Goal: Information Seeking & Learning: Learn about a topic

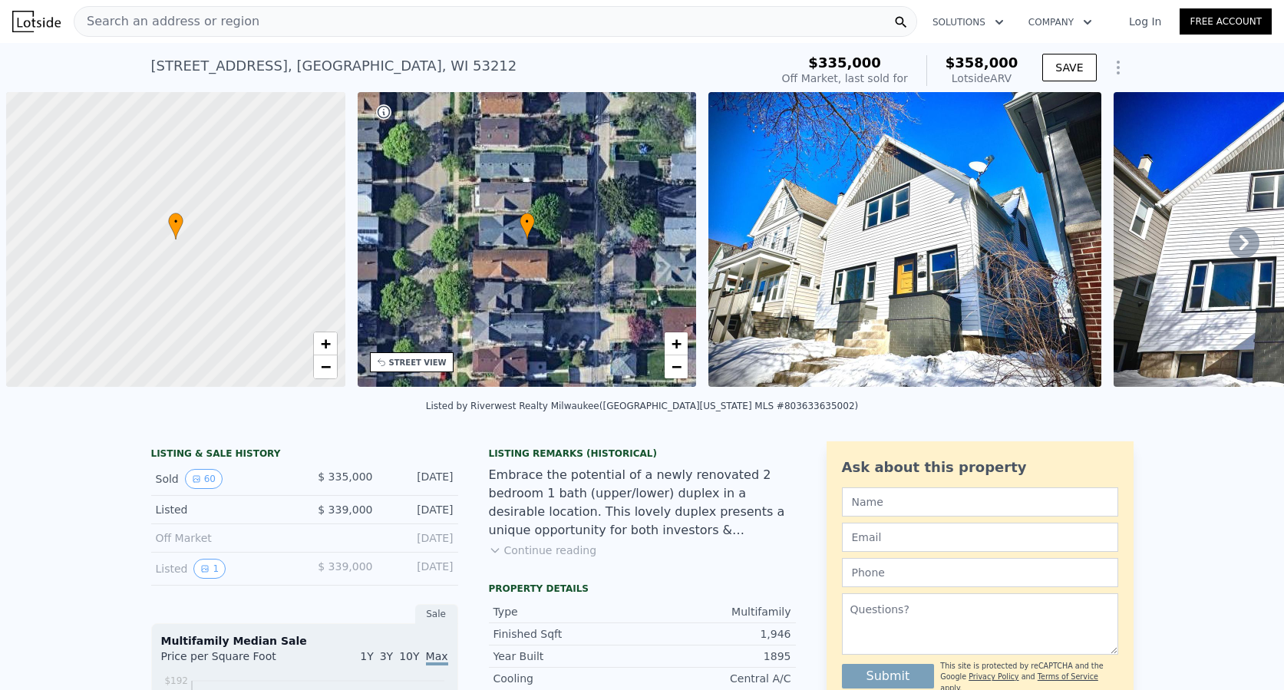
scroll to position [0, 6]
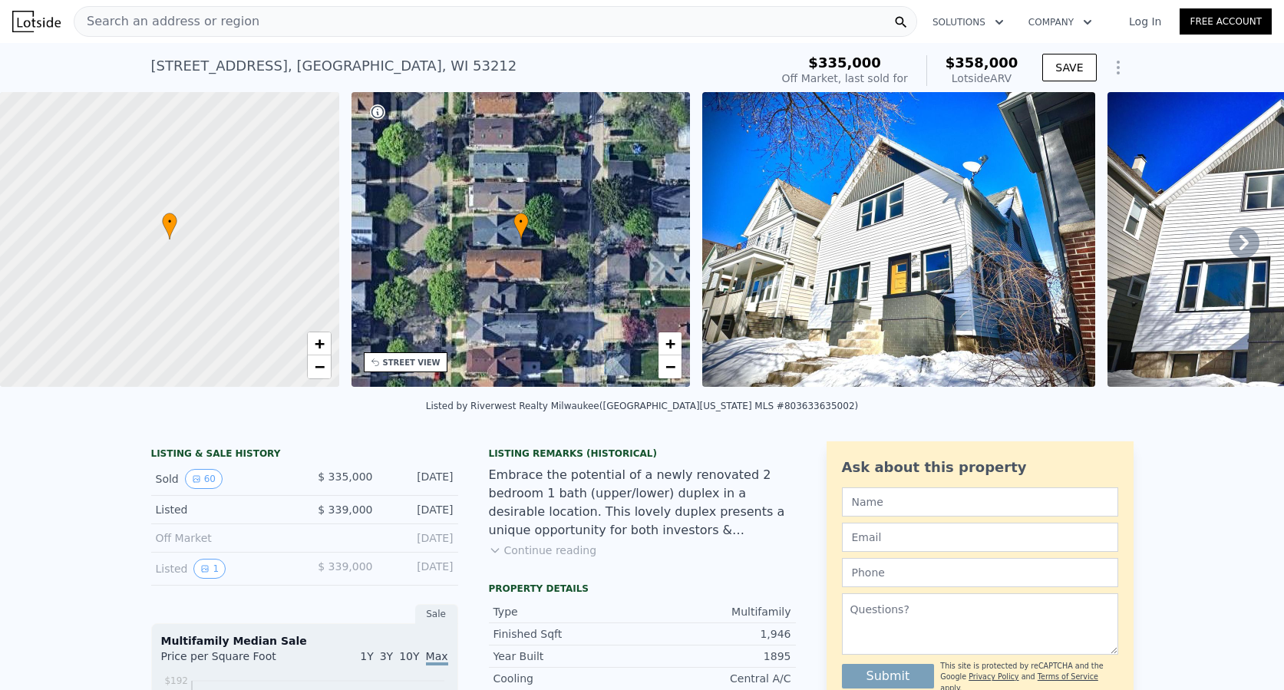
click at [398, 25] on div "Search an address or region" at bounding box center [496, 21] width 844 height 31
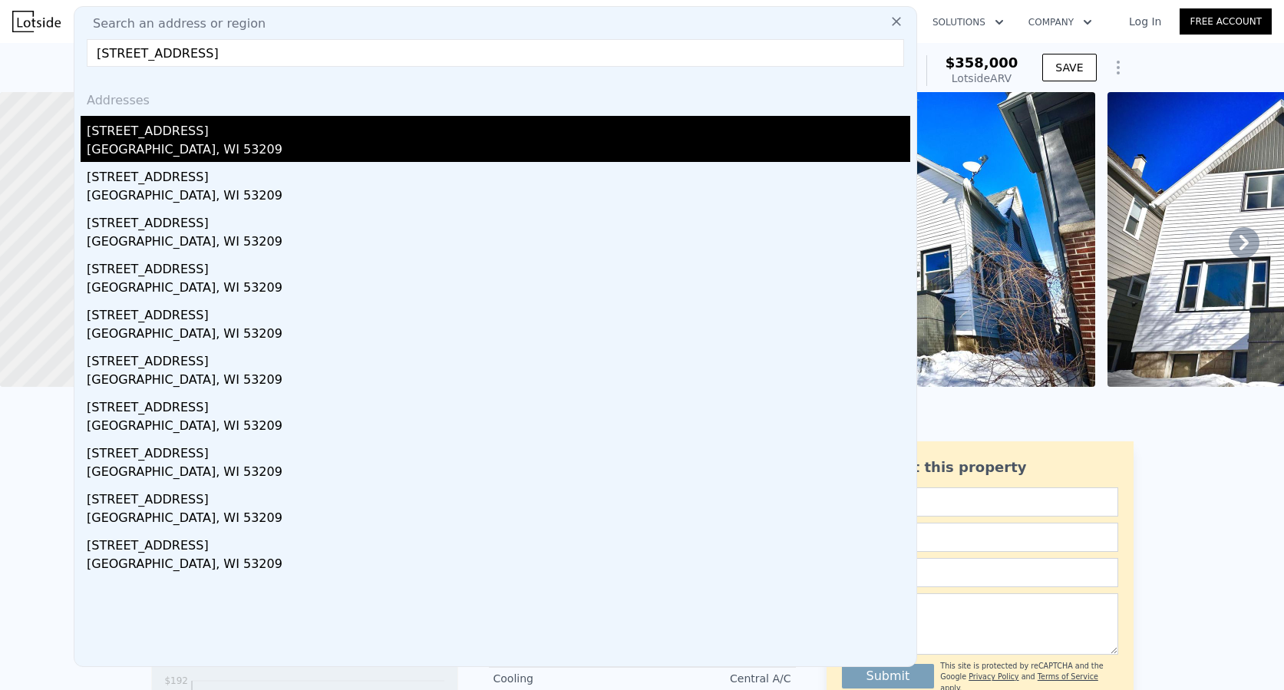
type input "4420 North 22nd STREET, Milwaukee, WI 53209"
click at [128, 141] on div "[GEOGRAPHIC_DATA], WI 53209" at bounding box center [499, 150] width 824 height 21
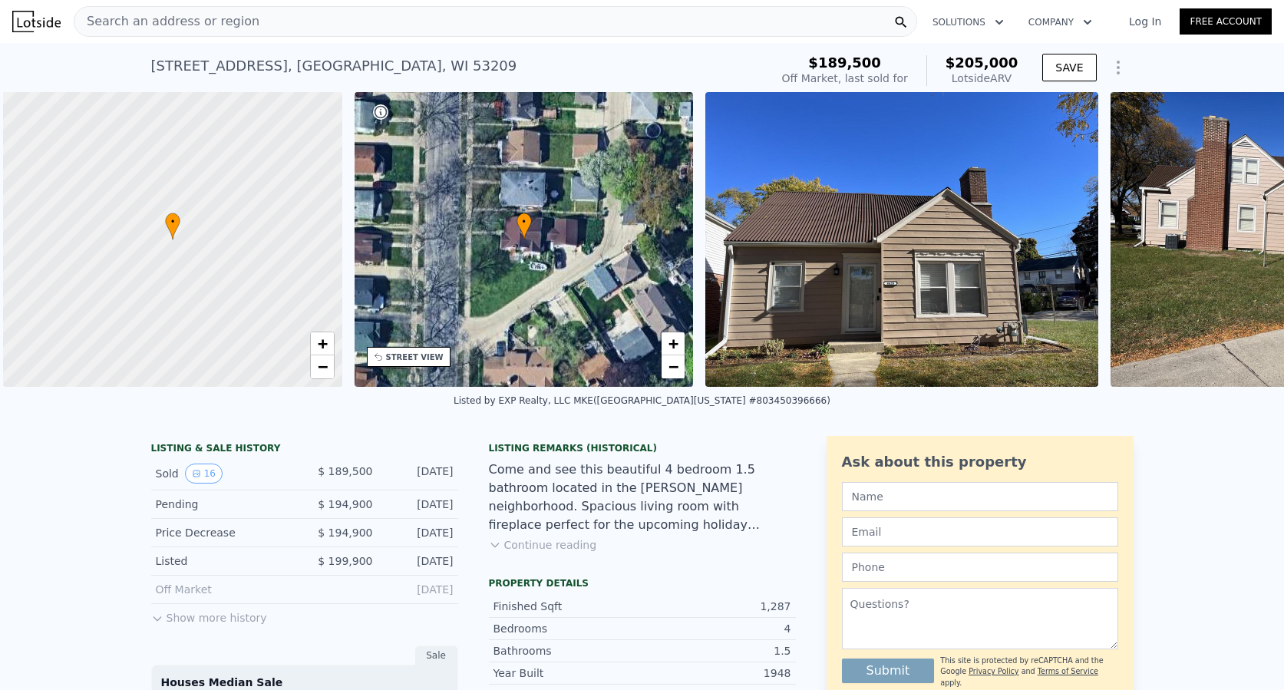
scroll to position [0, 6]
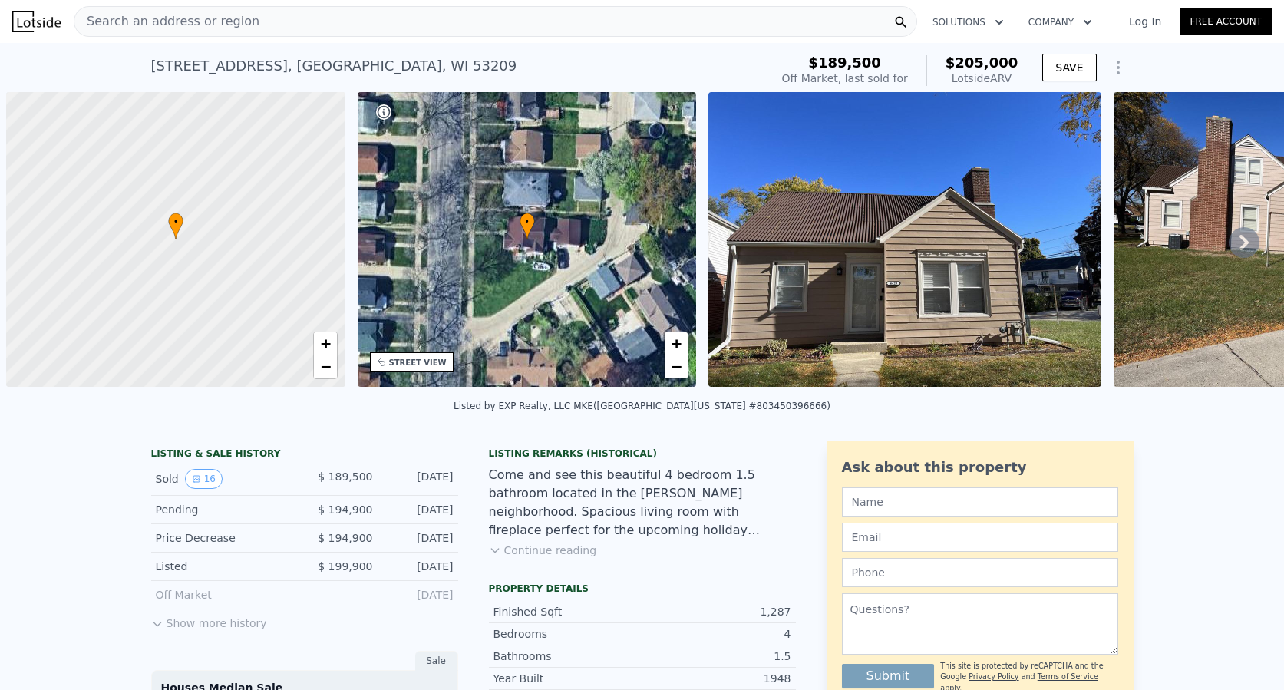
scroll to position [0, 6]
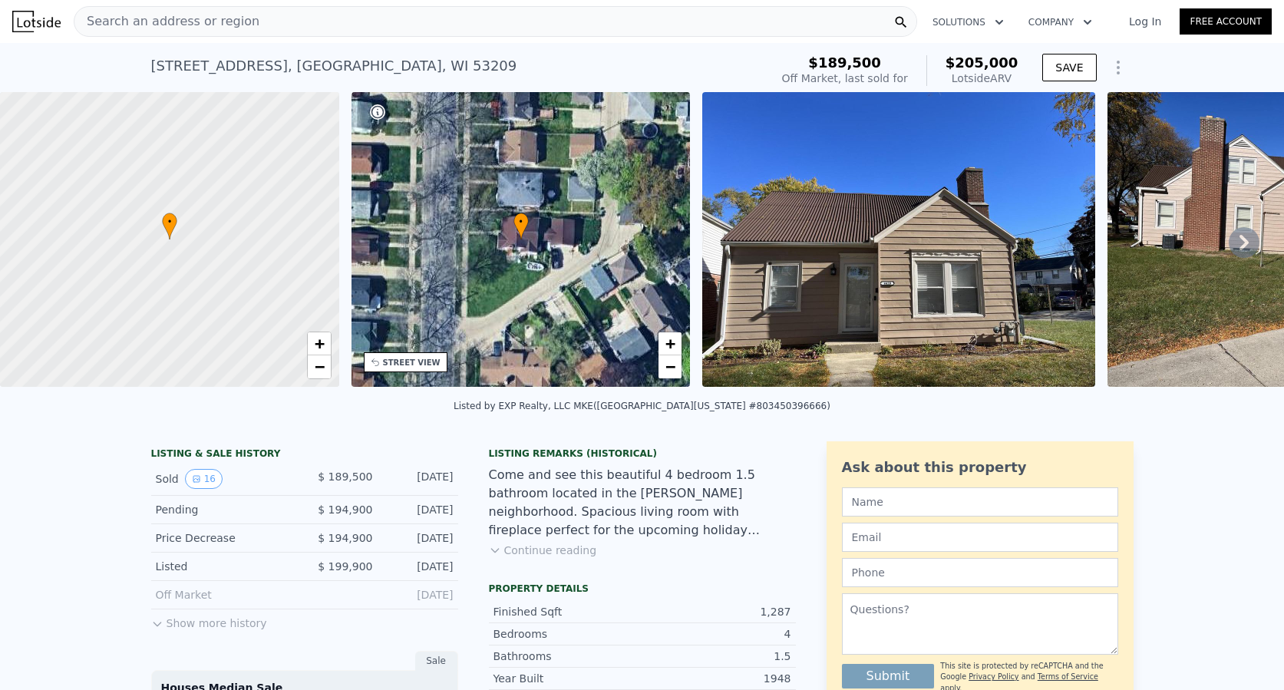
click at [261, 28] on div "Search an address or region" at bounding box center [496, 21] width 844 height 31
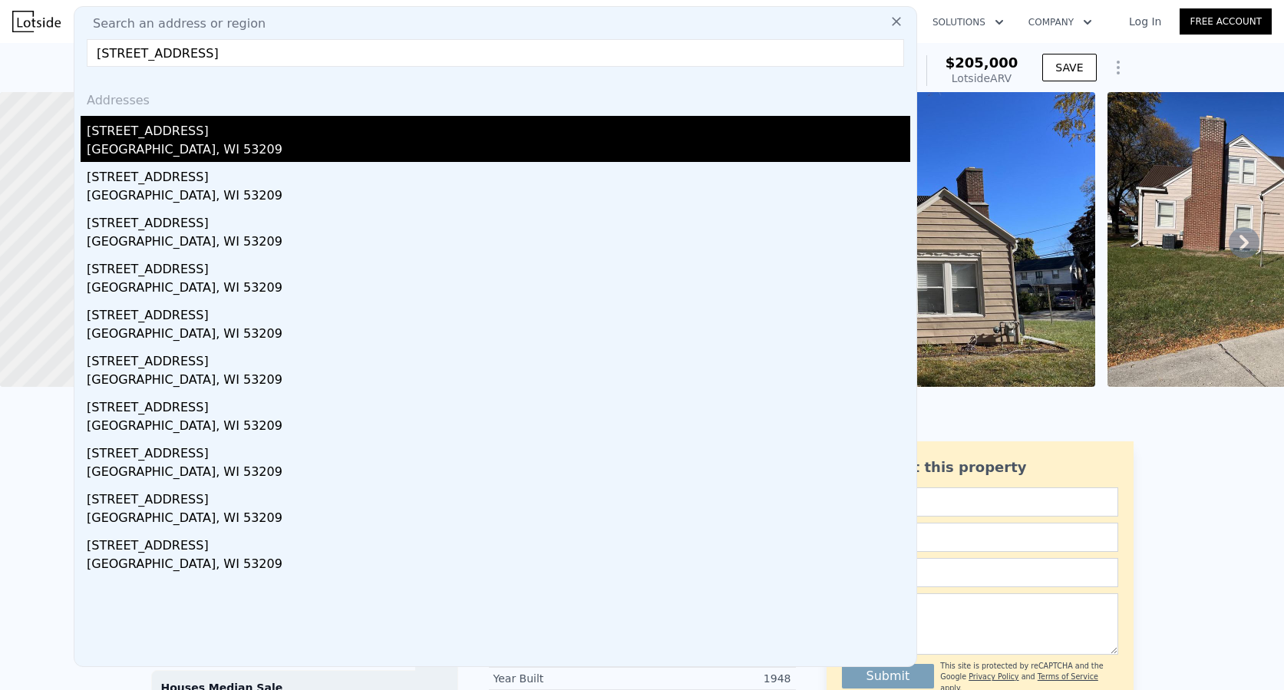
type input "4625 North 24th PLACE, Milwaukee, WI 53209"
click at [181, 144] on div "[GEOGRAPHIC_DATA], WI 53209" at bounding box center [499, 150] width 824 height 21
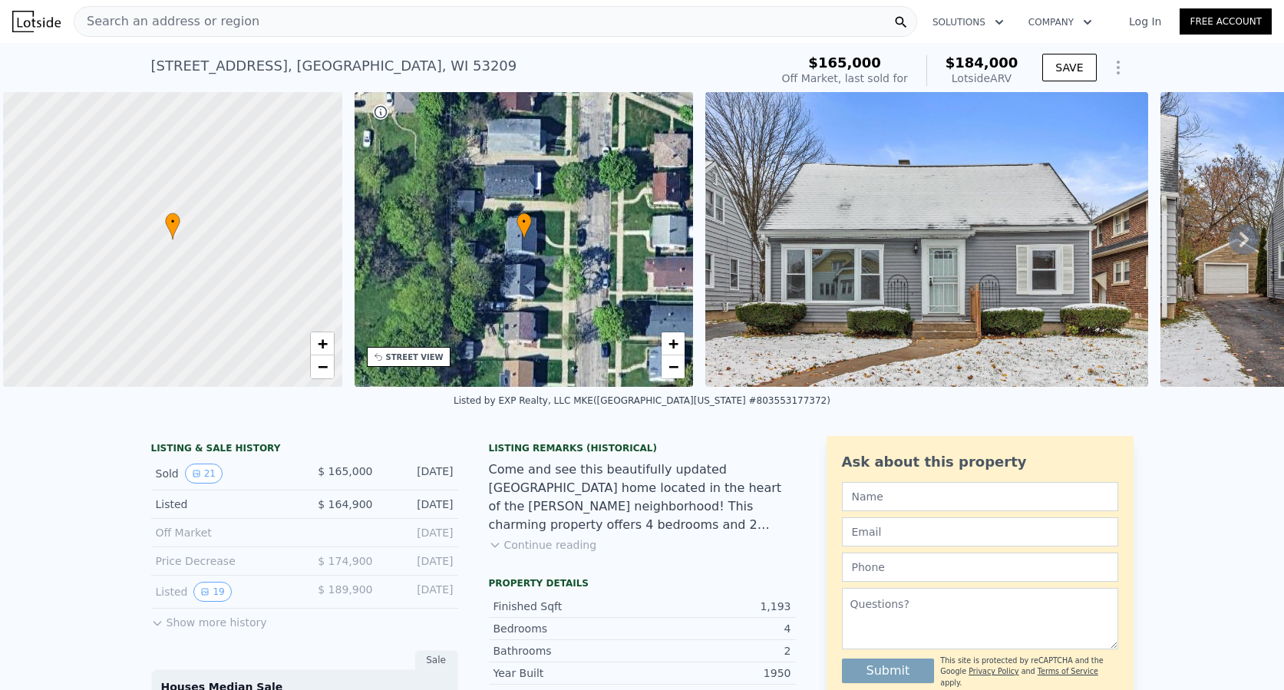
scroll to position [0, 6]
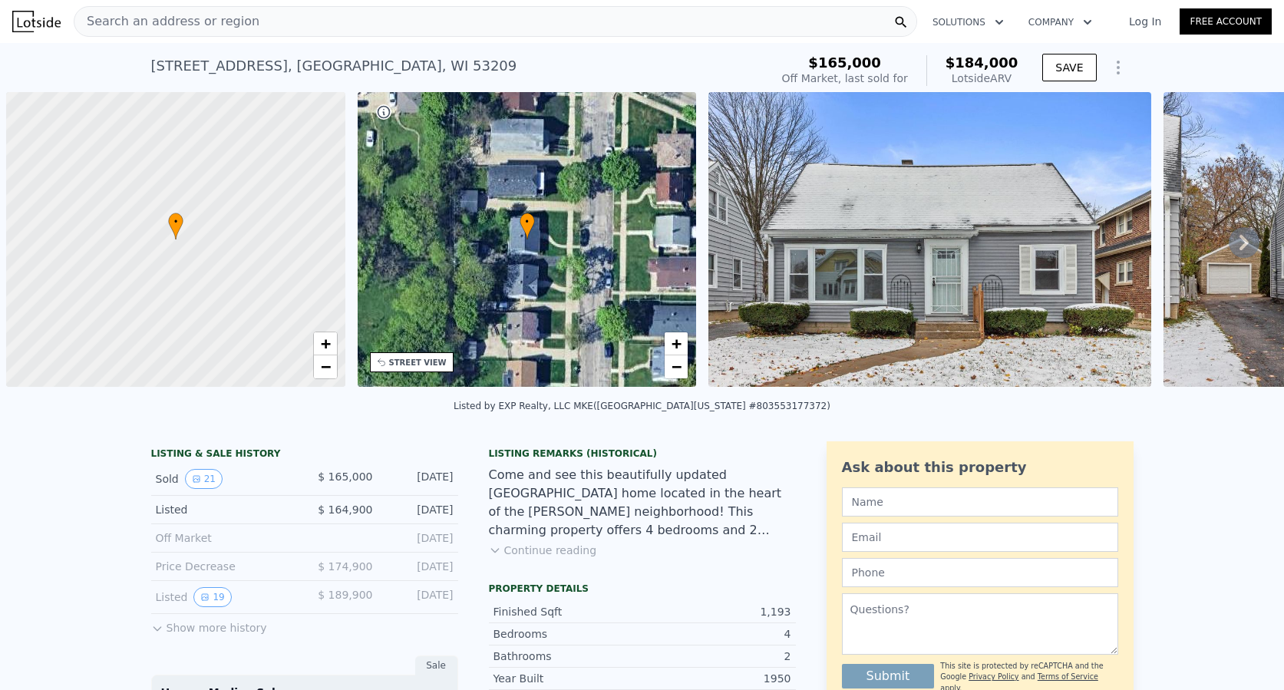
scroll to position [0, 6]
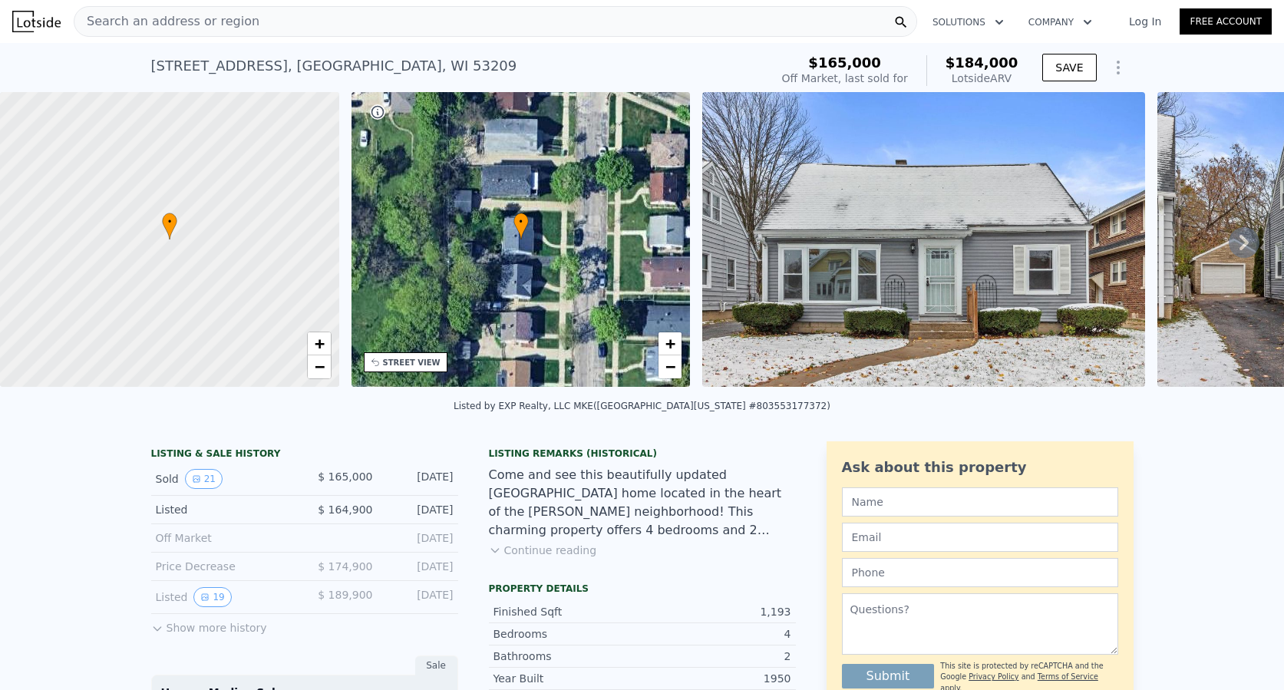
click at [447, 18] on div "Search an address or region" at bounding box center [496, 21] width 844 height 31
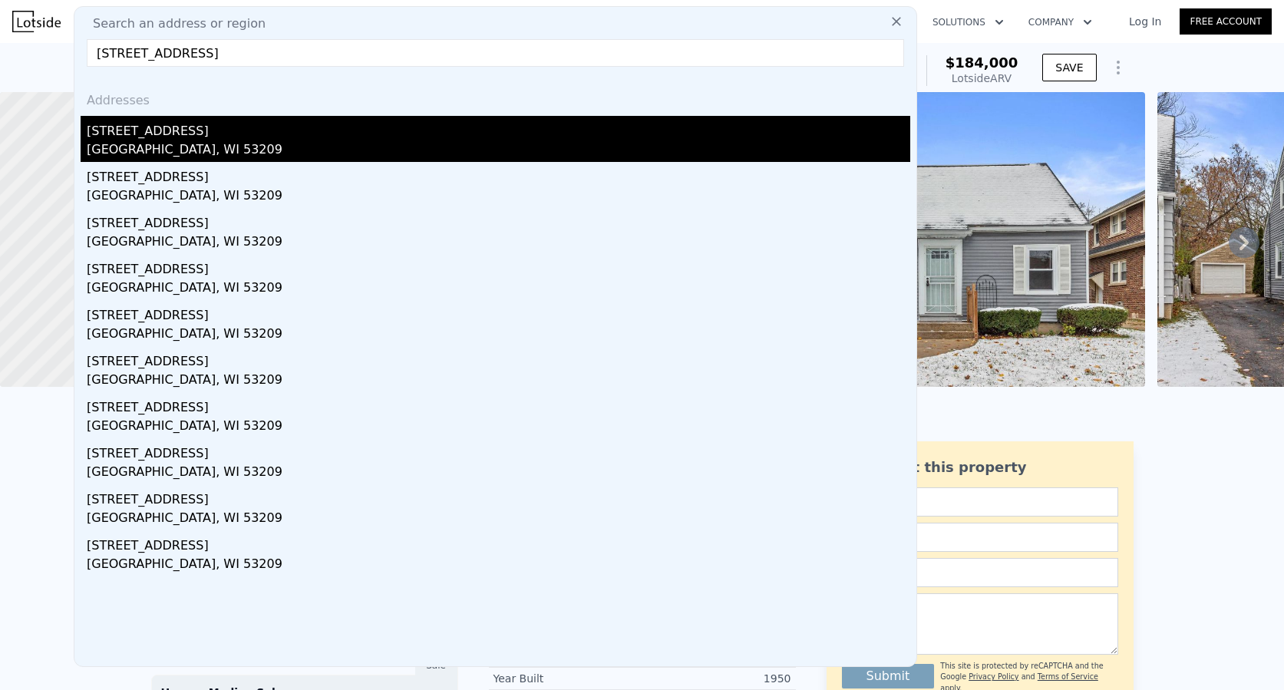
type input "4149 North 13th STREET, Milwaukee, WI 53209"
click at [162, 144] on div "[GEOGRAPHIC_DATA], WI 53209" at bounding box center [499, 150] width 824 height 21
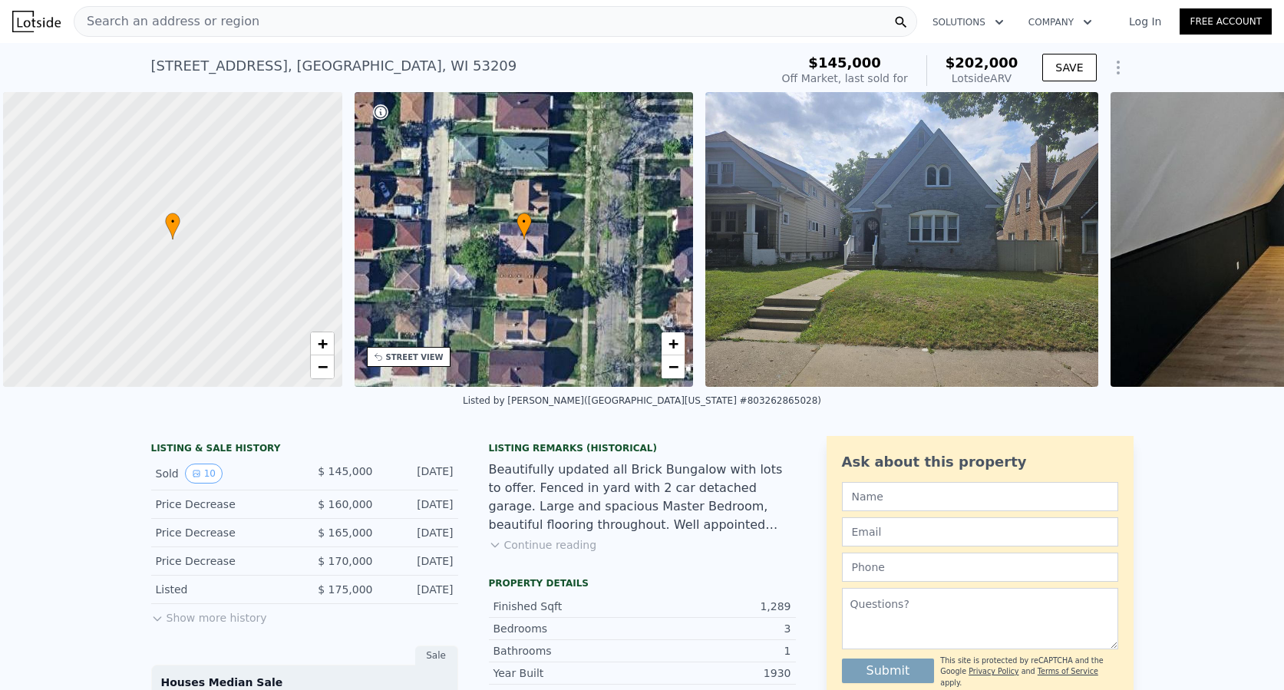
scroll to position [0, 6]
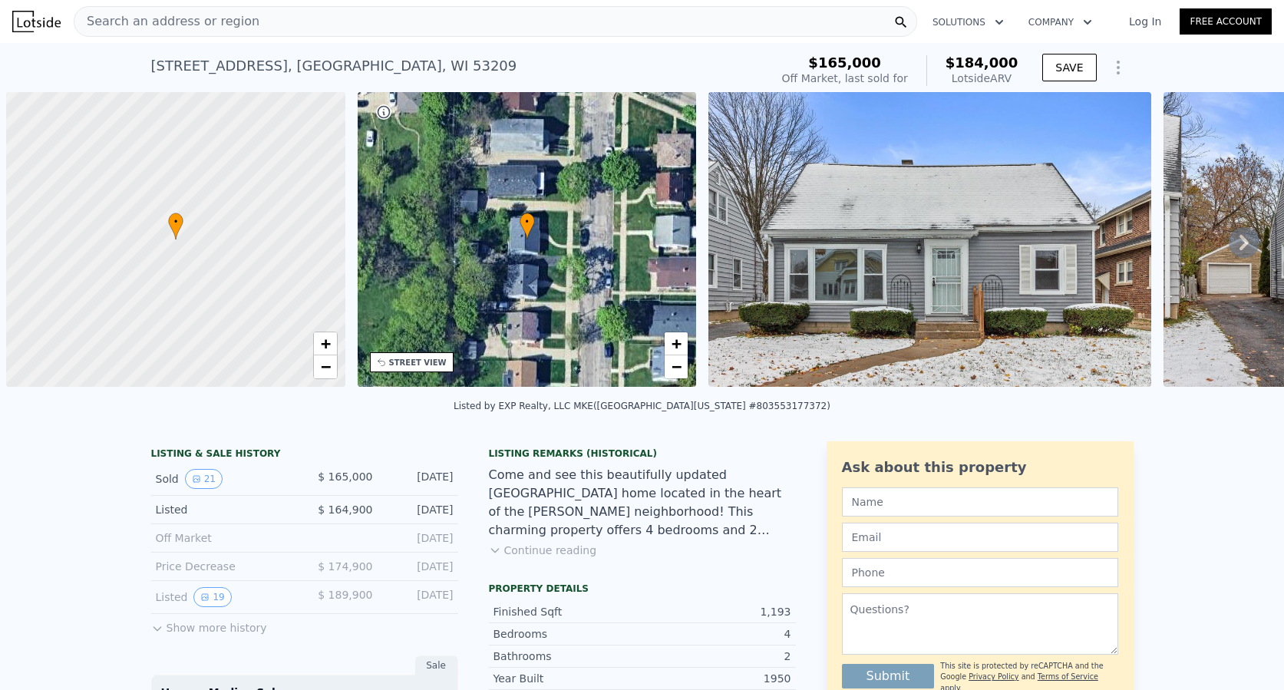
scroll to position [0, 6]
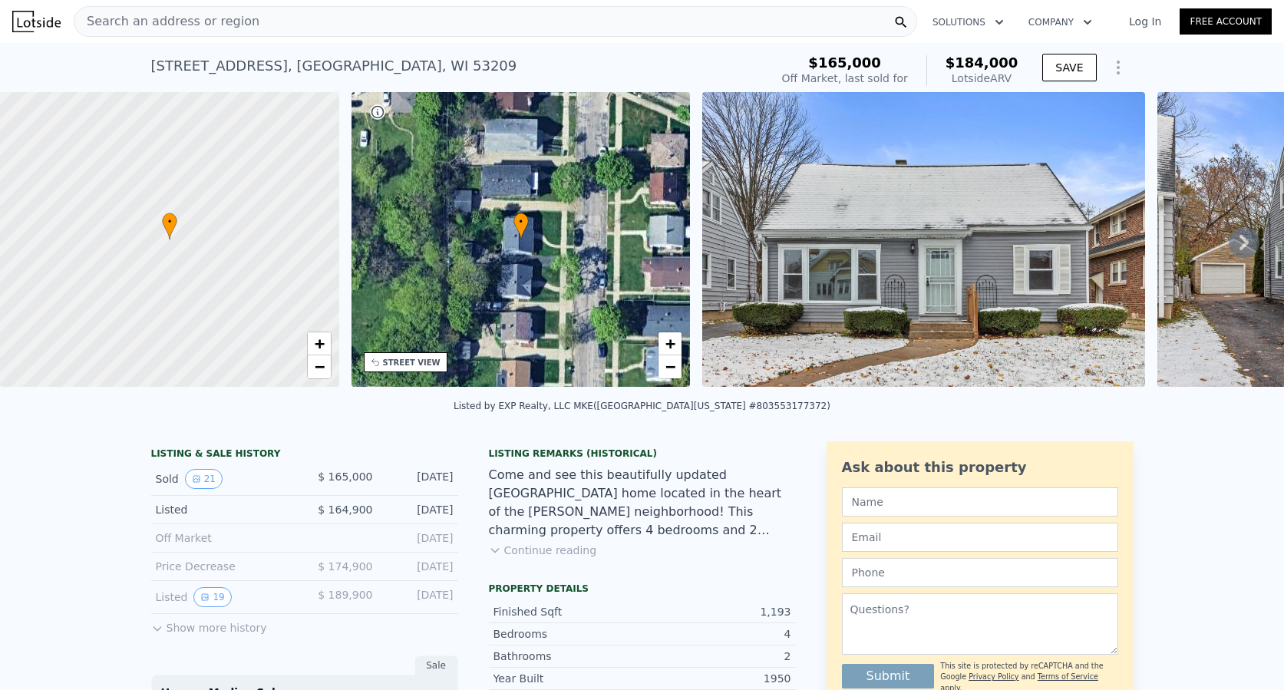
click at [273, 18] on div "Search an address or region" at bounding box center [496, 21] width 844 height 31
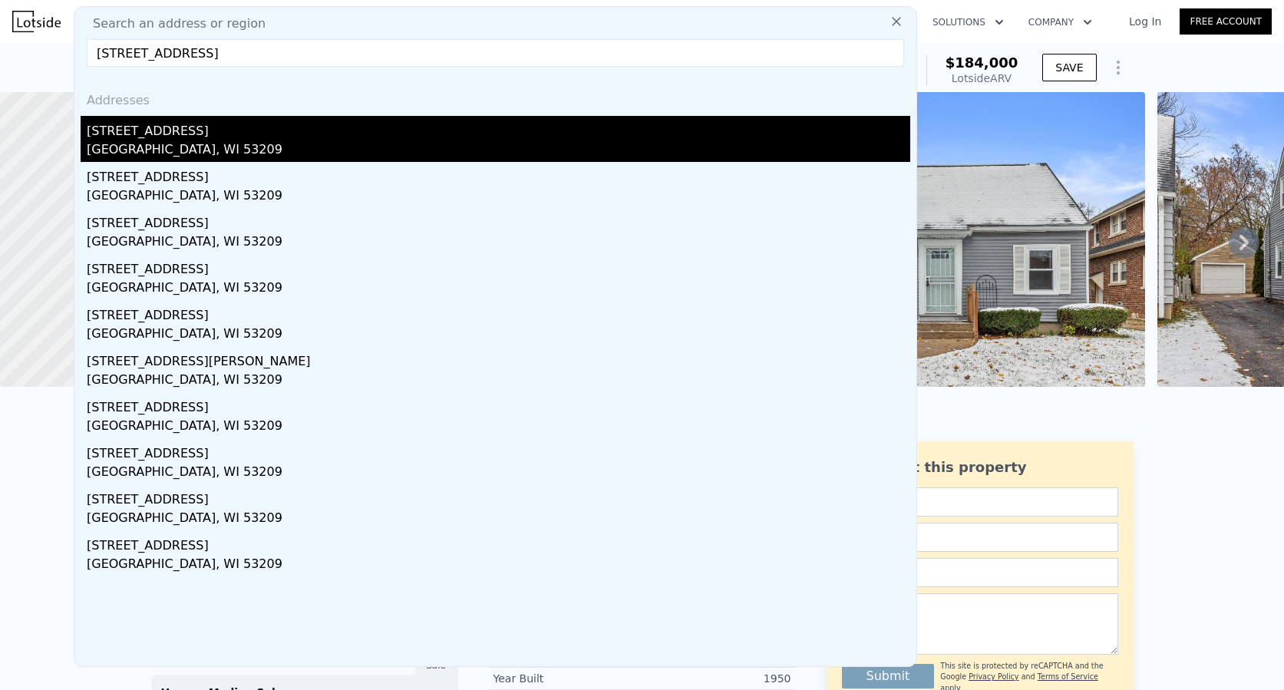
type input "4044 North 16th STREET, Milwaukee, WI 53209"
click at [150, 127] on div "4044 N 16th St" at bounding box center [499, 128] width 824 height 25
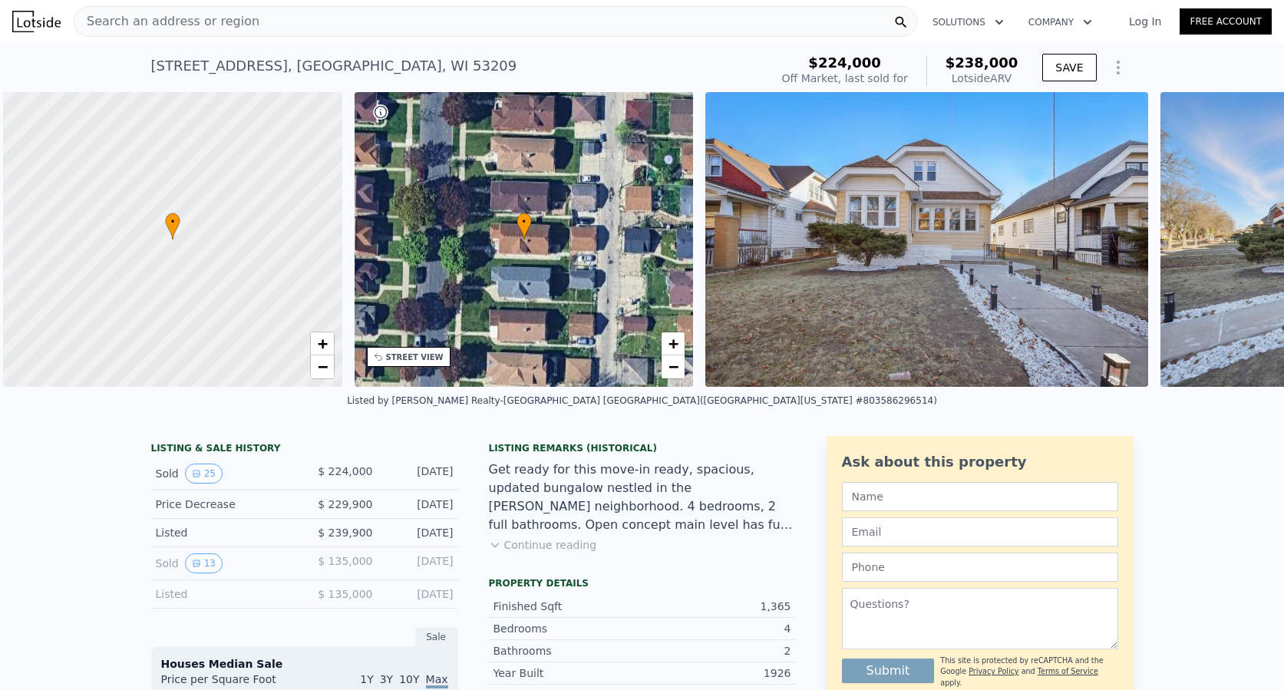
scroll to position [0, 6]
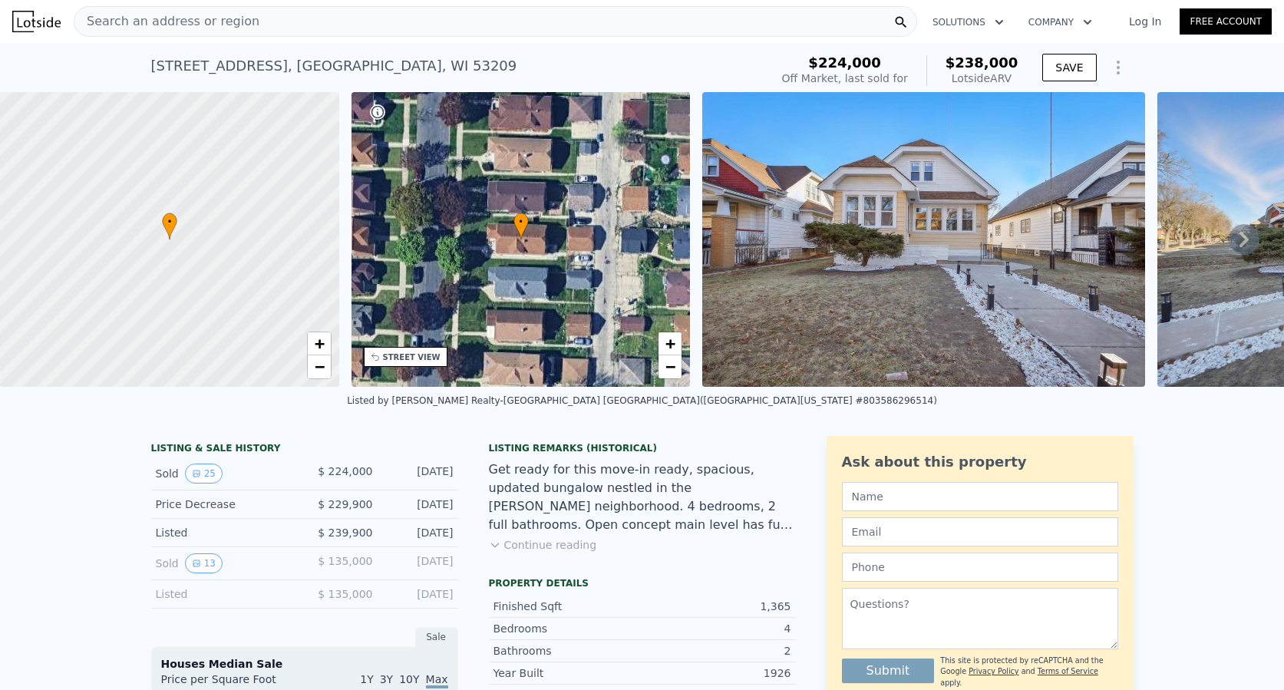
click at [225, 22] on span "Search an address or region" at bounding box center [166, 21] width 185 height 18
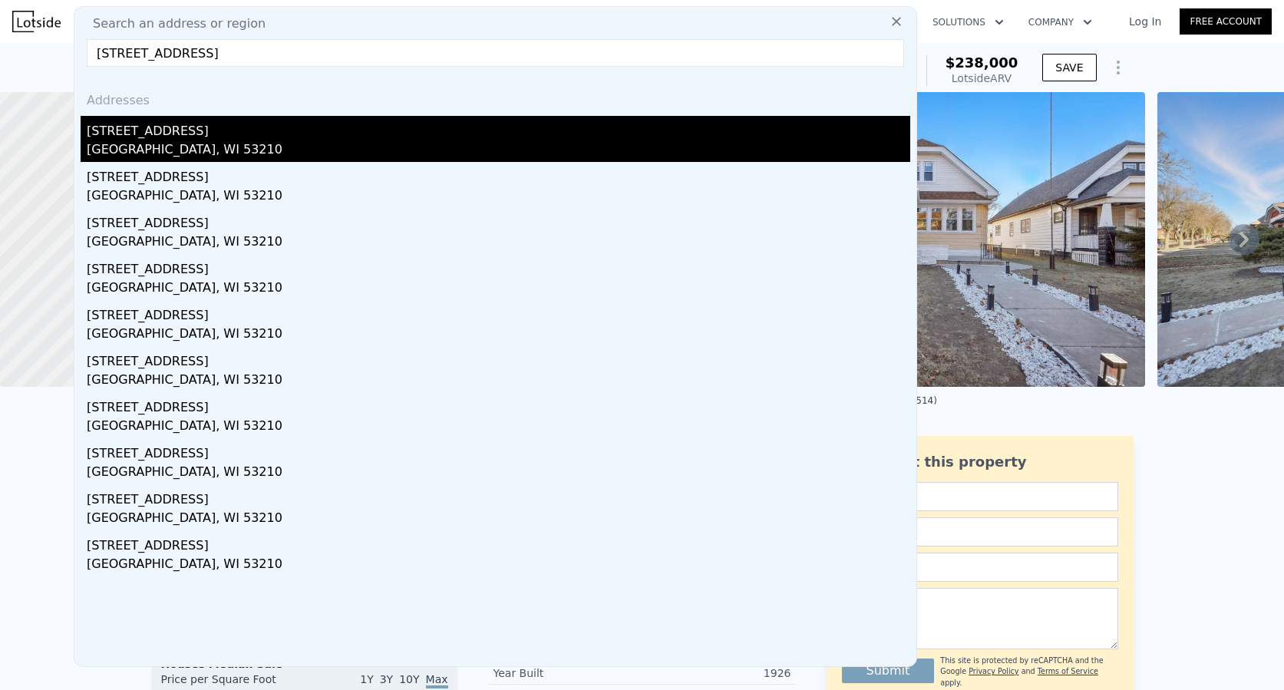
type input "[STREET_ADDRESS]"
click at [163, 133] on div "[STREET_ADDRESS]" at bounding box center [499, 128] width 824 height 25
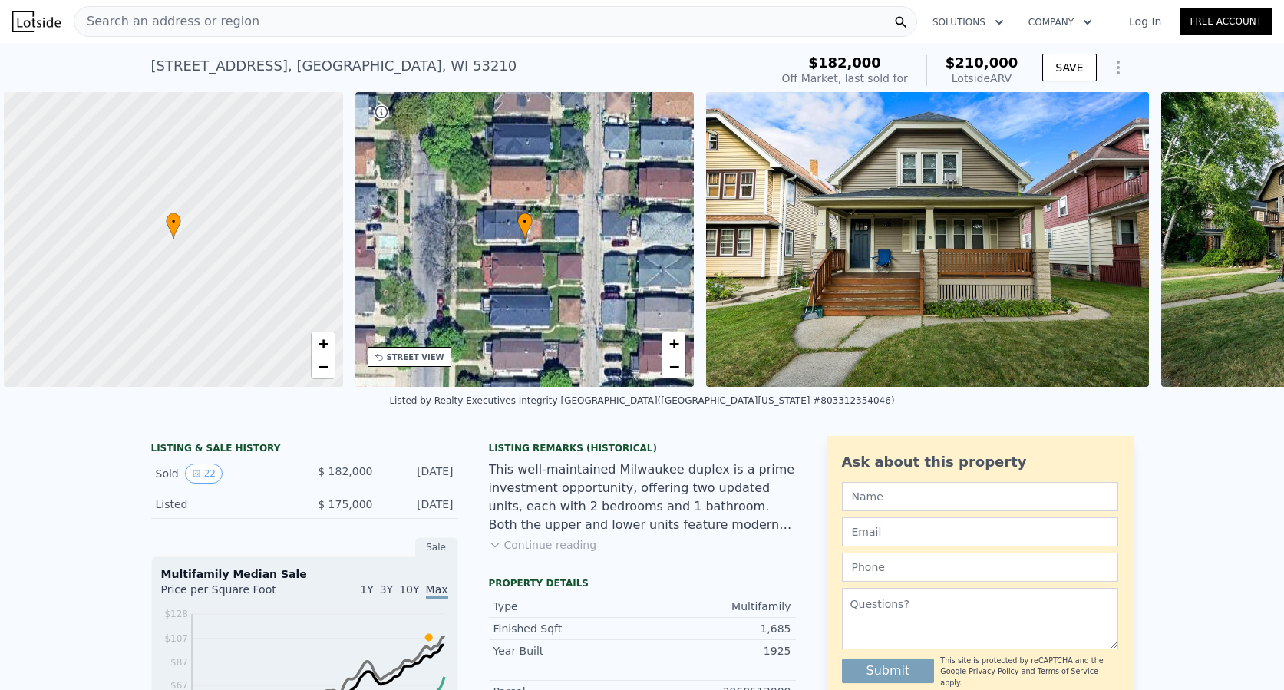
scroll to position [0, 6]
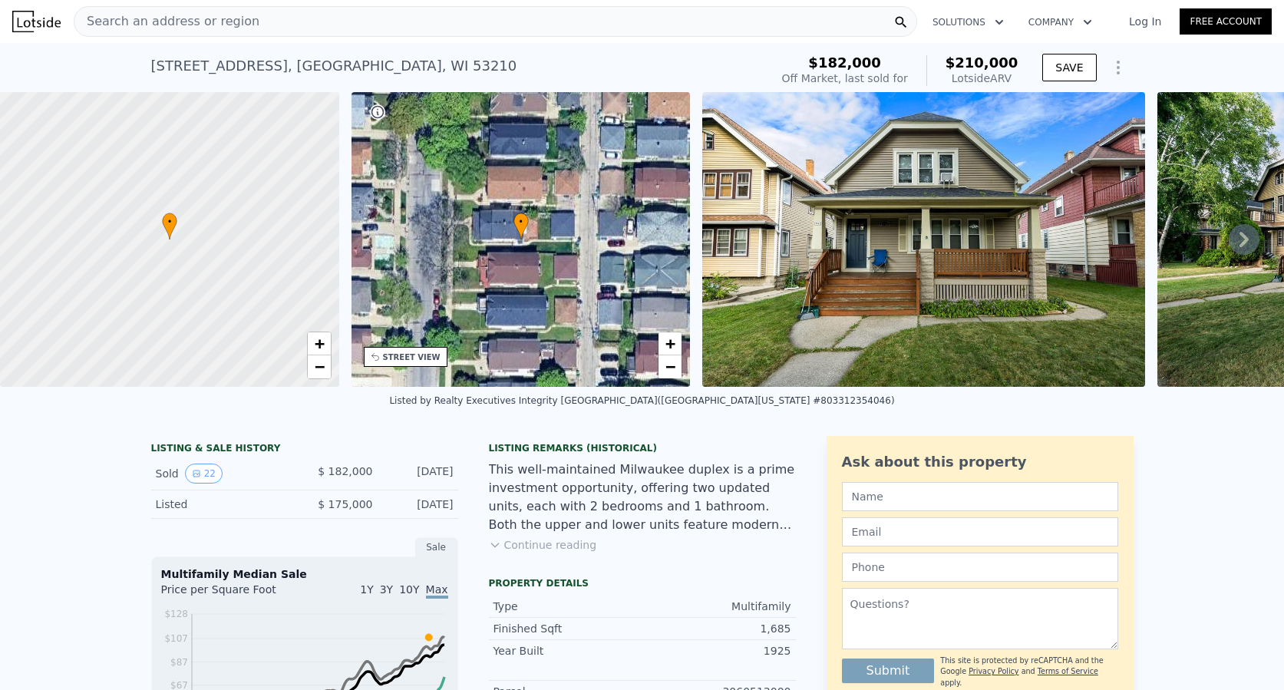
click at [279, 21] on div "Search an address or region" at bounding box center [496, 21] width 844 height 31
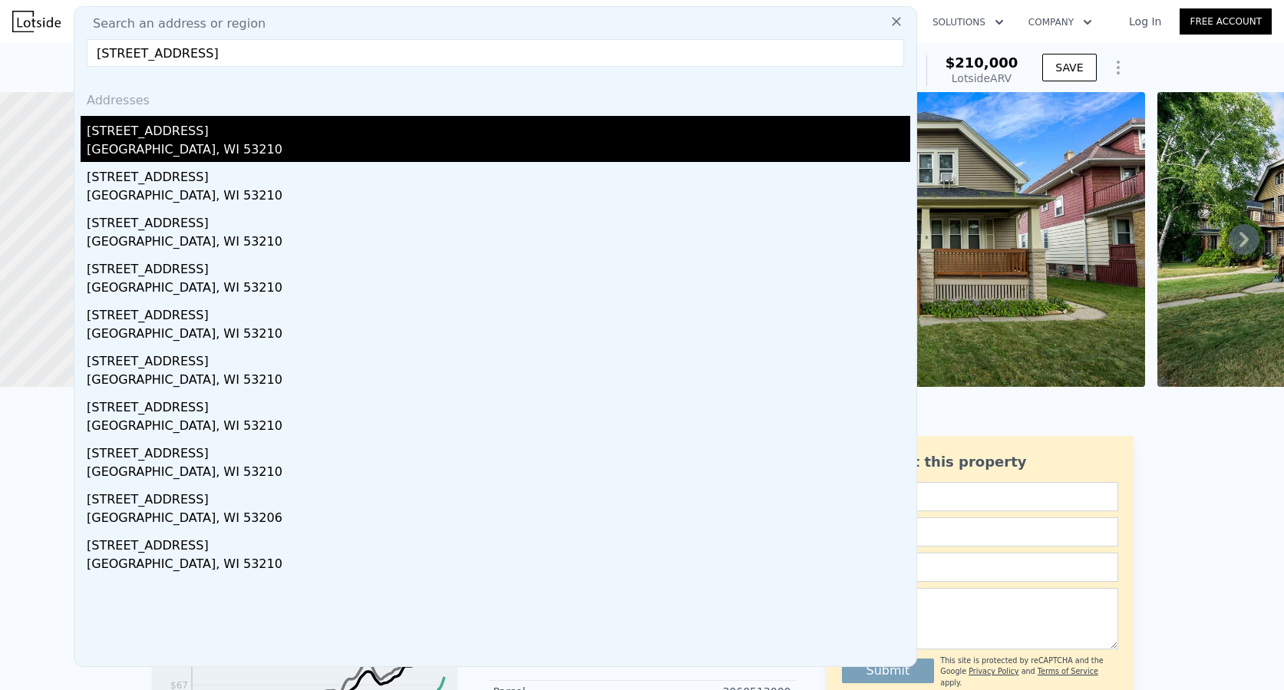
type input "[STREET_ADDRESS]"
click at [197, 132] on div "[STREET_ADDRESS]" at bounding box center [499, 128] width 824 height 25
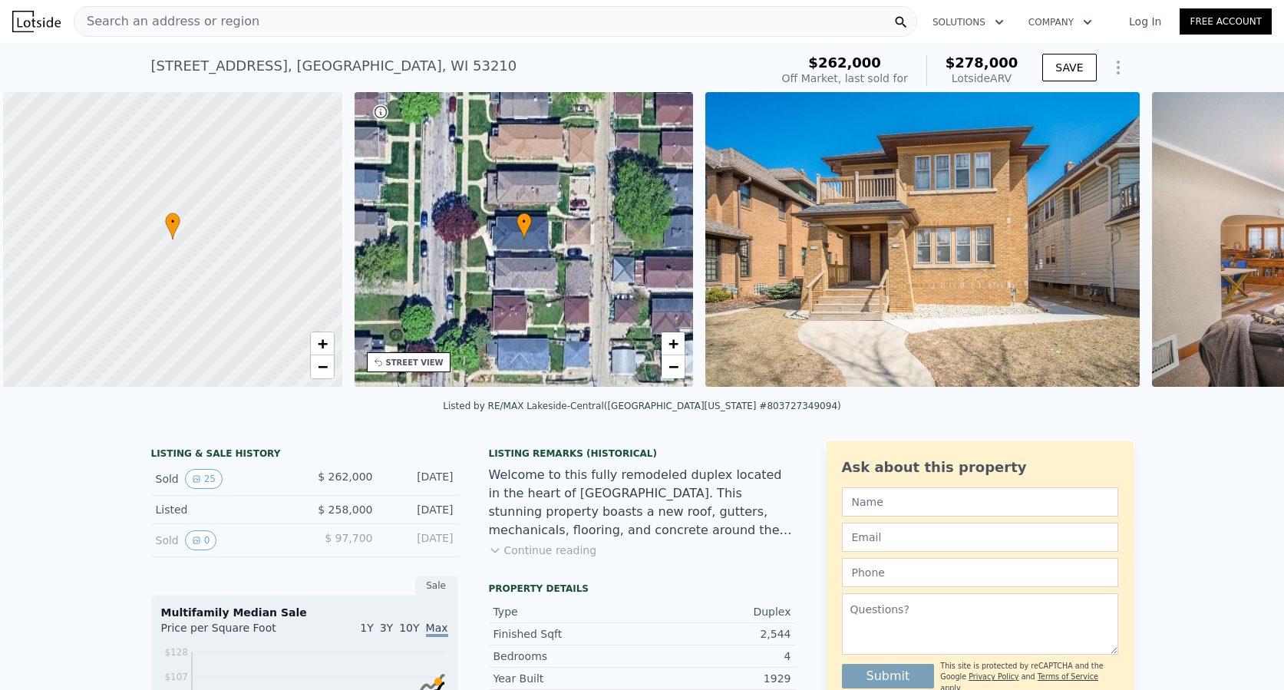
scroll to position [0, 6]
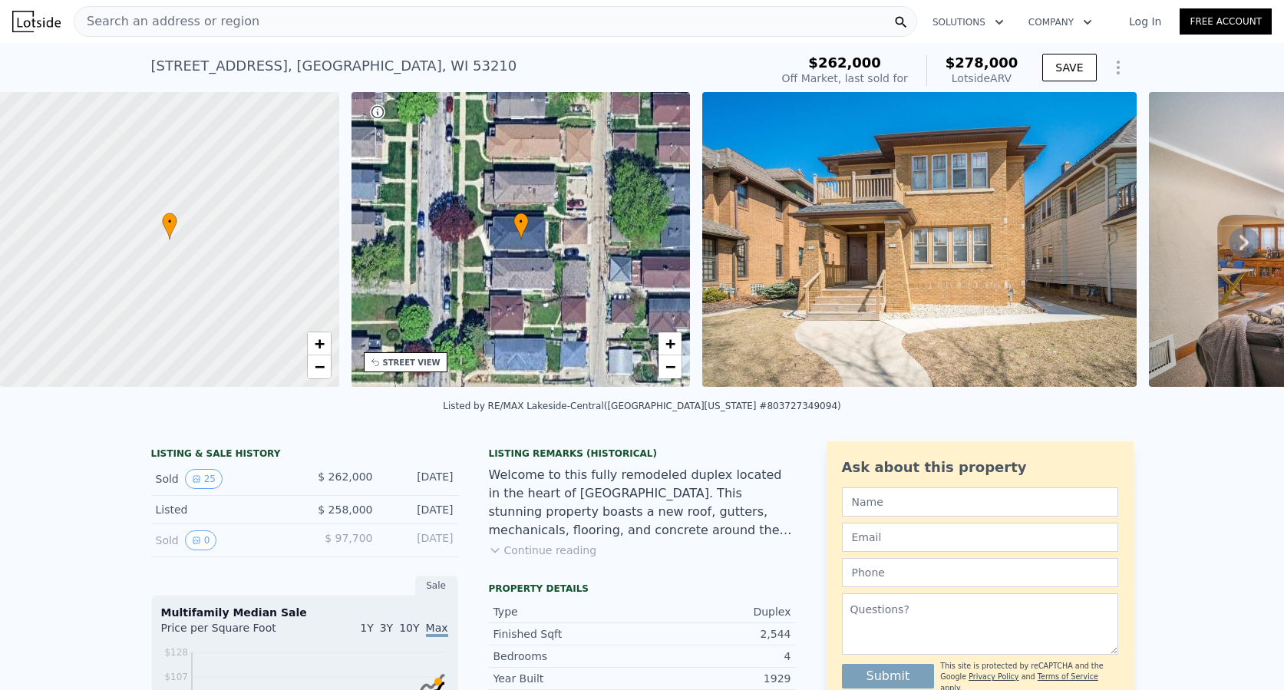
click at [266, 24] on div "Search an address or region" at bounding box center [496, 21] width 844 height 31
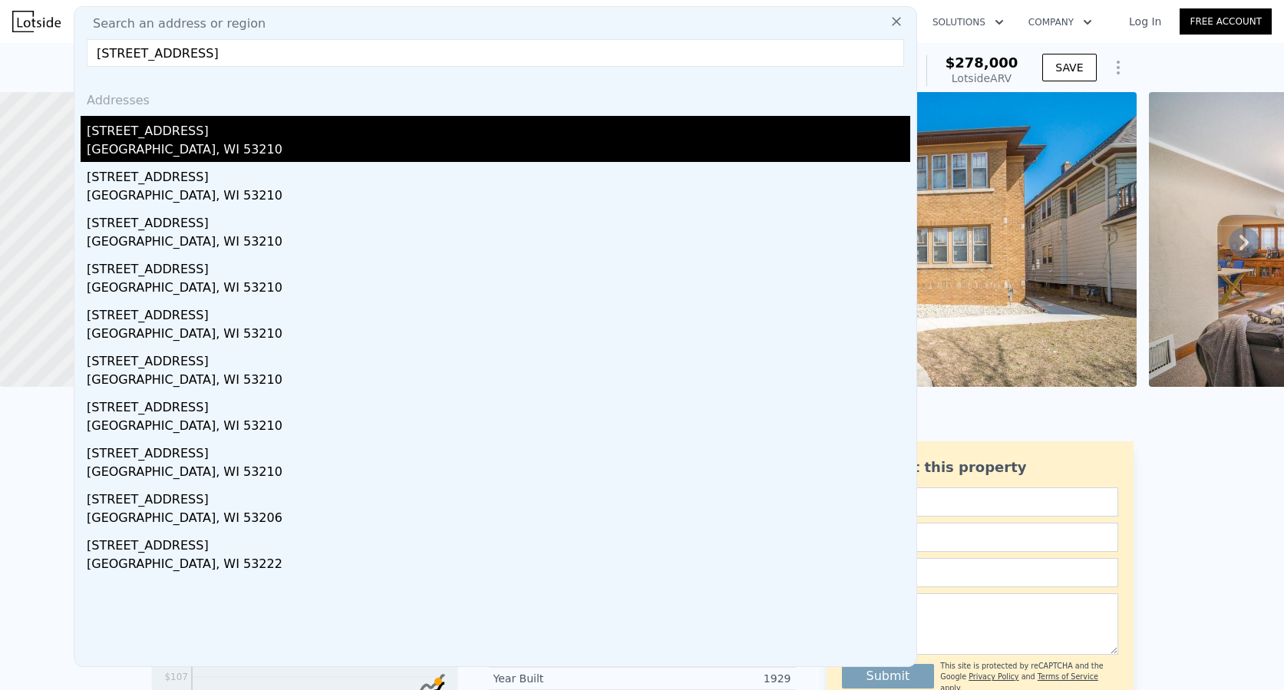
type input "[STREET_ADDRESS]"
click at [169, 128] on div "[STREET_ADDRESS]" at bounding box center [499, 128] width 824 height 25
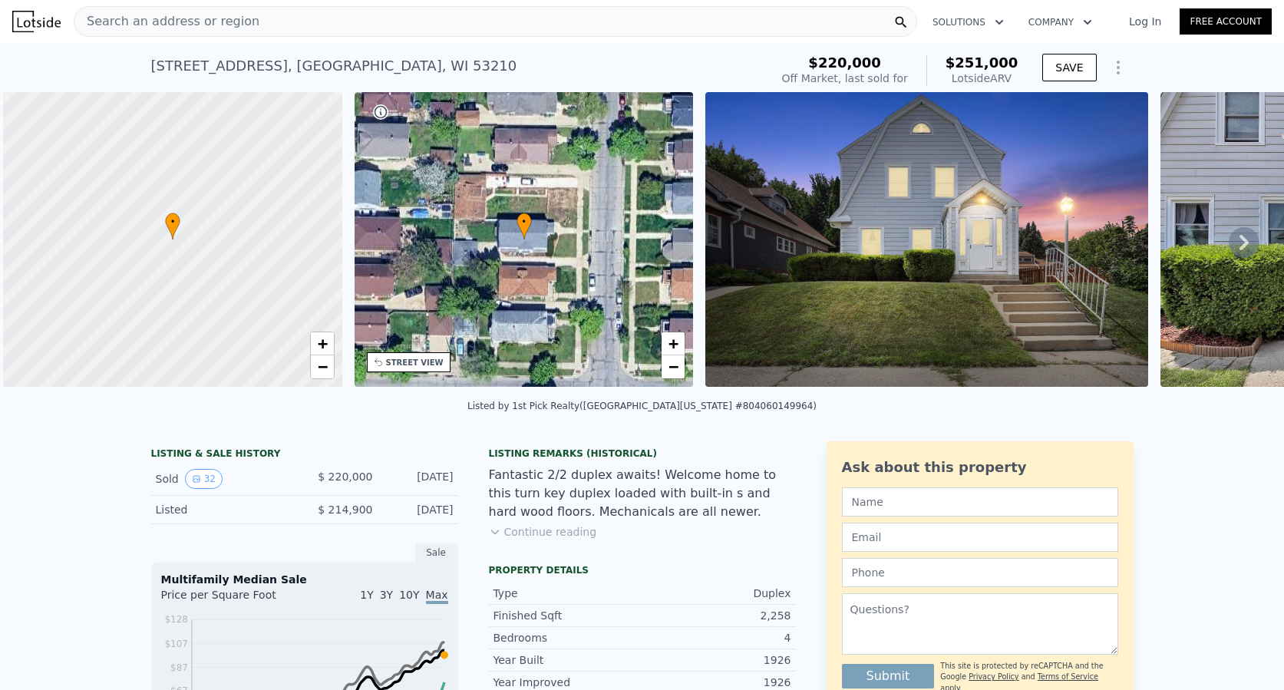
scroll to position [0, 6]
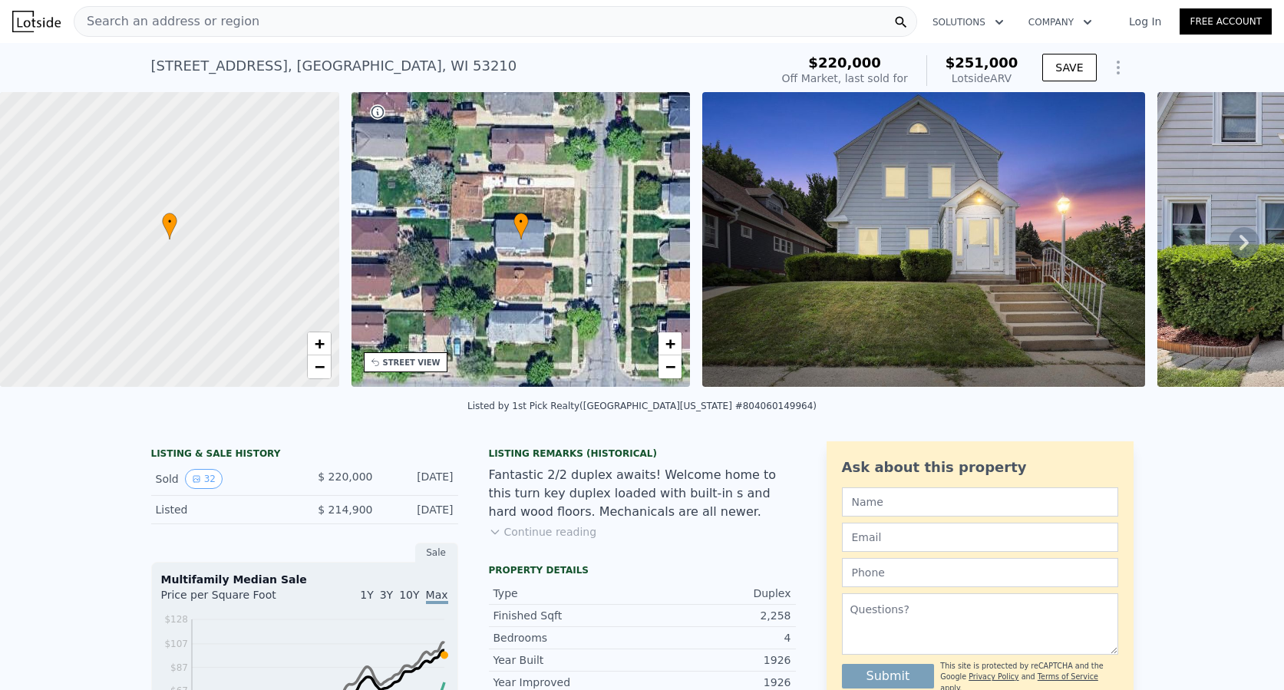
click at [220, 28] on span "Search an address or region" at bounding box center [166, 21] width 185 height 18
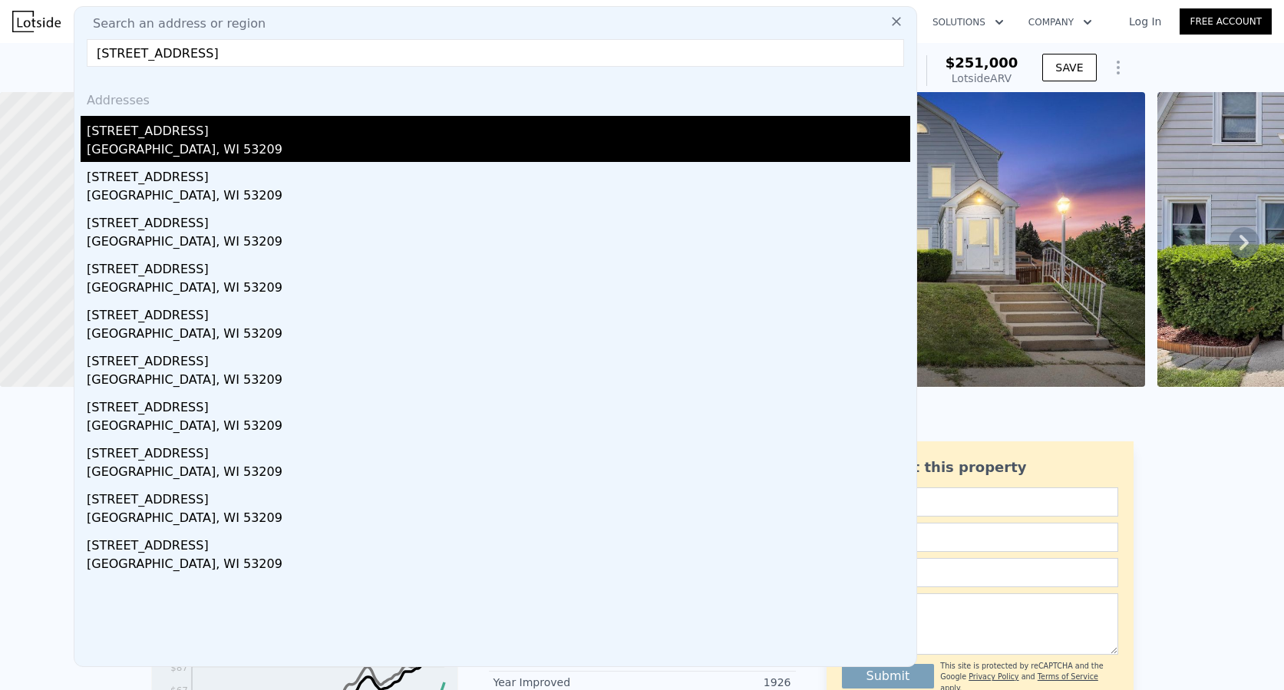
type input "5435 N 40th St, Milwaukee, WI 53209"
click at [130, 139] on div "5435a N 40th St" at bounding box center [499, 128] width 824 height 25
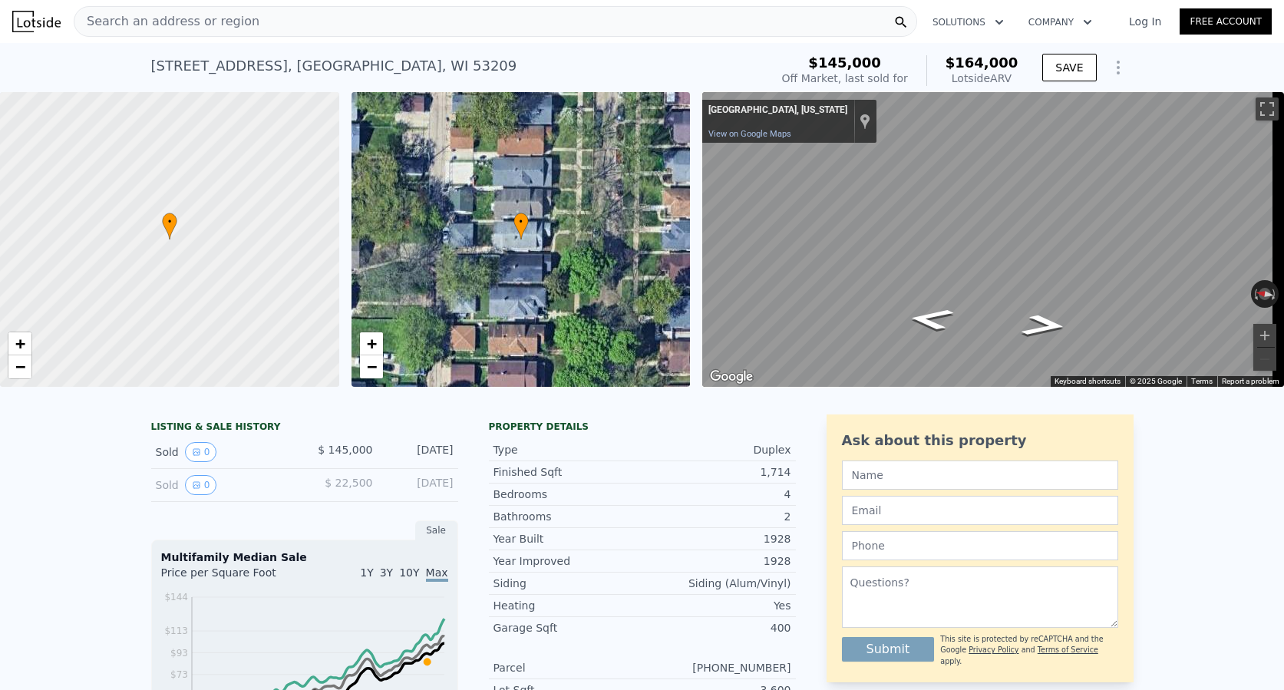
click at [170, 19] on span "Search an address or region" at bounding box center [166, 21] width 185 height 18
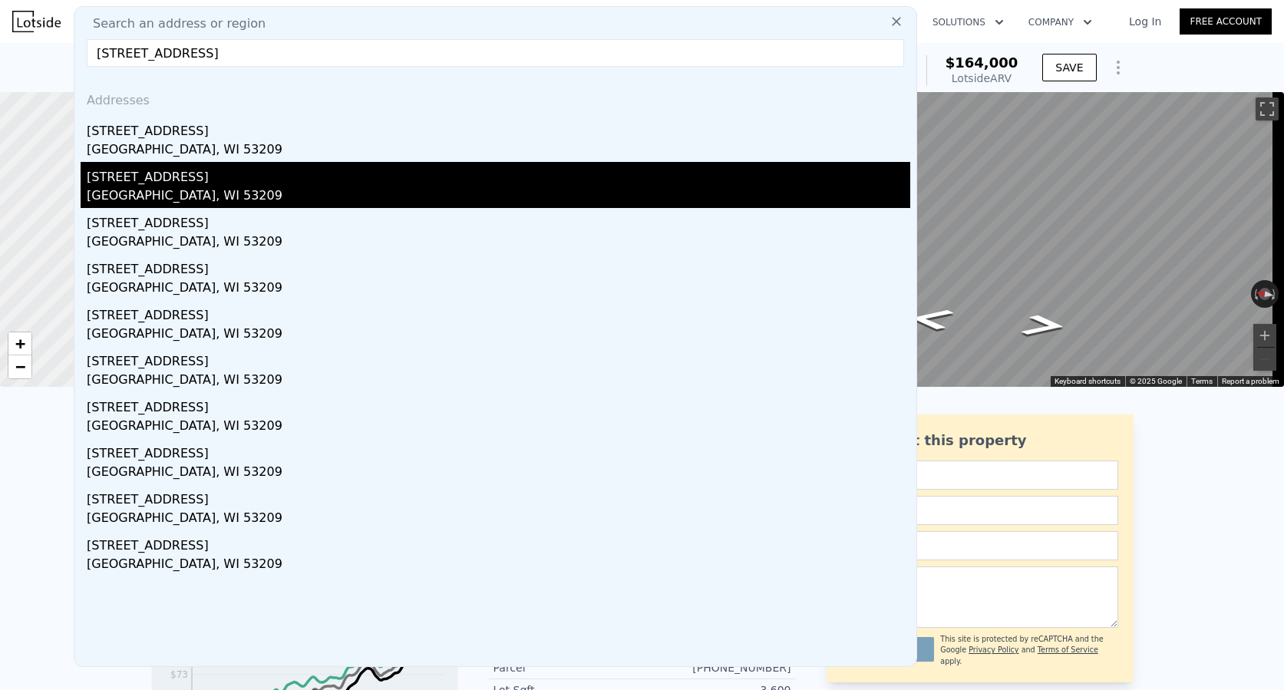
type input "5435 N 40th St, Milwaukee, WI 53209"
click at [144, 192] on div "[GEOGRAPHIC_DATA], WI 53209" at bounding box center [499, 197] width 824 height 21
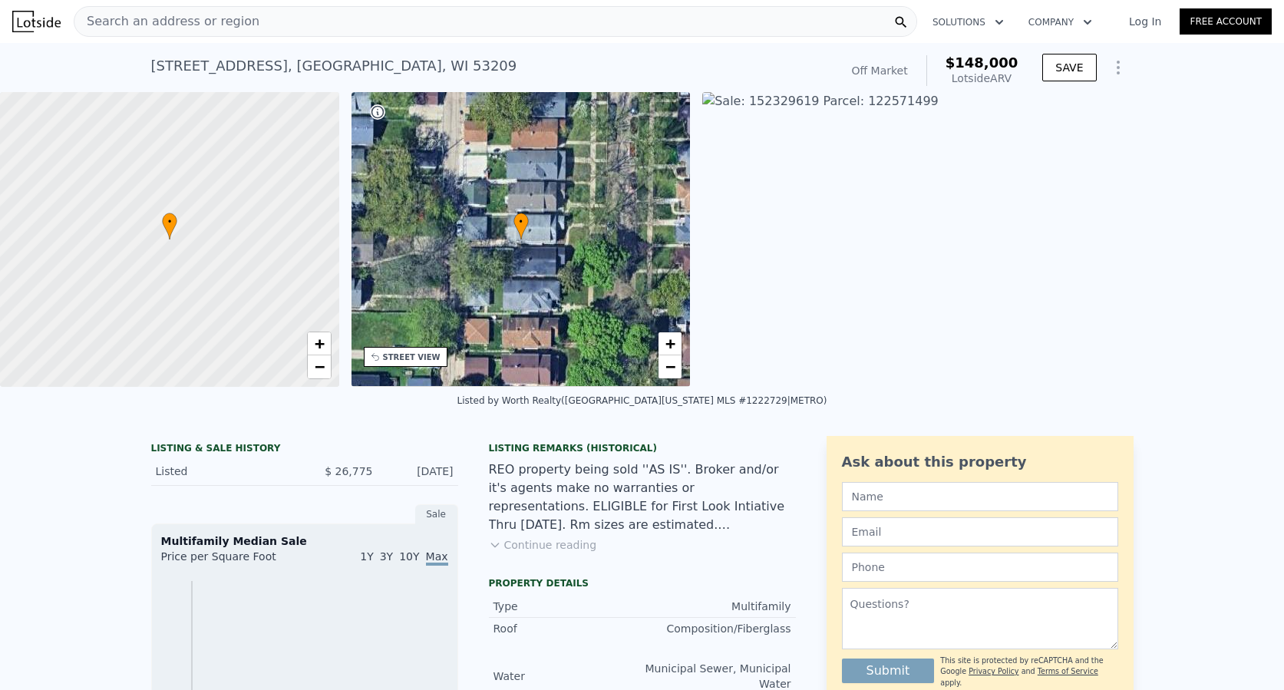
click at [260, 18] on div "Search an address or region" at bounding box center [496, 21] width 844 height 31
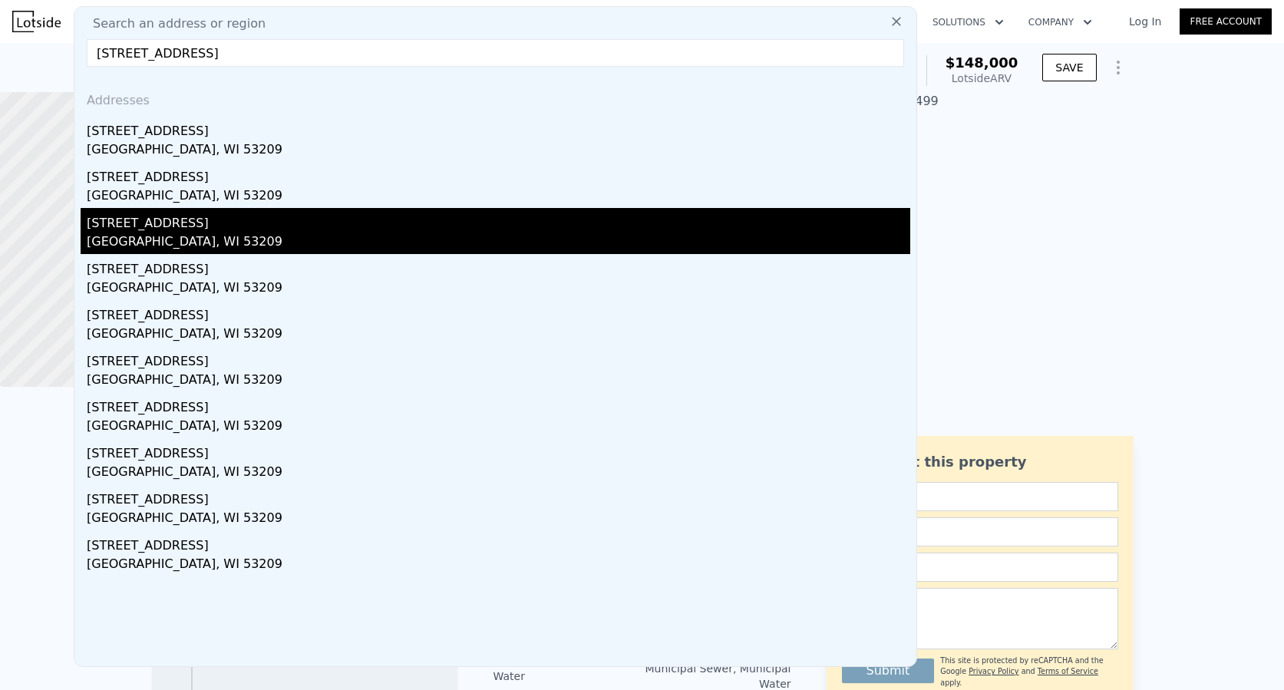
type input "5435 N 40th St, Milwaukee, WI 53209"
click at [146, 223] on div "5435 N 40th Street #5435a" at bounding box center [499, 220] width 824 height 25
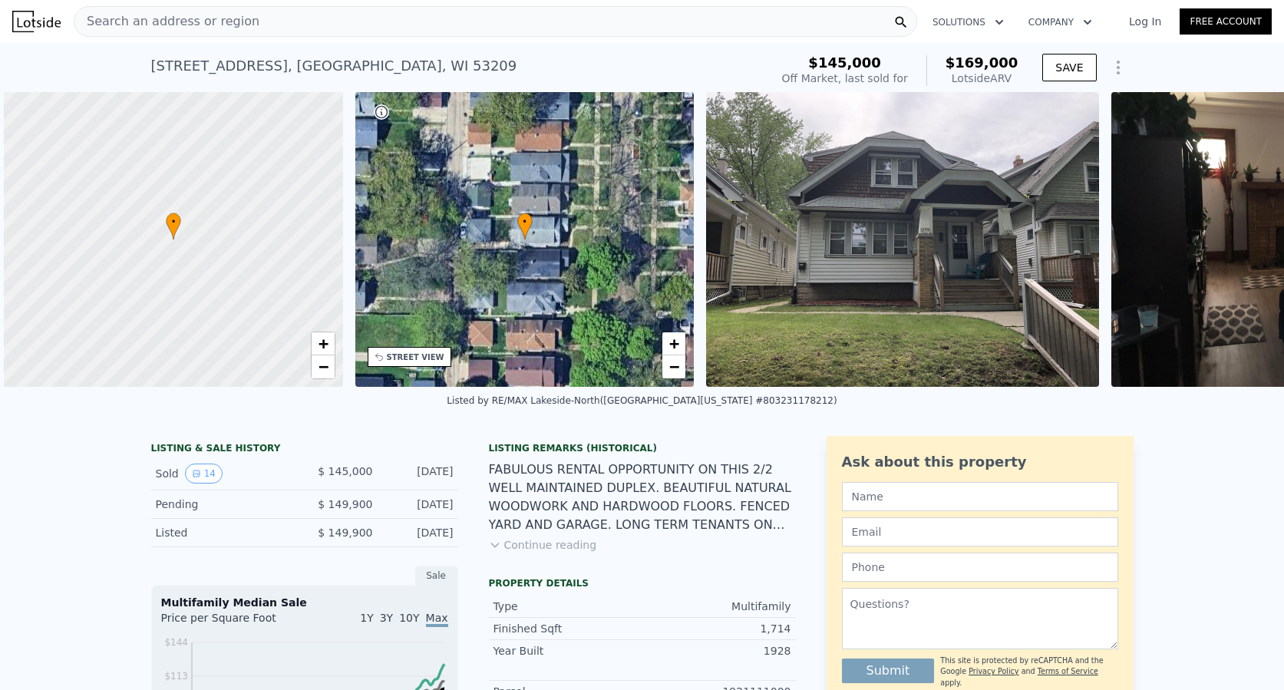
scroll to position [0, 6]
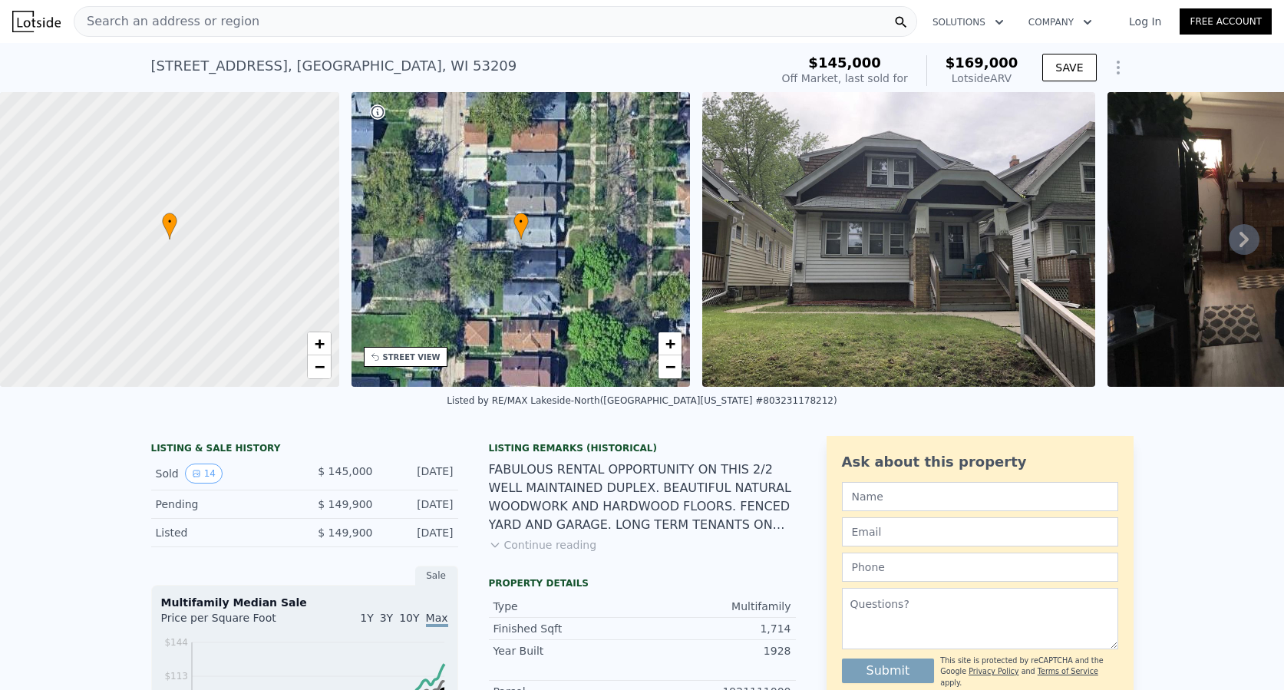
click at [282, 12] on div "Search an address or region" at bounding box center [496, 21] width 844 height 31
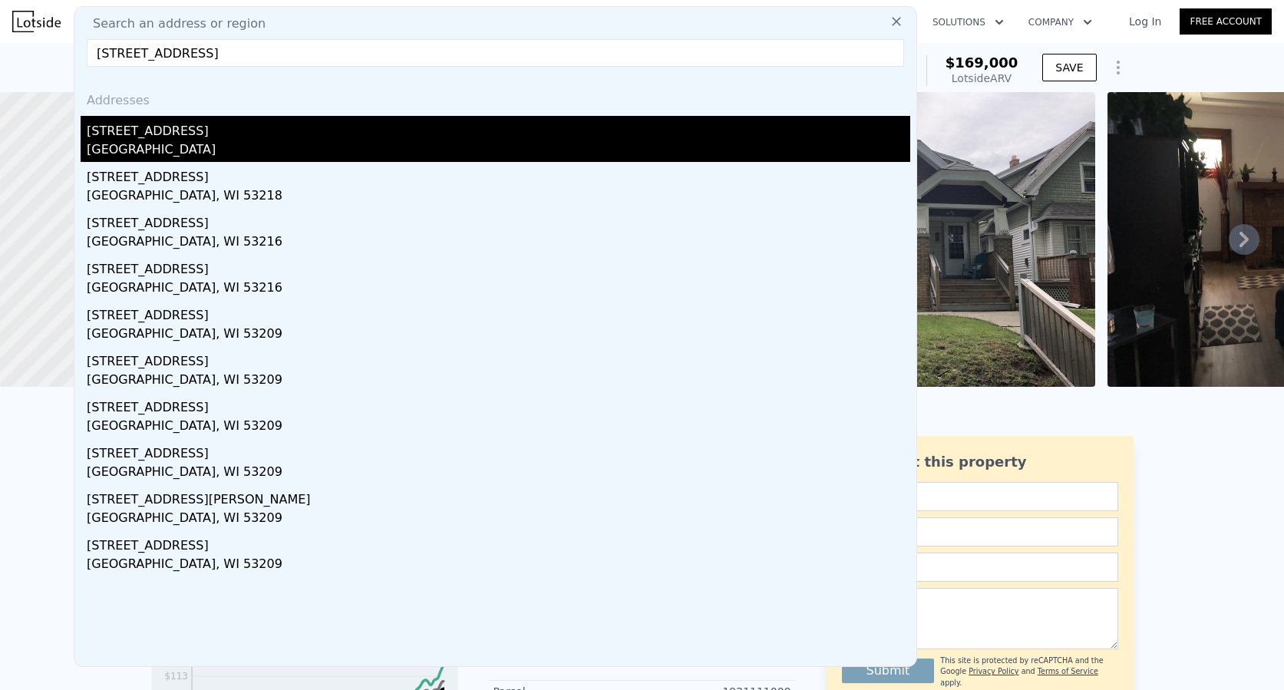
type input "4455 North 30th STREET UNIT 4457, Milwaukee, WI 53209"
click at [205, 137] on div "4455 N 30th St # 4457" at bounding box center [499, 128] width 824 height 25
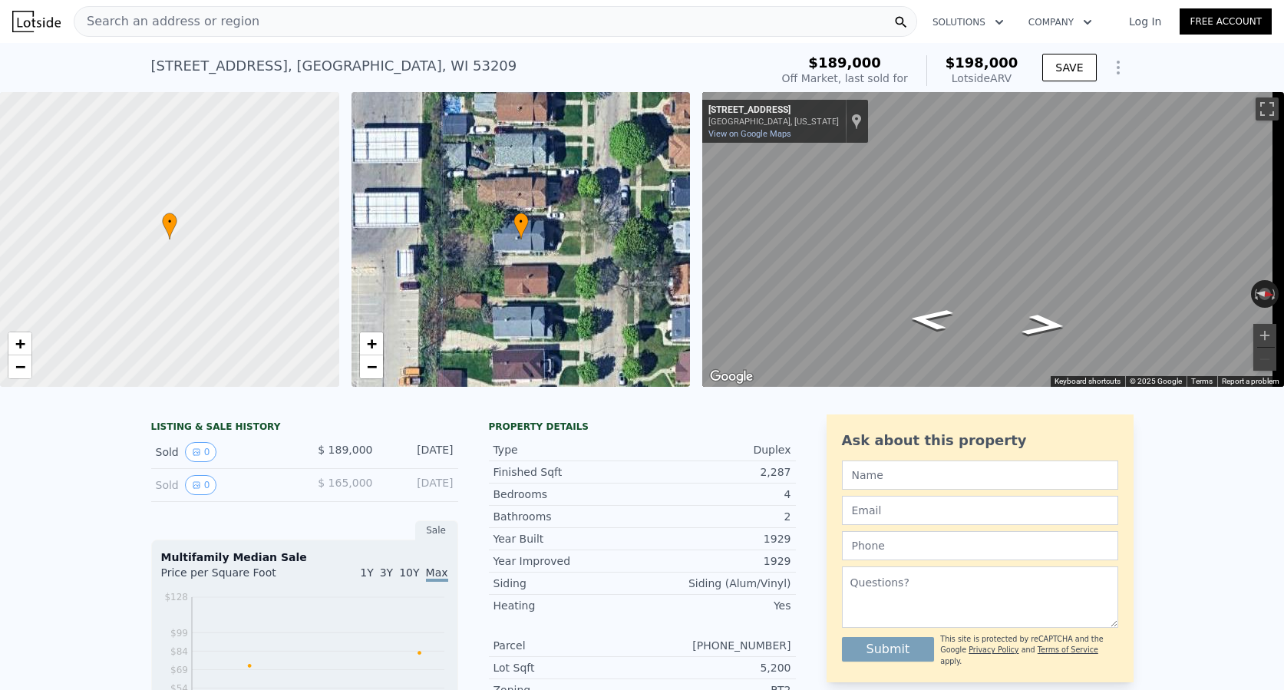
click at [220, 21] on span "Search an address or region" at bounding box center [166, 21] width 185 height 18
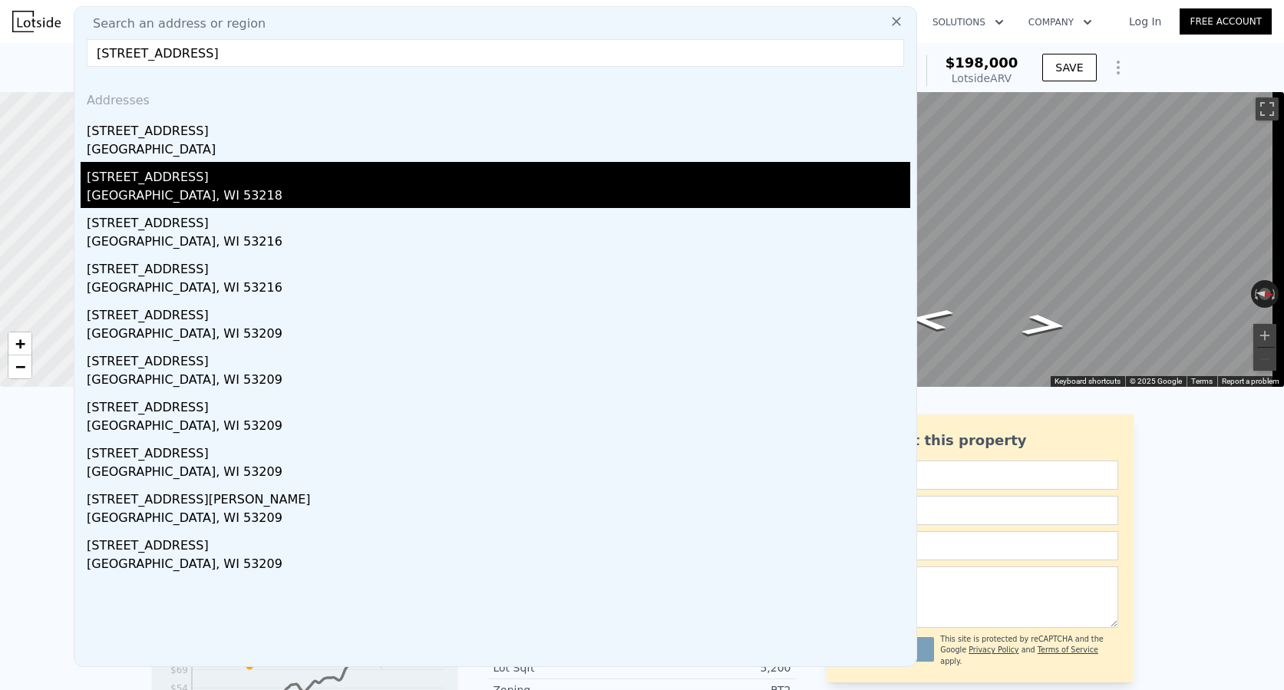
type input "4455 North 30th STREET UNIT 4457, Milwaukee, WI 53209"
click at [179, 198] on div "[GEOGRAPHIC_DATA], WI 53218" at bounding box center [499, 197] width 824 height 21
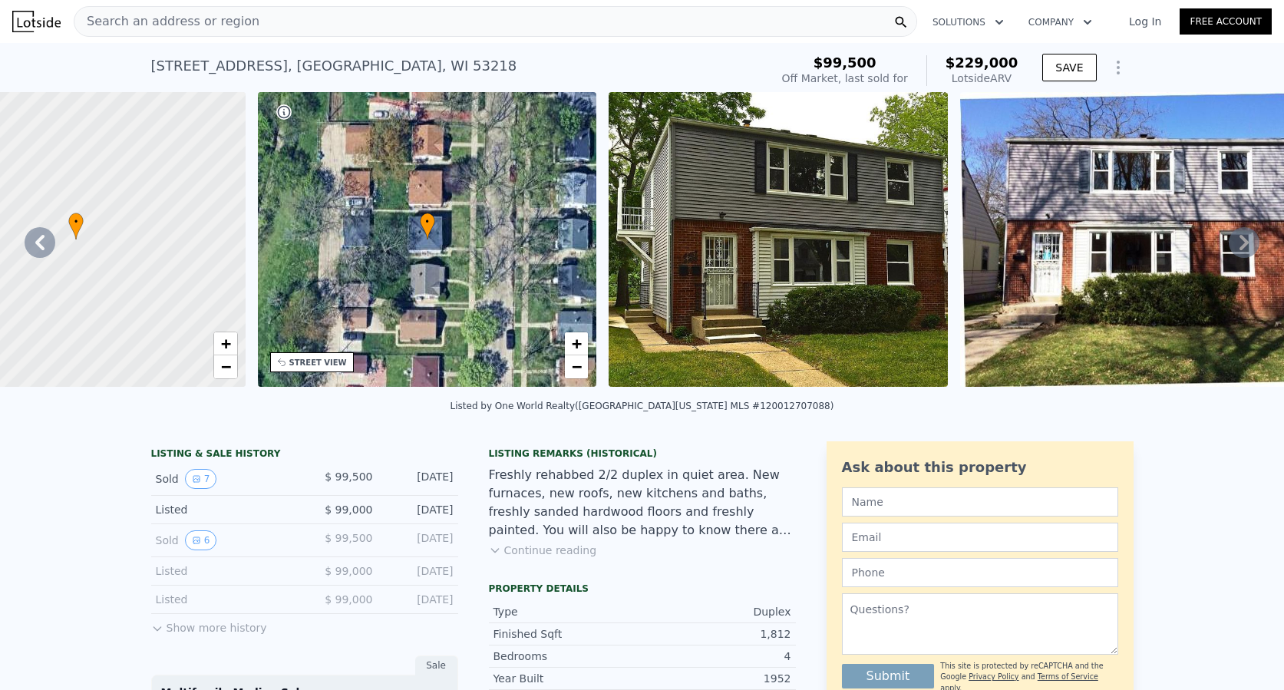
scroll to position [0, 6]
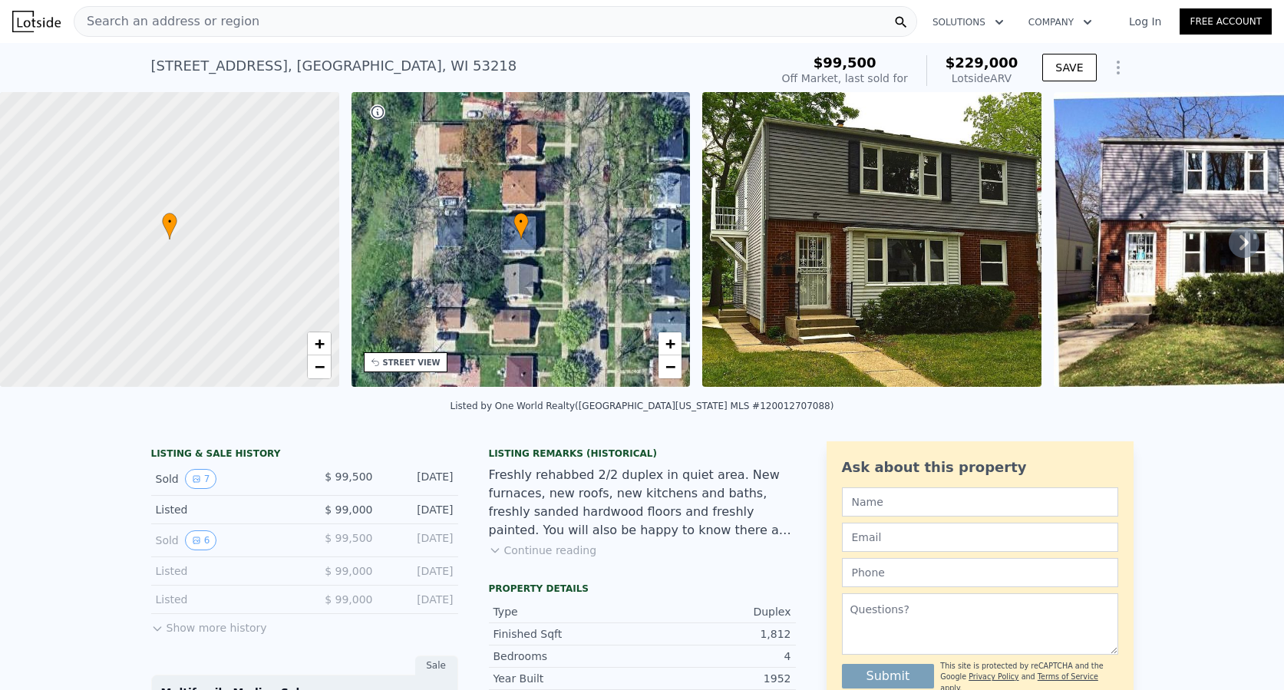
click at [246, 28] on div "Search an address or region" at bounding box center [496, 21] width 844 height 31
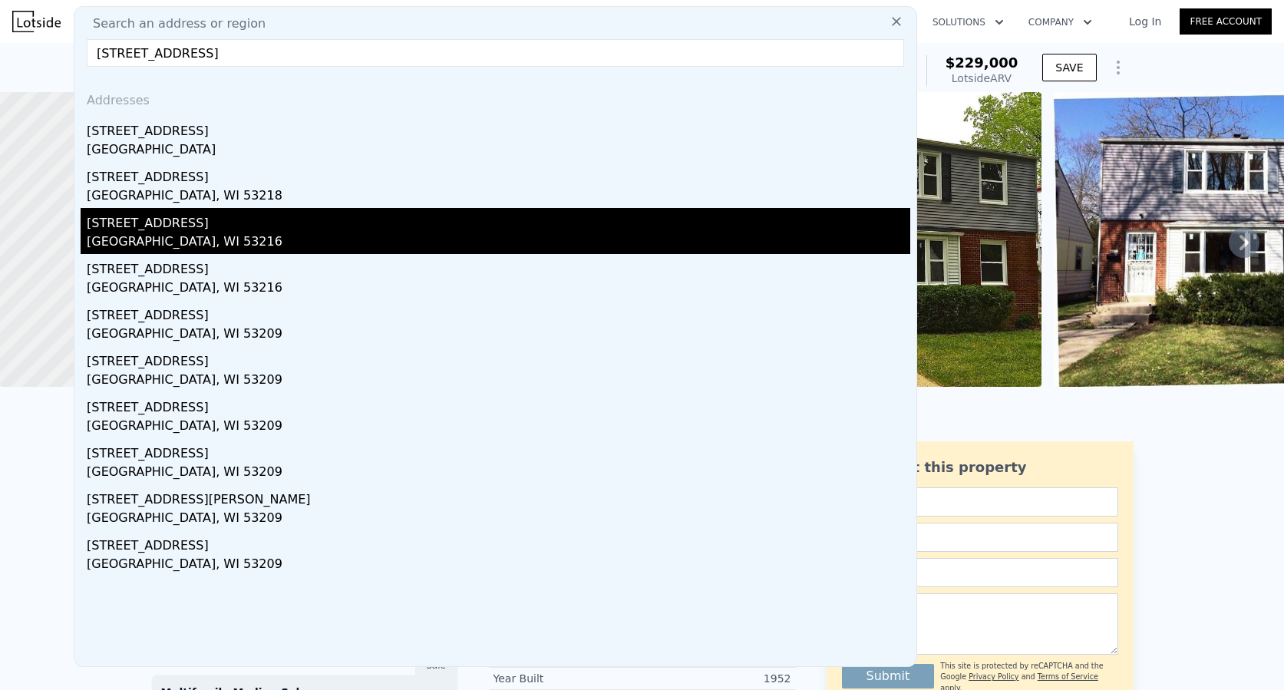
type input "4455 North 30th STREET UNIT 4457, Milwaukee, WI 53209"
click at [123, 233] on div "[GEOGRAPHIC_DATA], WI 53216" at bounding box center [499, 243] width 824 height 21
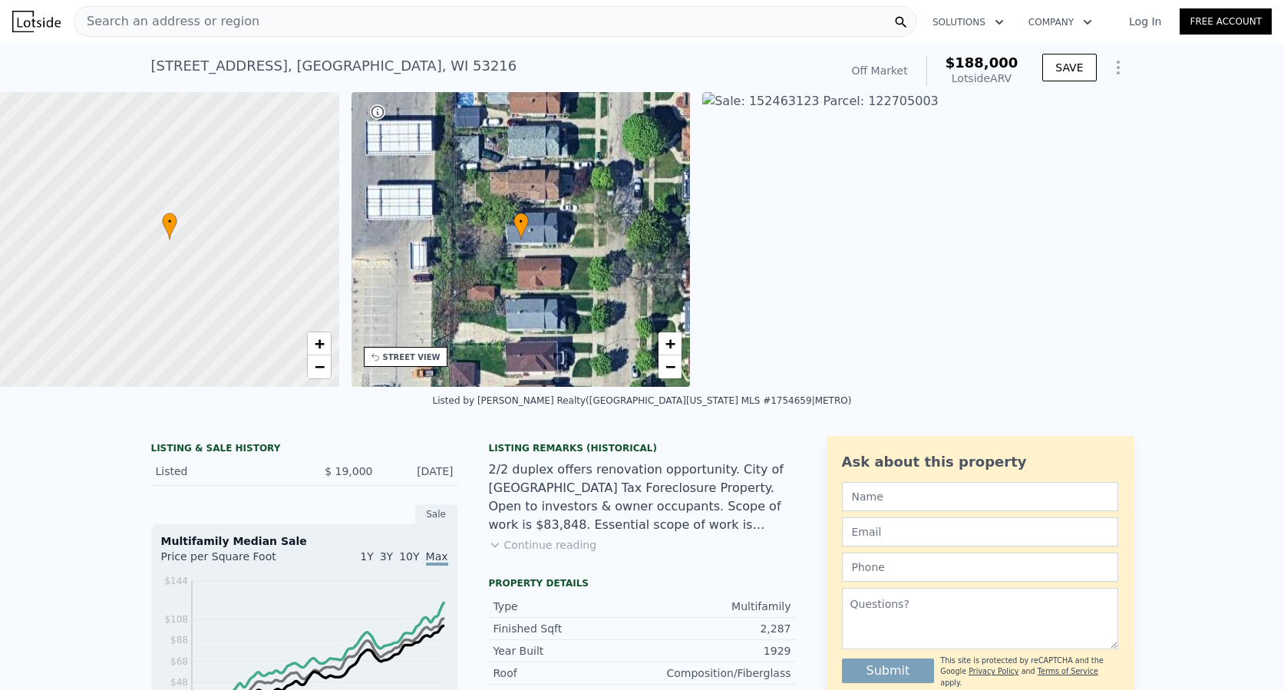
click at [167, 15] on span "Search an address or region" at bounding box center [166, 21] width 185 height 18
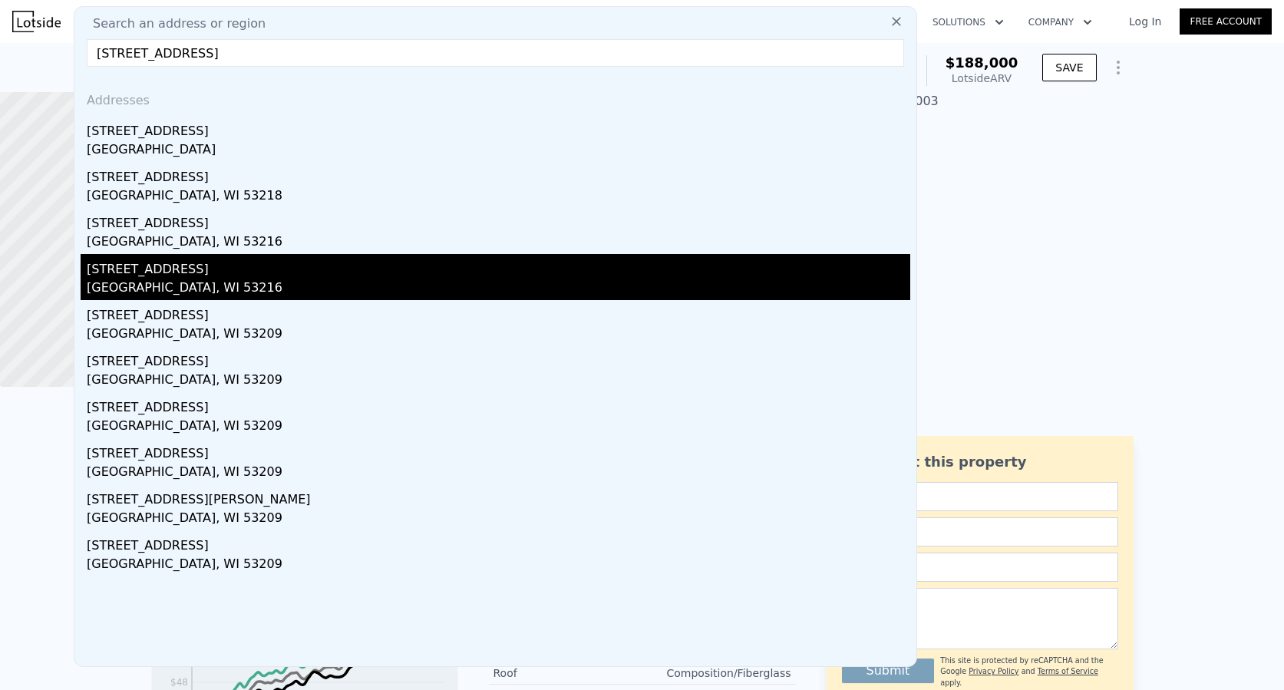
type input "4455 North 30th STREET UNIT 4457, Milwaukee, WI 53209"
click at [165, 279] on div "[GEOGRAPHIC_DATA], WI 53216" at bounding box center [499, 289] width 824 height 21
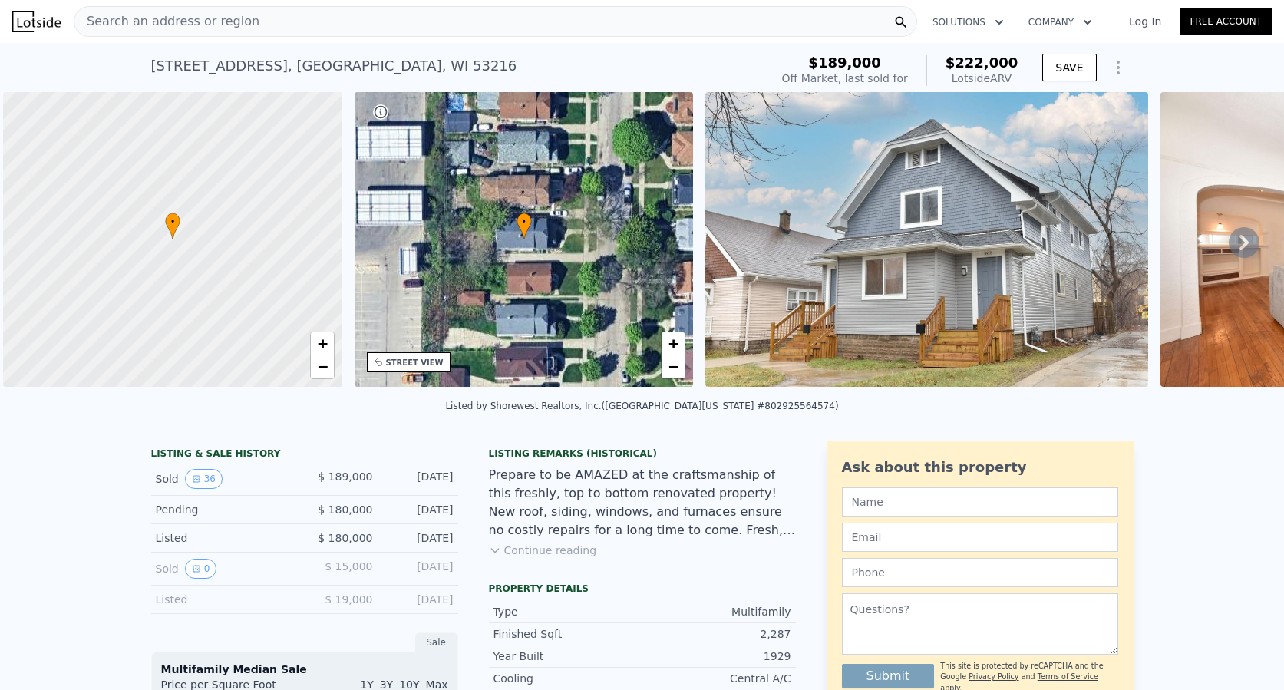
scroll to position [0, 6]
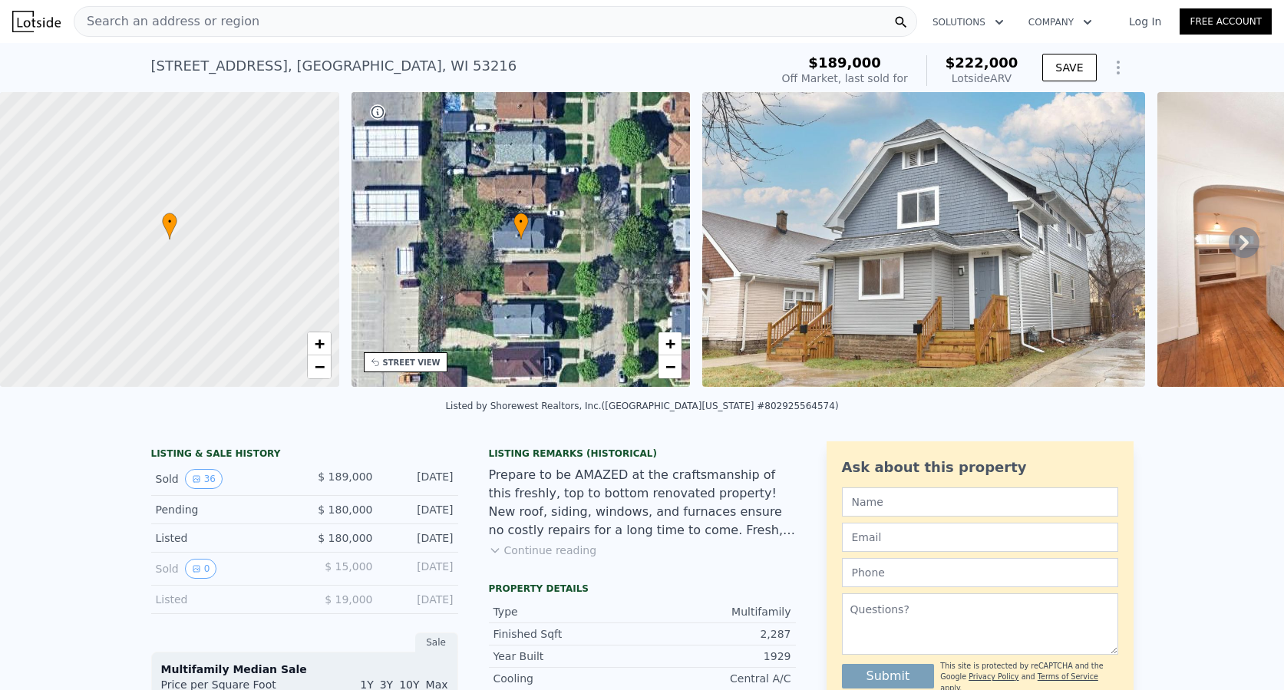
click at [283, 16] on div "Search an address or region" at bounding box center [496, 21] width 844 height 31
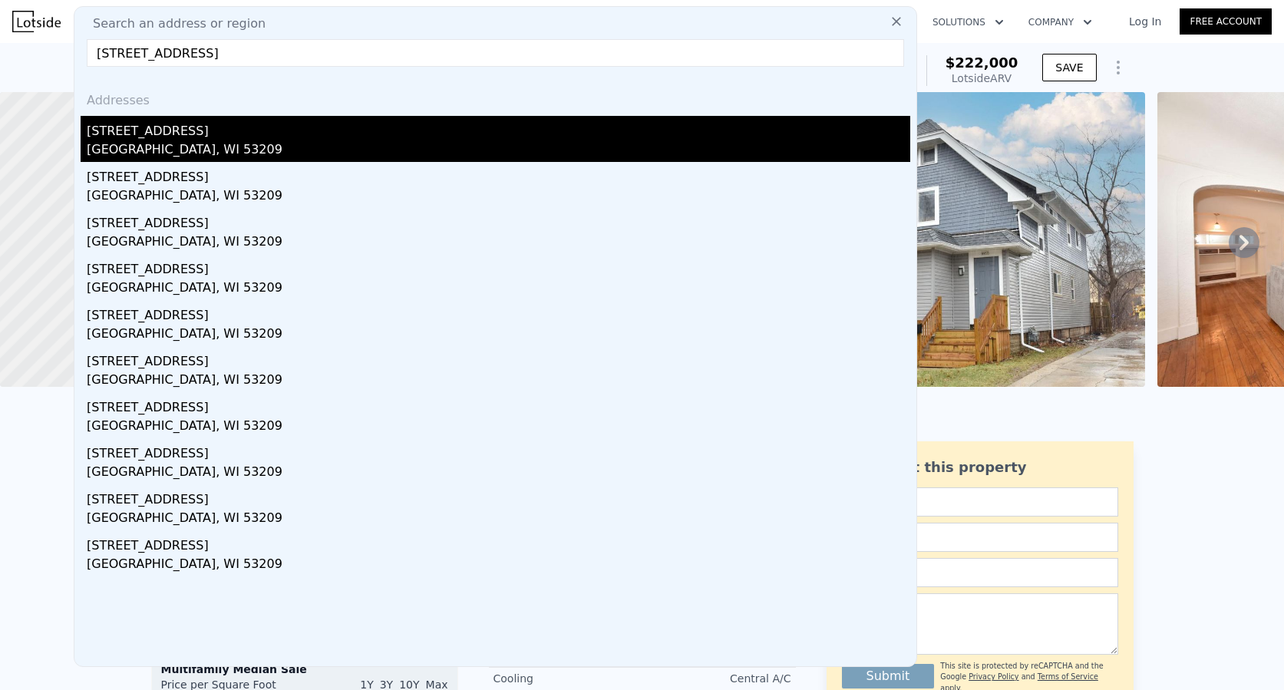
type input "5278 N 28th St, Milwaukee, WI 53209"
click at [144, 127] on div "5278 N 28th St # 5280" at bounding box center [499, 128] width 824 height 25
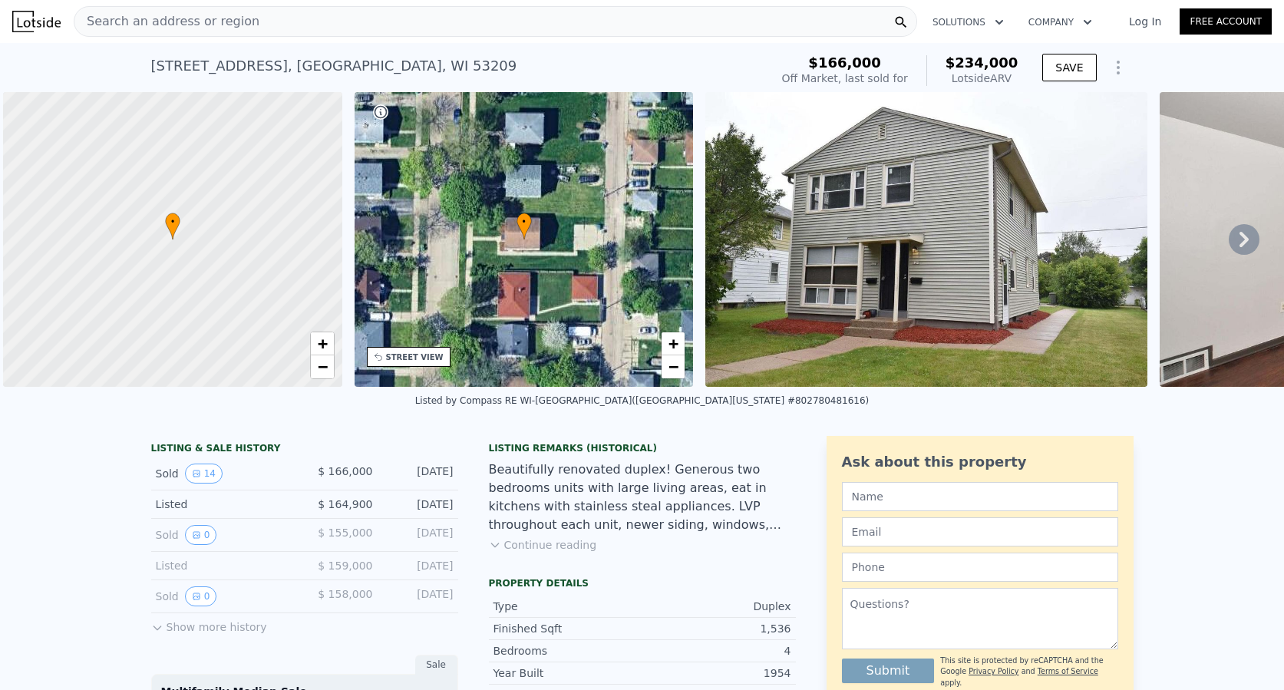
scroll to position [0, 6]
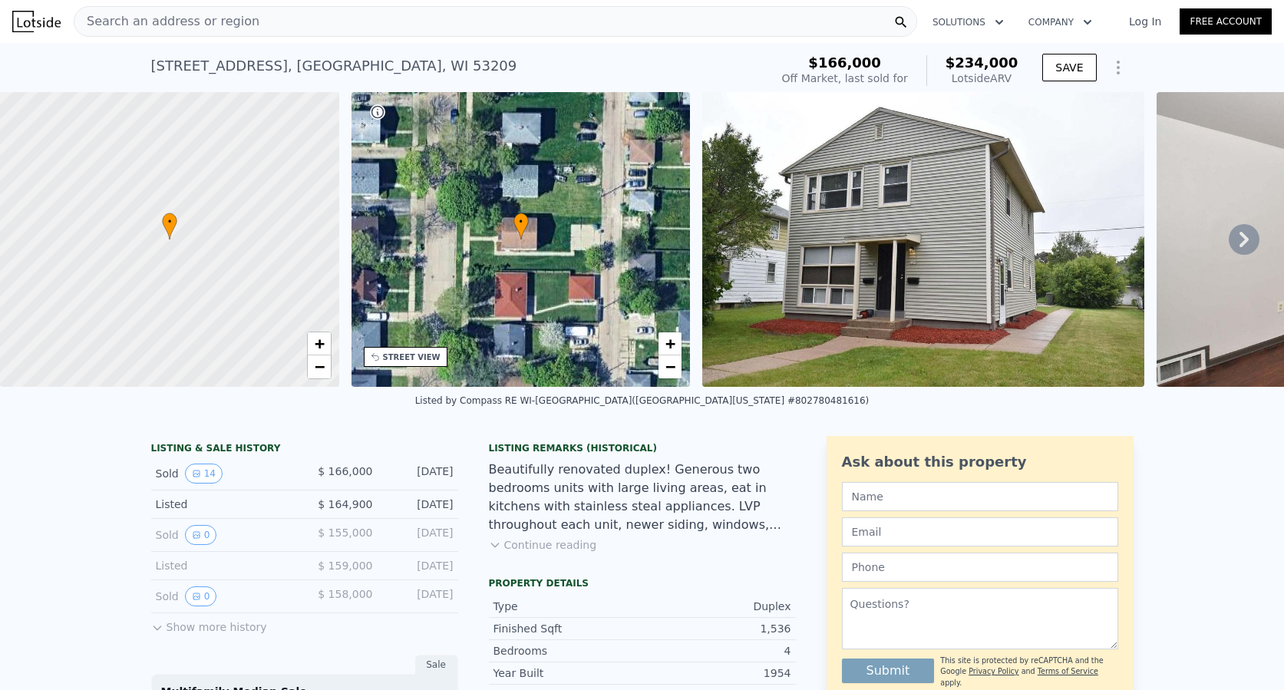
click at [240, 11] on div "Search an address or region" at bounding box center [166, 21] width 185 height 29
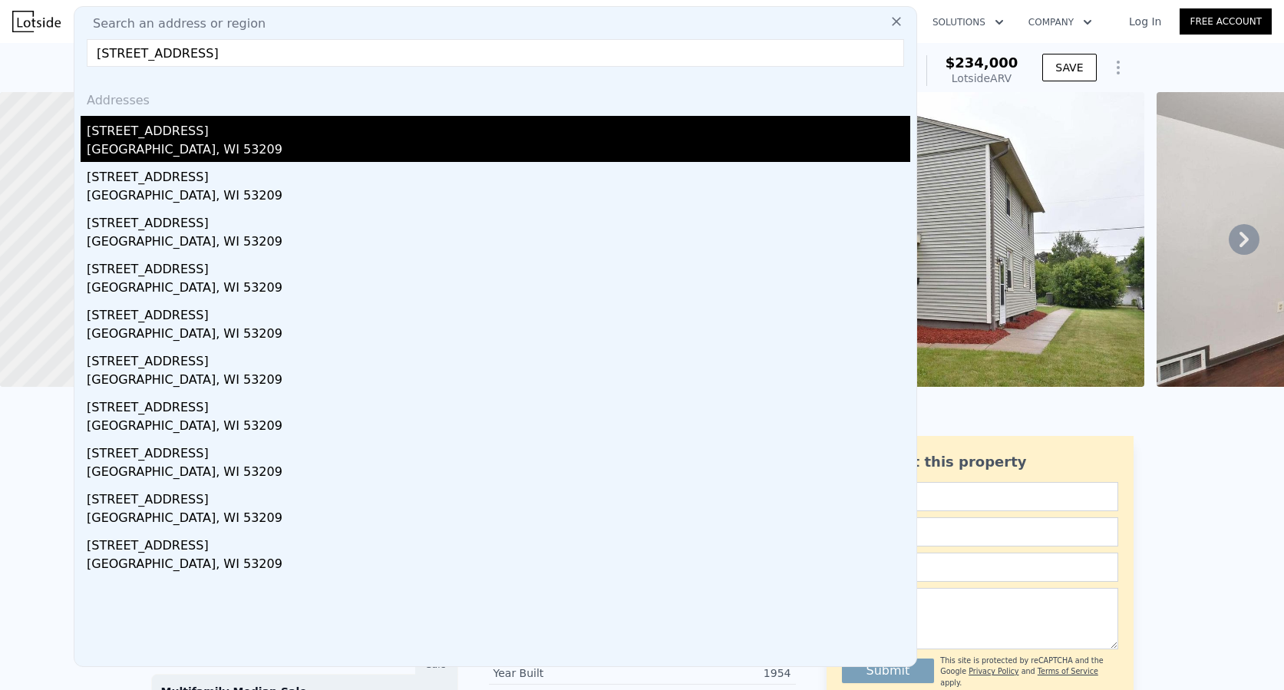
type input "5278 North 36th STREET UNIT A, Milwaukee, WI 53209"
click at [152, 147] on div "[GEOGRAPHIC_DATA], WI 53209" at bounding box center [499, 150] width 824 height 21
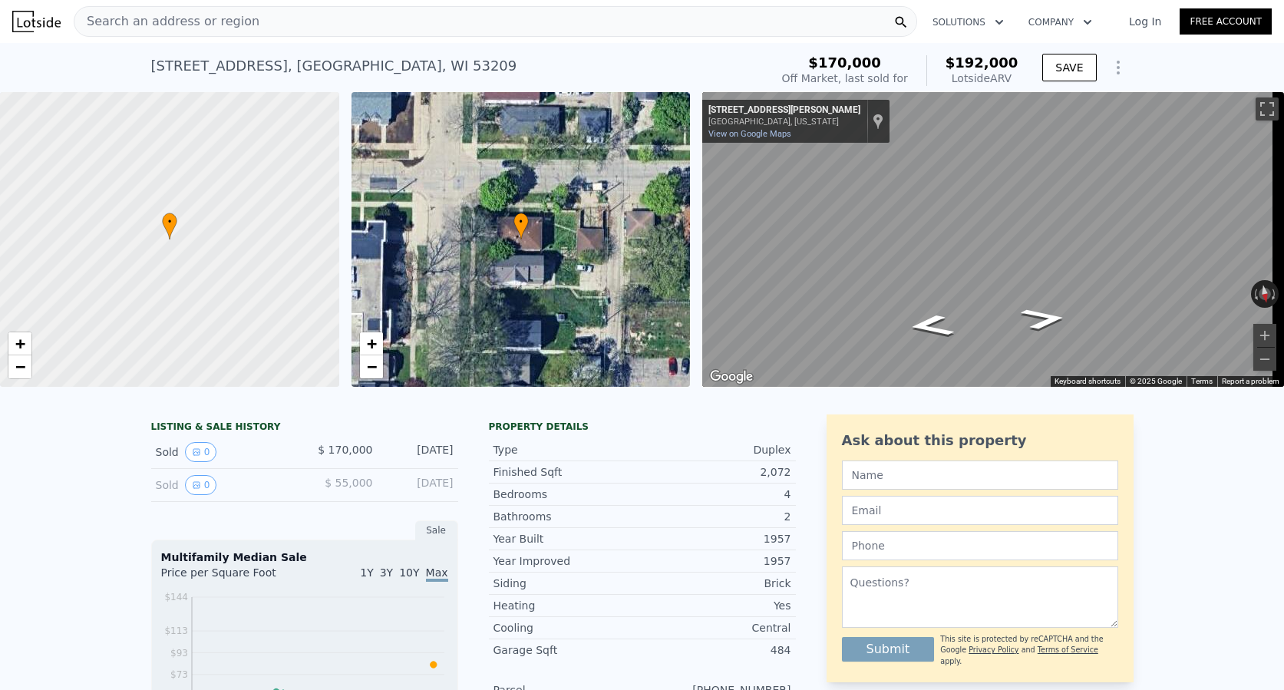
click at [193, 16] on span "Search an address or region" at bounding box center [166, 21] width 185 height 18
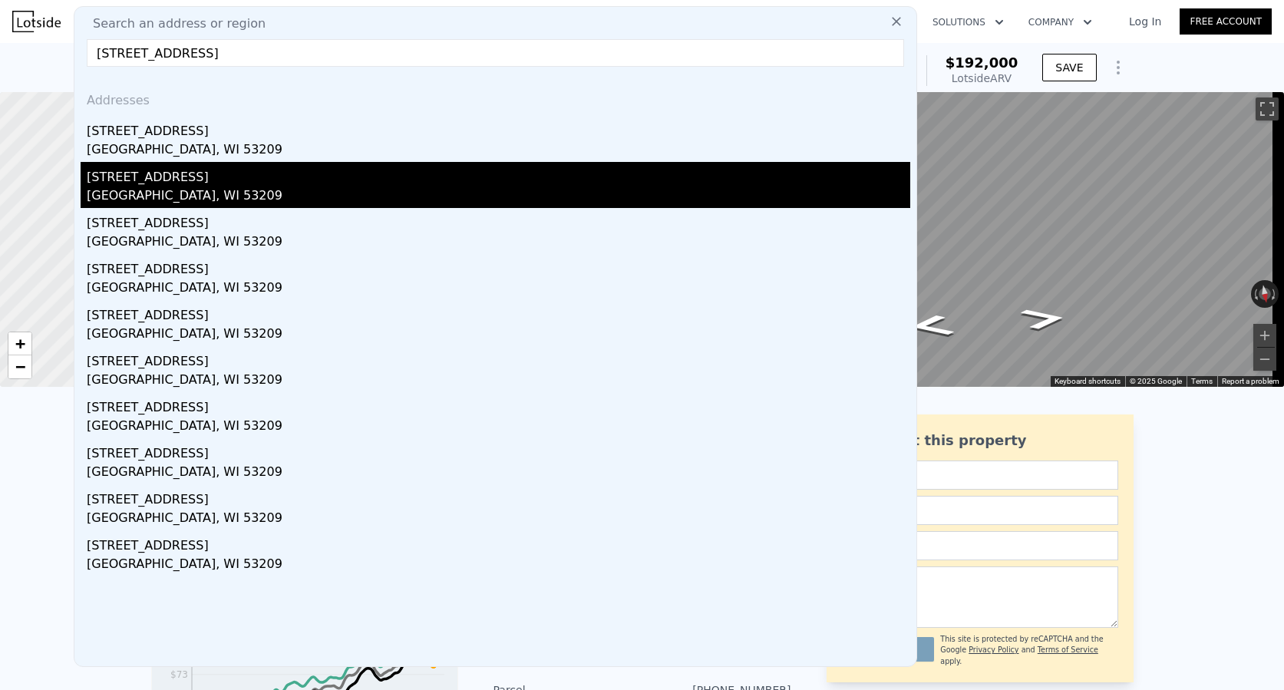
type input "5278 North 36th STREET UNIT A, Milwaukee, WI 53209"
click at [180, 183] on div "5278 N 36th Street #A" at bounding box center [499, 174] width 824 height 25
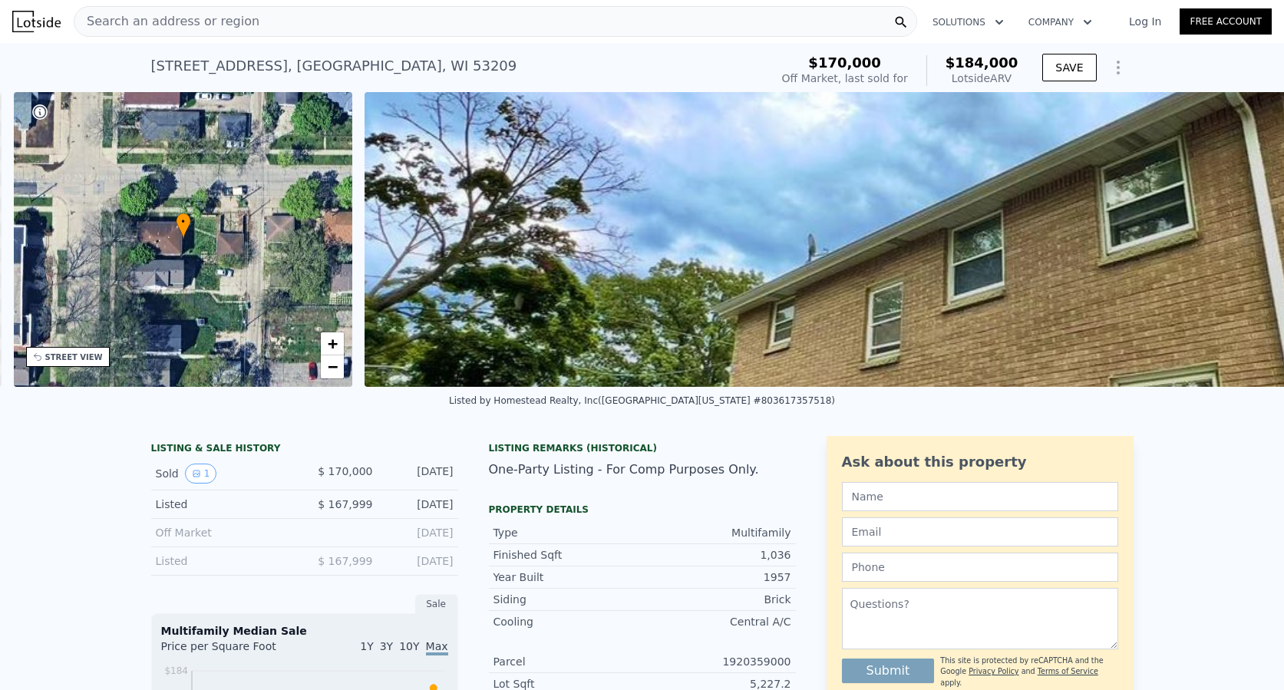
scroll to position [0, 702]
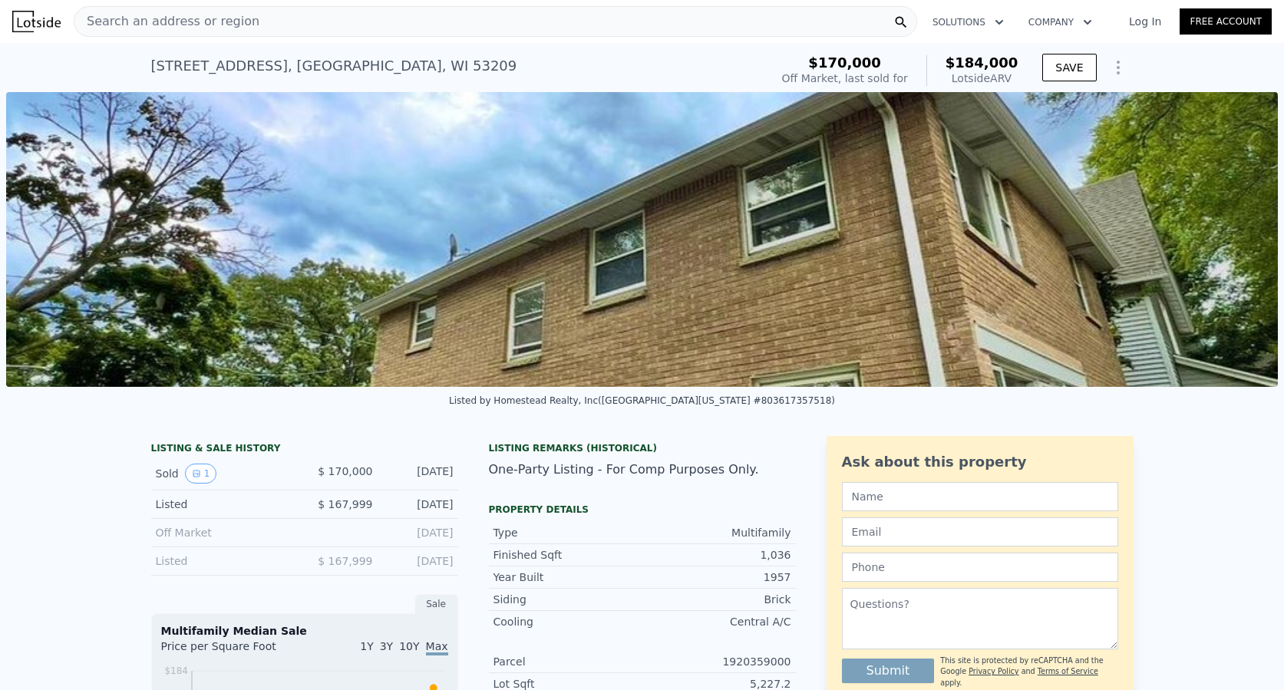
click at [269, 22] on div "Search an address or region" at bounding box center [496, 21] width 844 height 31
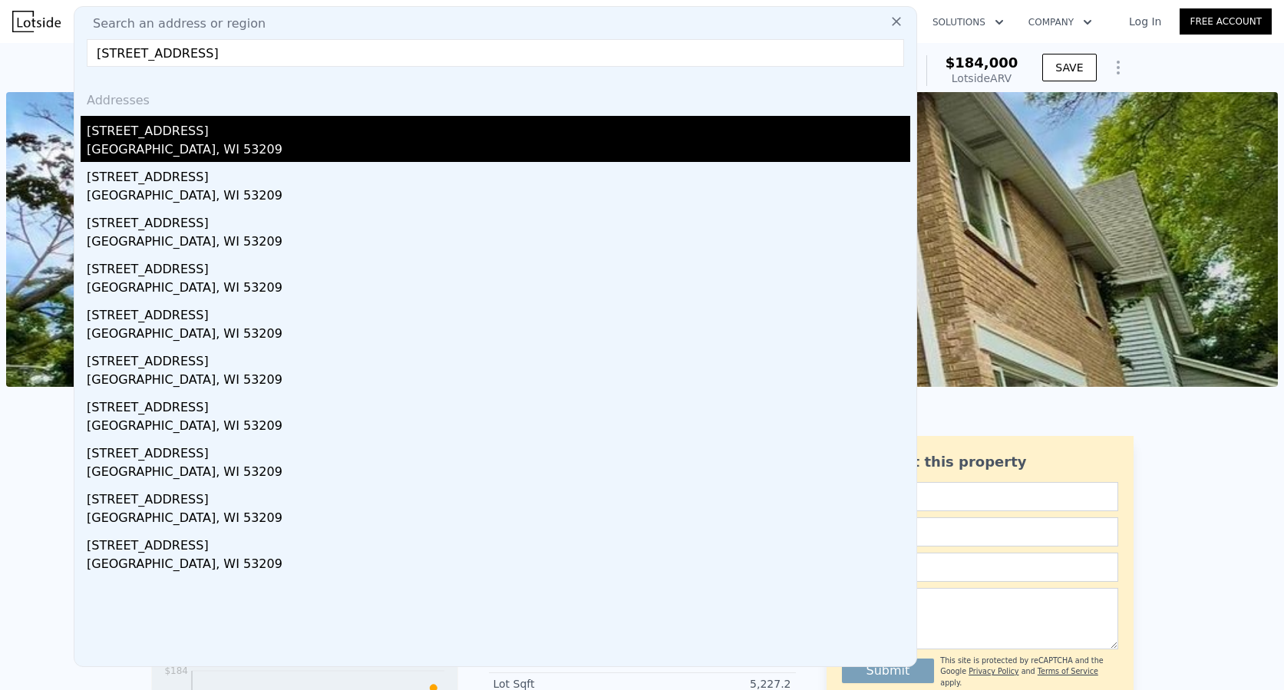
type input "5278 North 36th STREET UNIT A, Milwaukee, WI 53209"
click at [163, 153] on div "[GEOGRAPHIC_DATA], WI 53209" at bounding box center [499, 150] width 824 height 21
type input "1488"
type input "2434"
type input "10890"
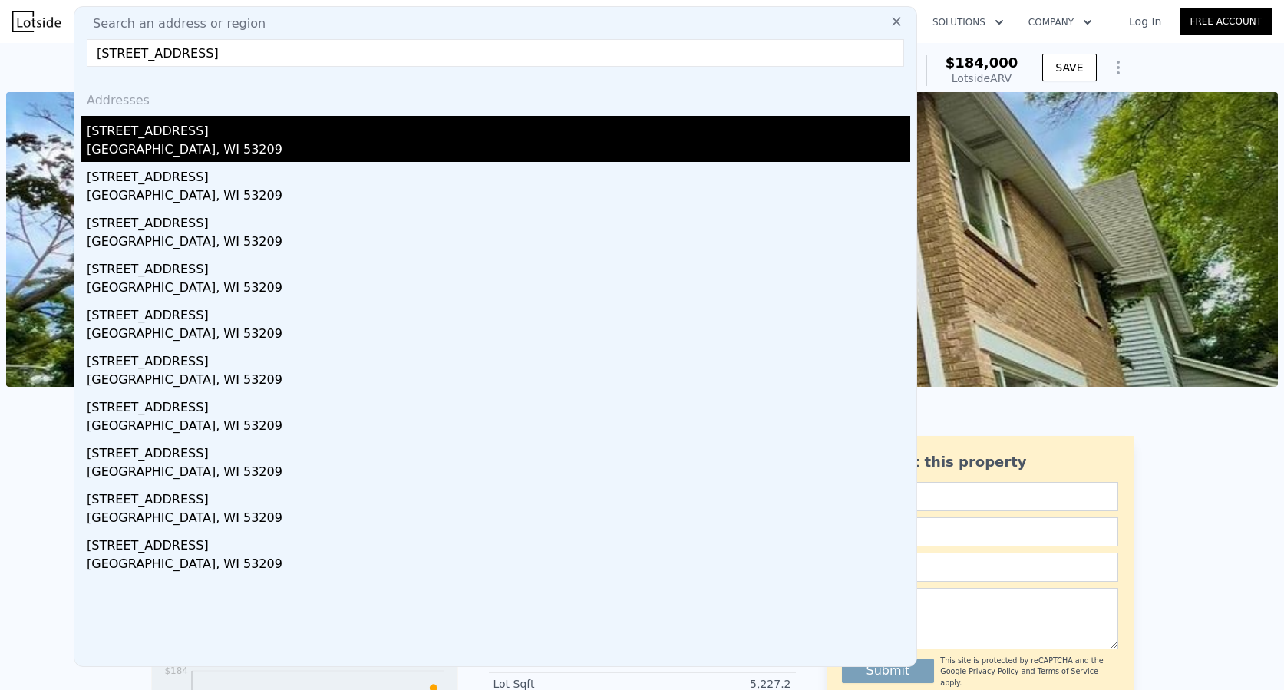
type input "$ 192,000"
type input "$ 760"
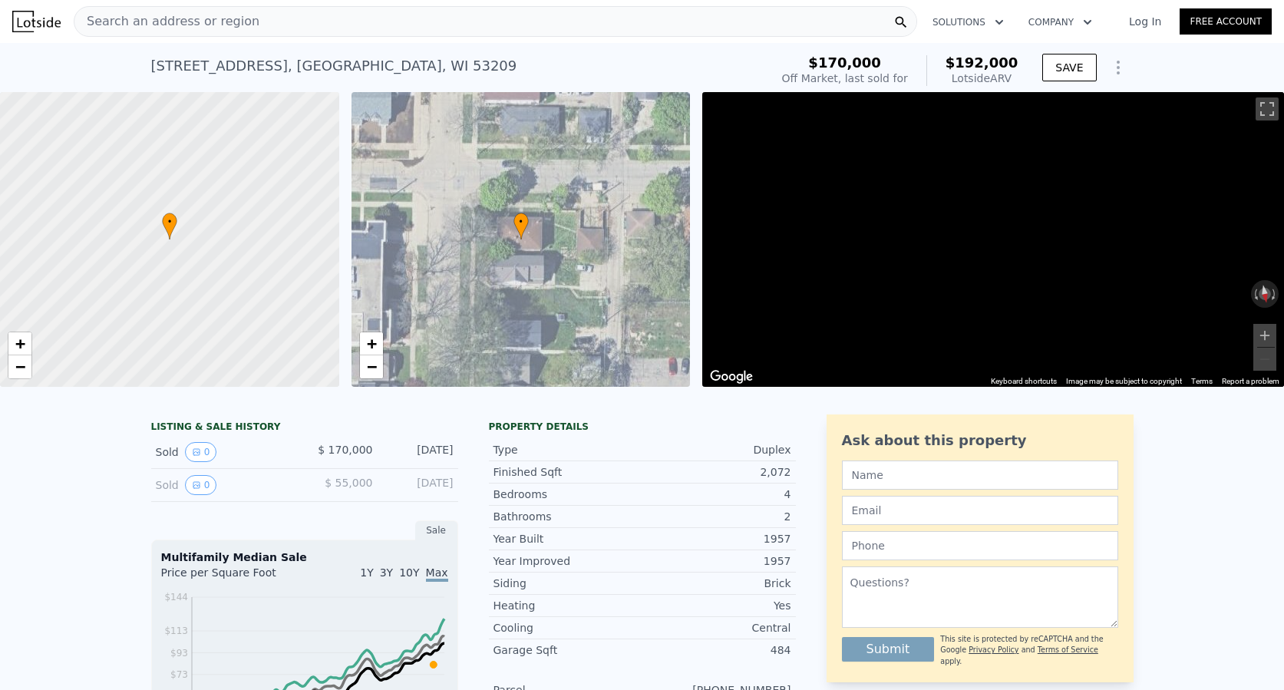
scroll to position [0, 6]
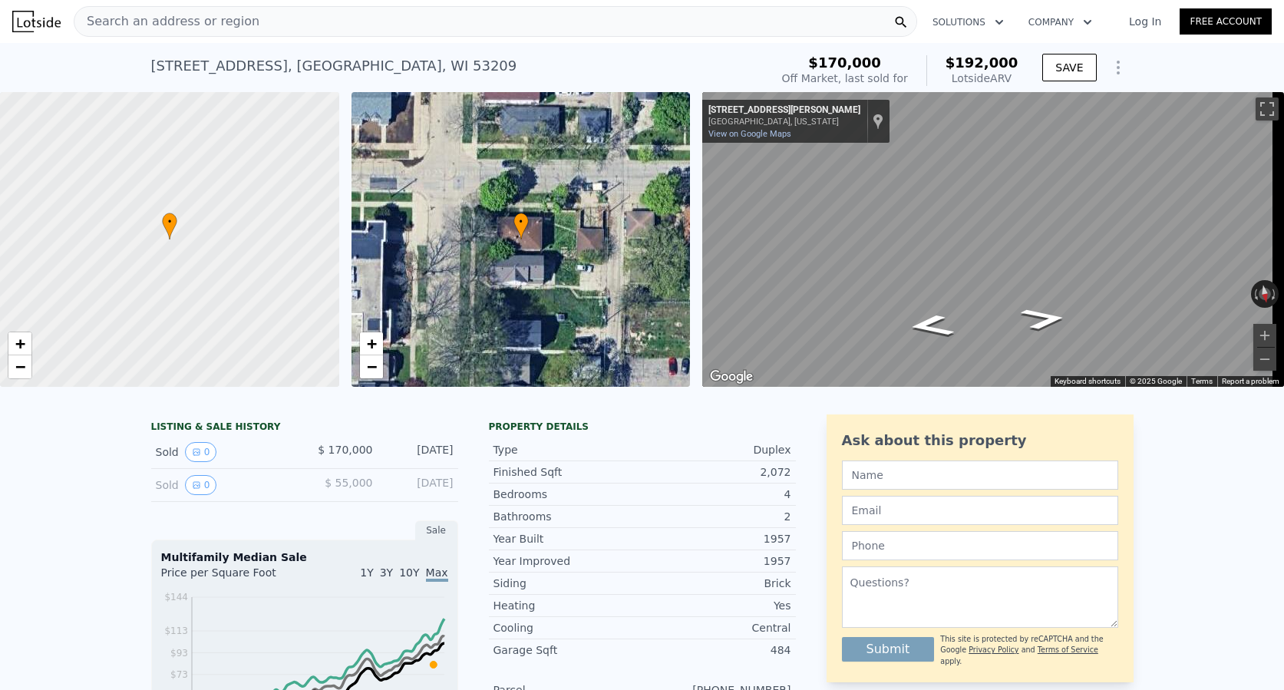
click at [273, 18] on div "Search an address or region" at bounding box center [496, 21] width 844 height 31
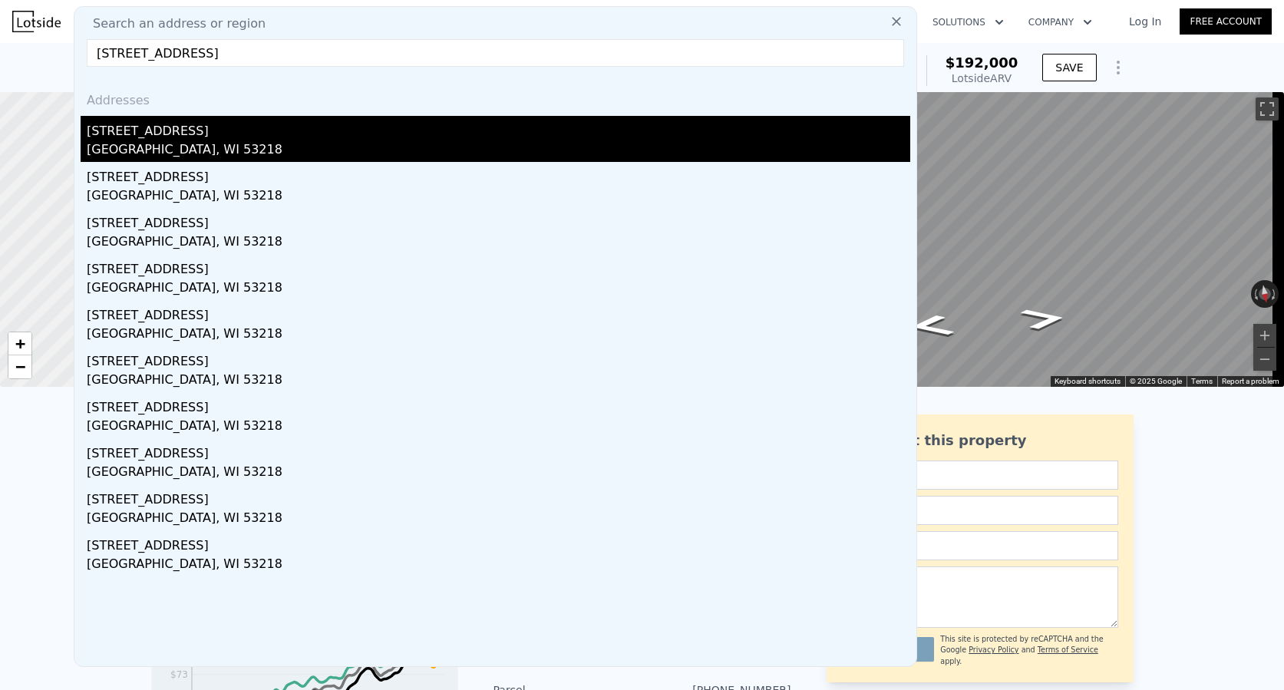
type input "5060 North 61st STREET, Milwaukee, WI 53218"
click at [170, 143] on div "[GEOGRAPHIC_DATA], WI 53218" at bounding box center [499, 150] width 824 height 21
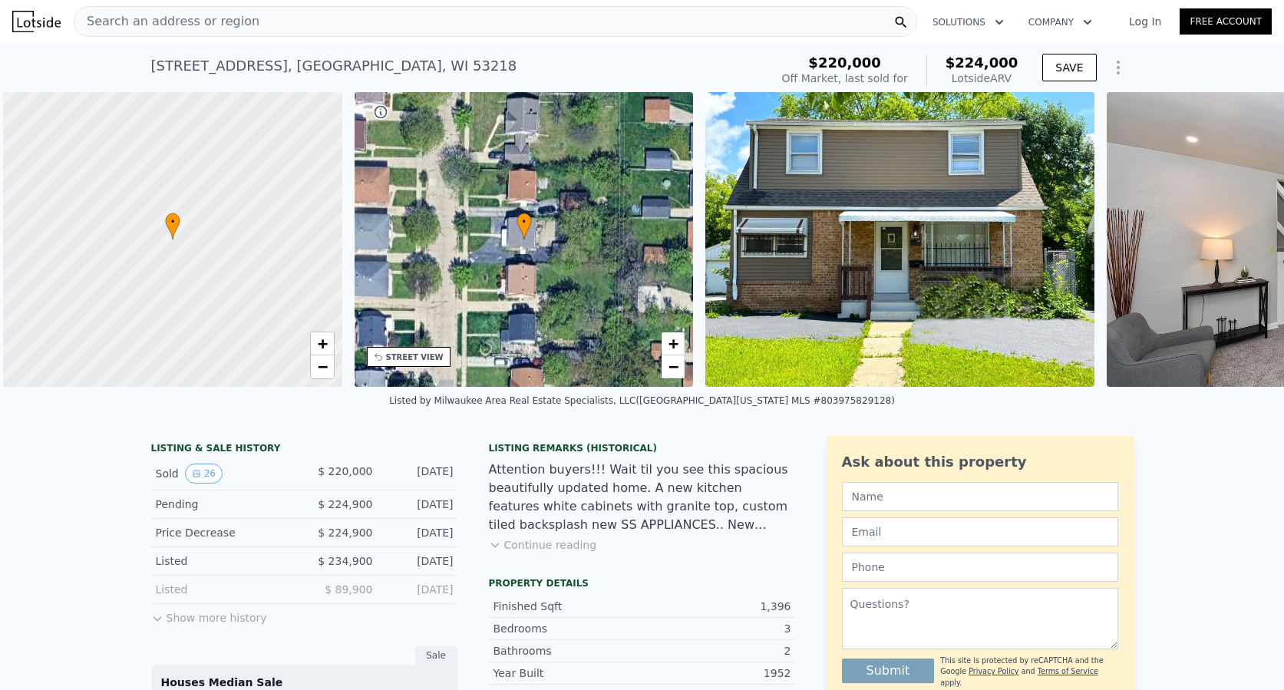
scroll to position [0, 6]
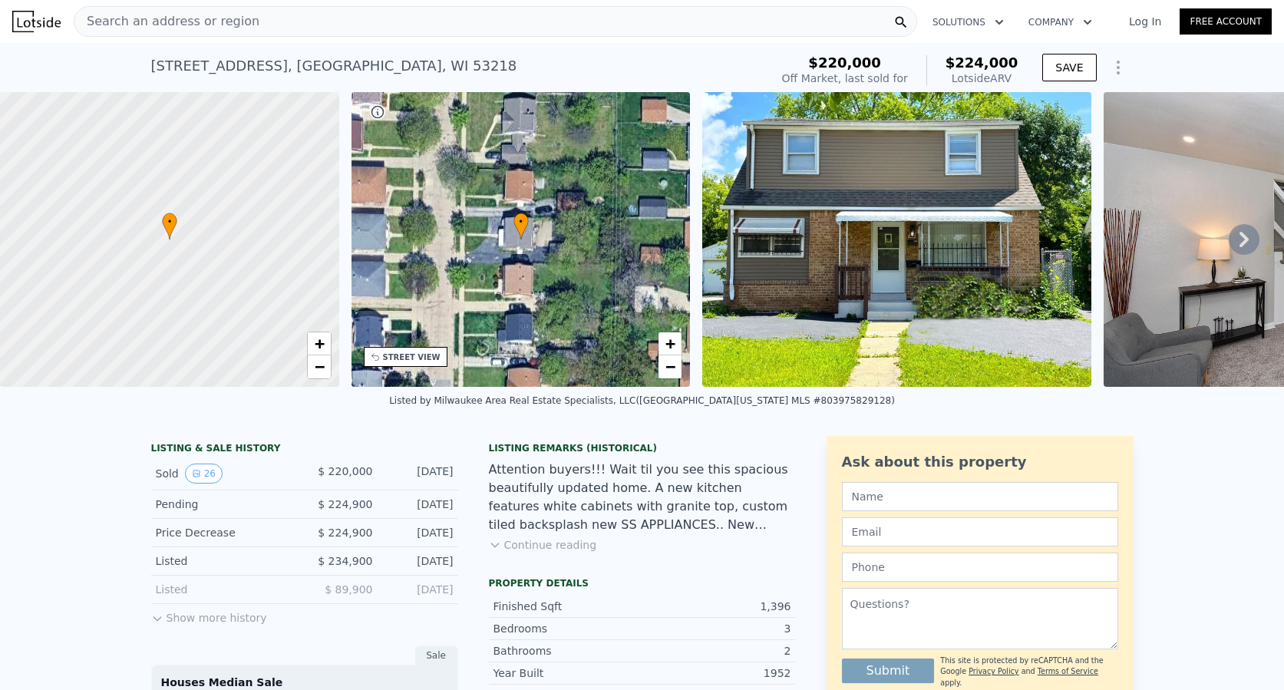
click at [277, 10] on div "Search an address or region" at bounding box center [496, 21] width 844 height 31
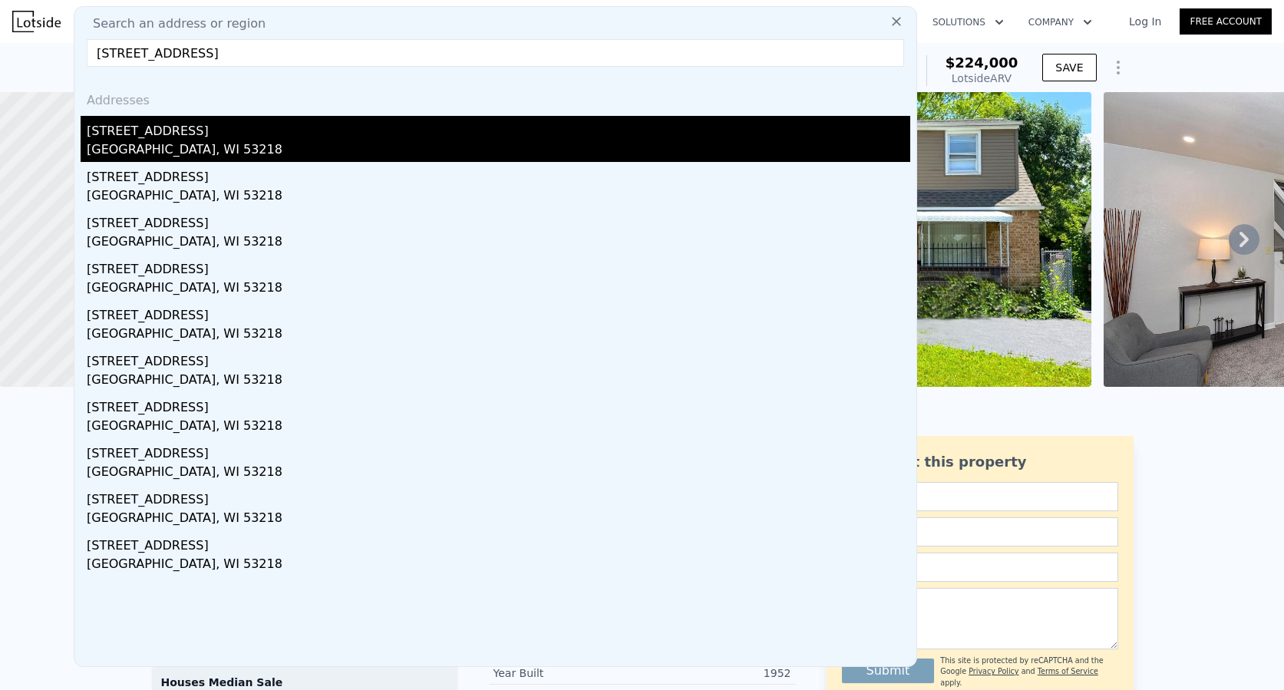
type input "[STREET_ADDRESS]"
click at [203, 125] on div "[STREET_ADDRESS]" at bounding box center [499, 128] width 824 height 25
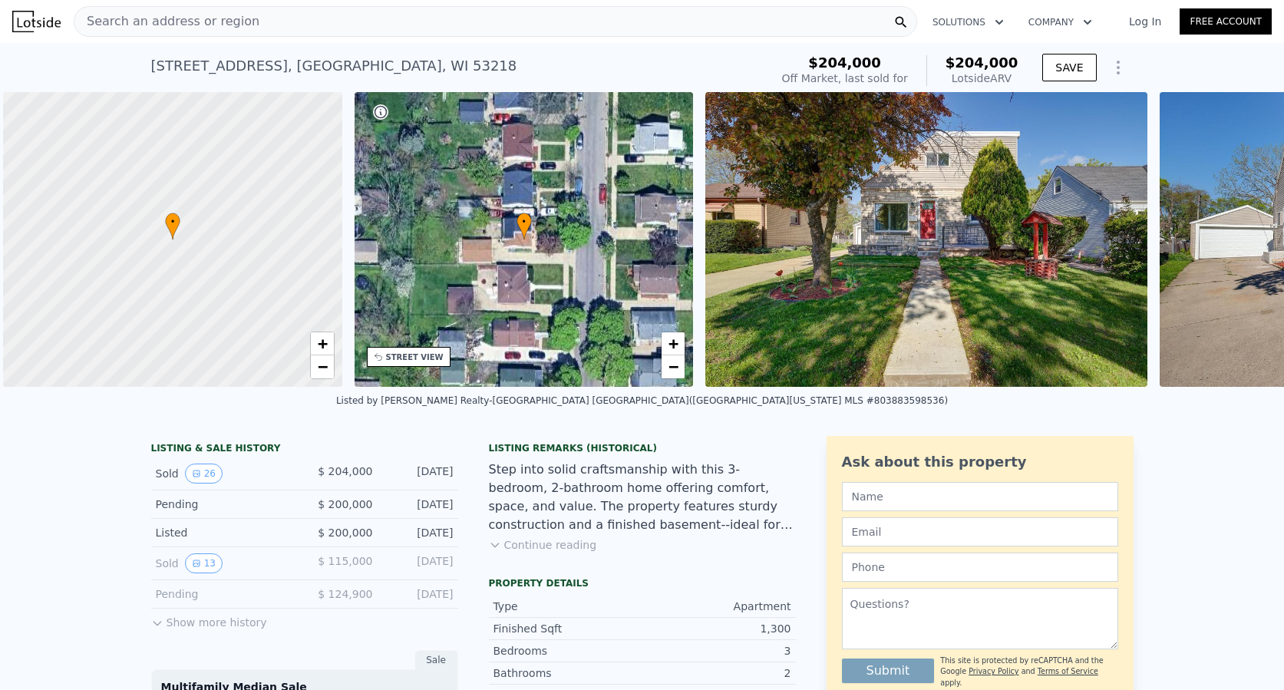
scroll to position [0, 6]
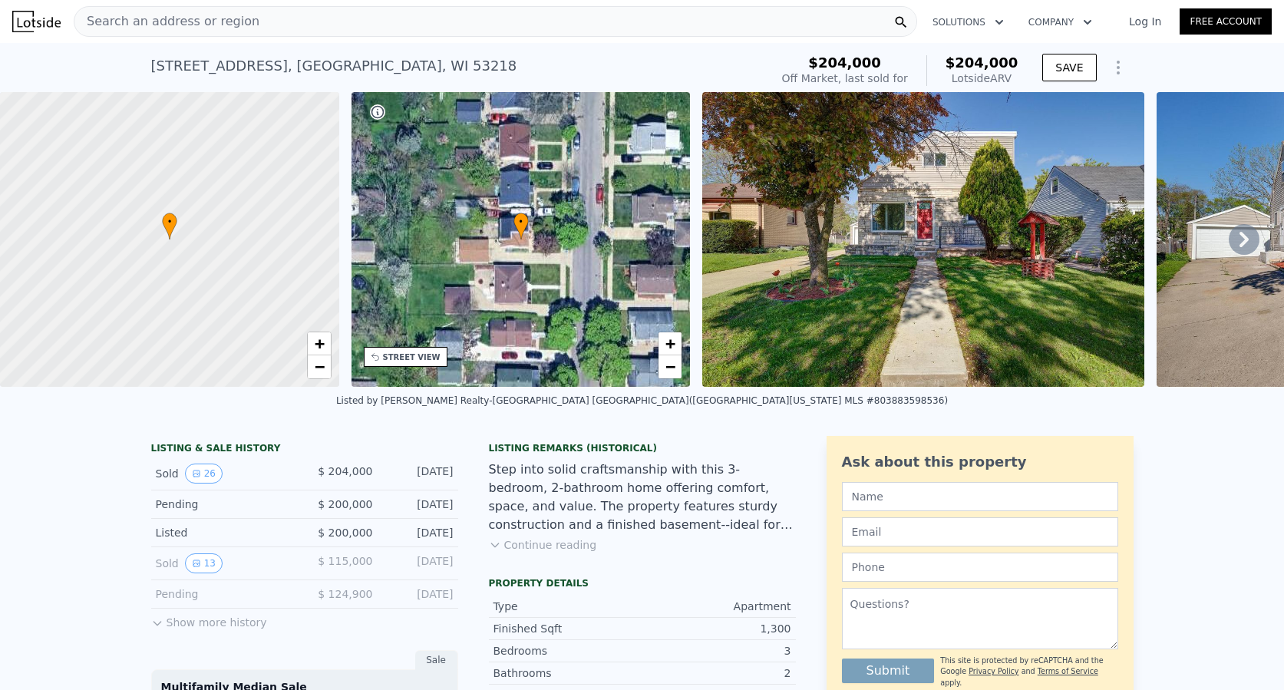
click at [279, 23] on div "Search an address or region" at bounding box center [496, 21] width 844 height 31
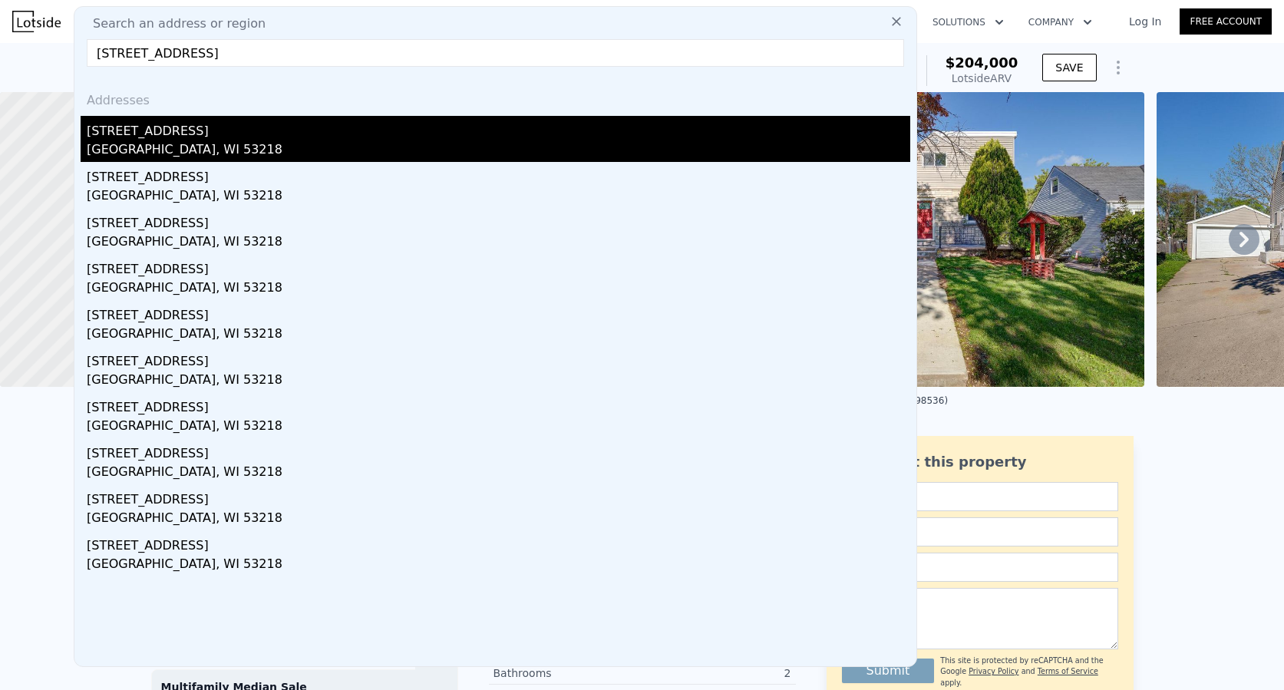
type input "[STREET_ADDRESS]"
click at [137, 140] on div "[GEOGRAPHIC_DATA], WI 53218" at bounding box center [499, 150] width 824 height 21
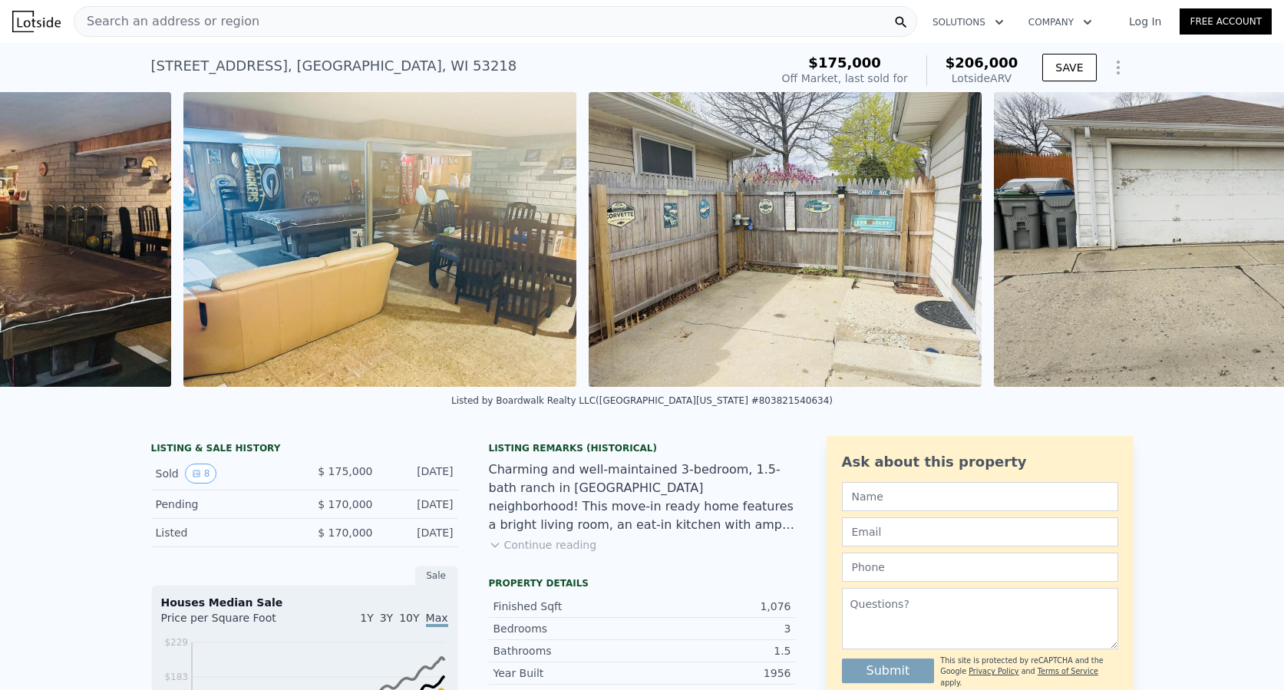
scroll to position [0, 2858]
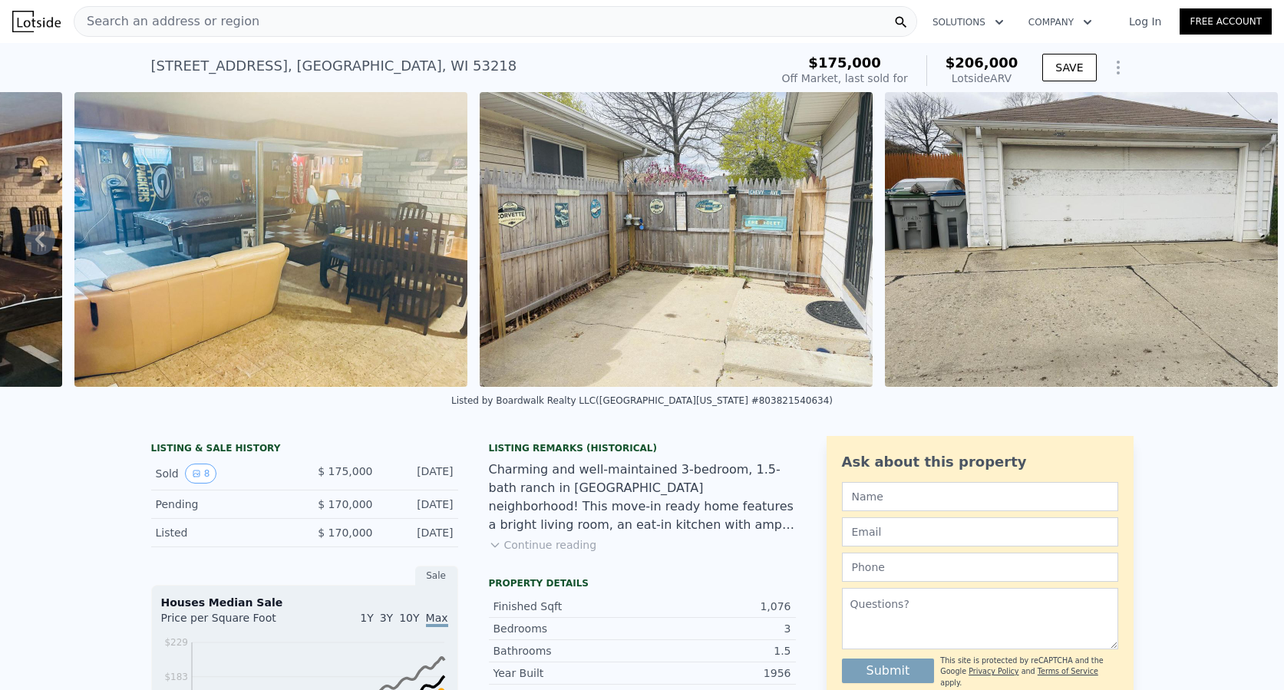
click at [391, 14] on div "Search an address or region" at bounding box center [496, 21] width 844 height 31
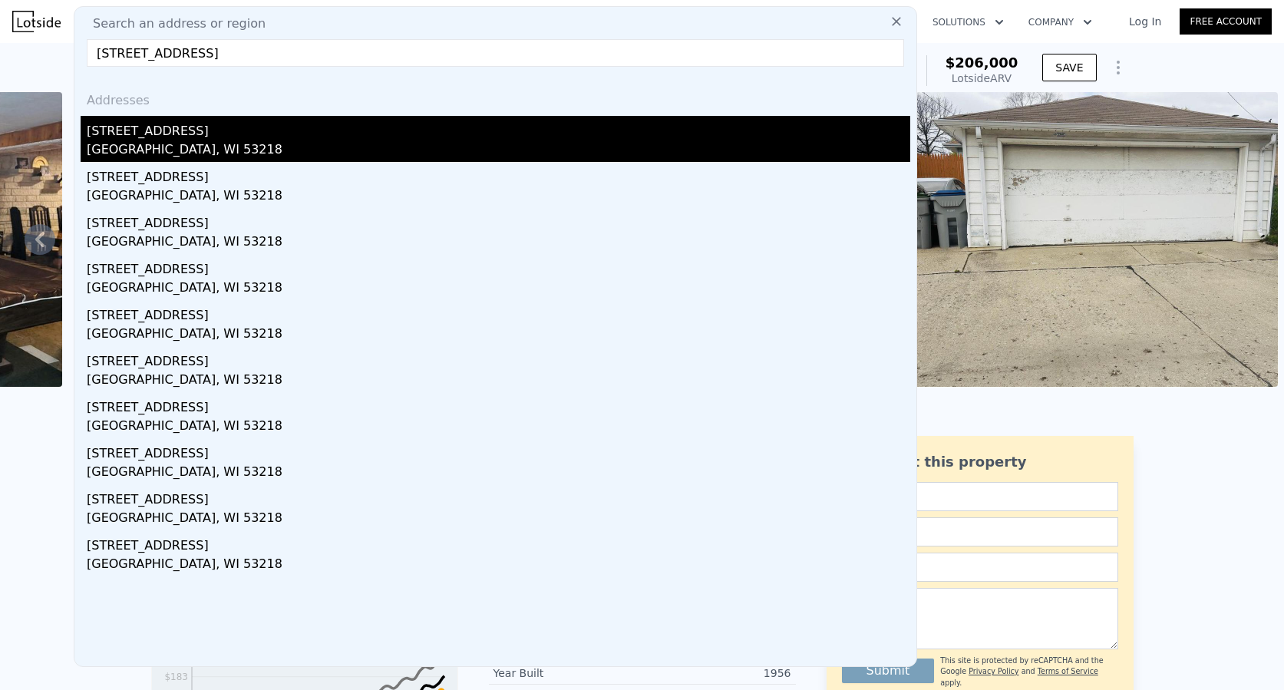
type input "5030 North 62nd STREET, Milwaukee, WI 53218"
click at [197, 124] on div "[STREET_ADDRESS]" at bounding box center [499, 128] width 824 height 25
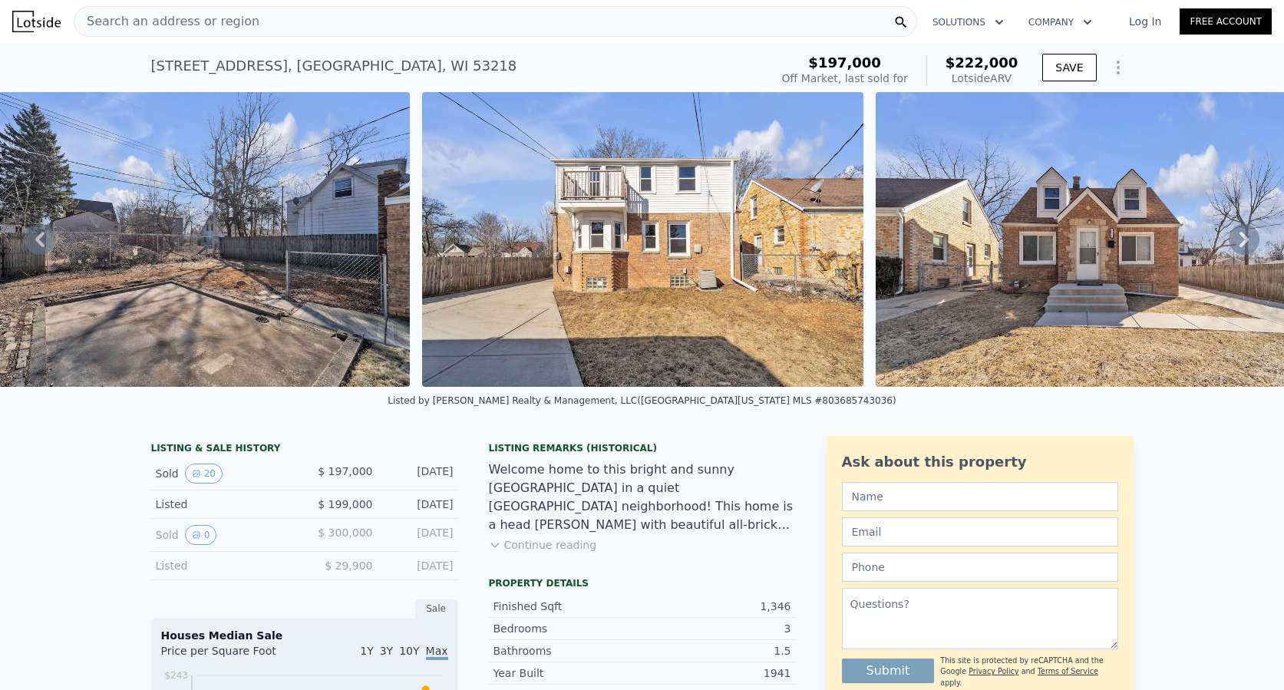
scroll to position [0, 8510]
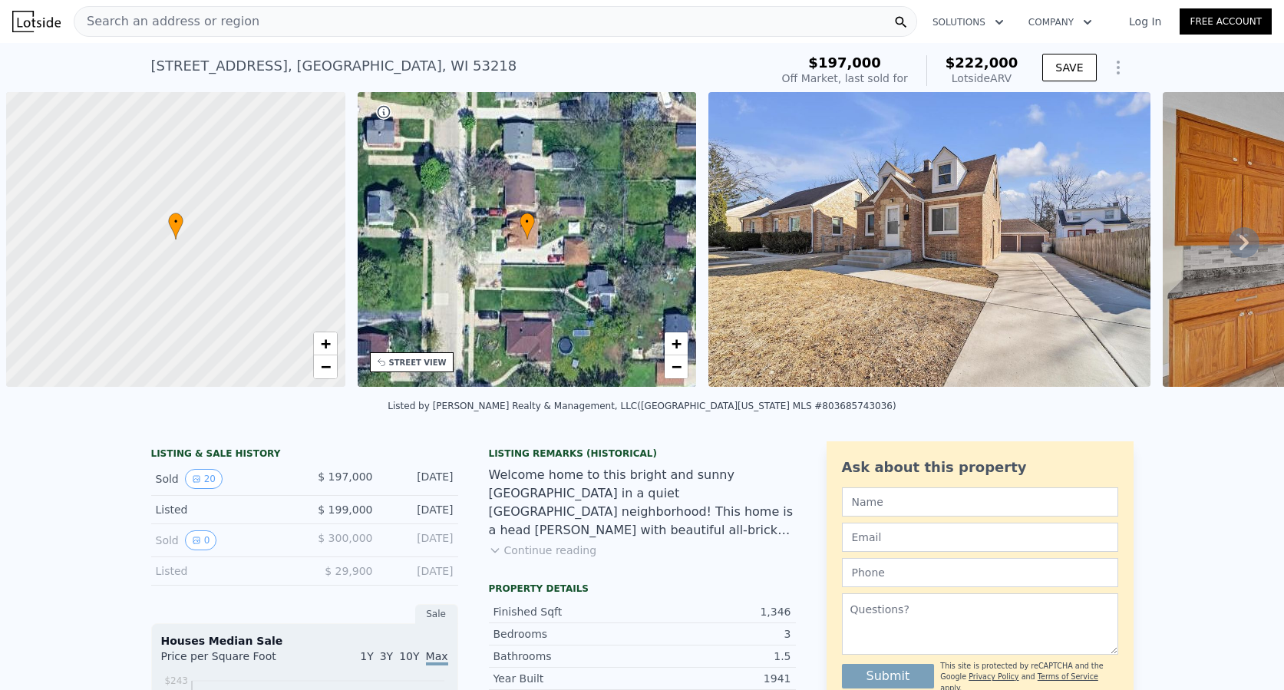
scroll to position [0, 6]
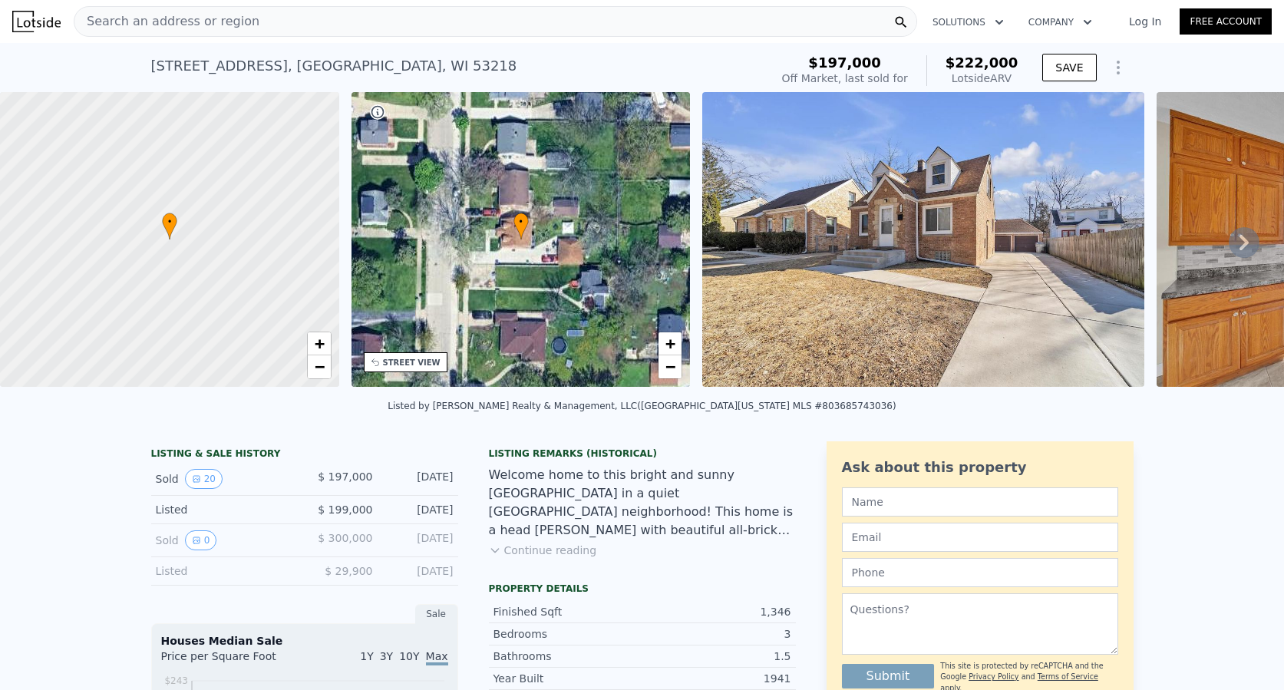
click at [341, 12] on div "Search an address or region" at bounding box center [496, 21] width 844 height 31
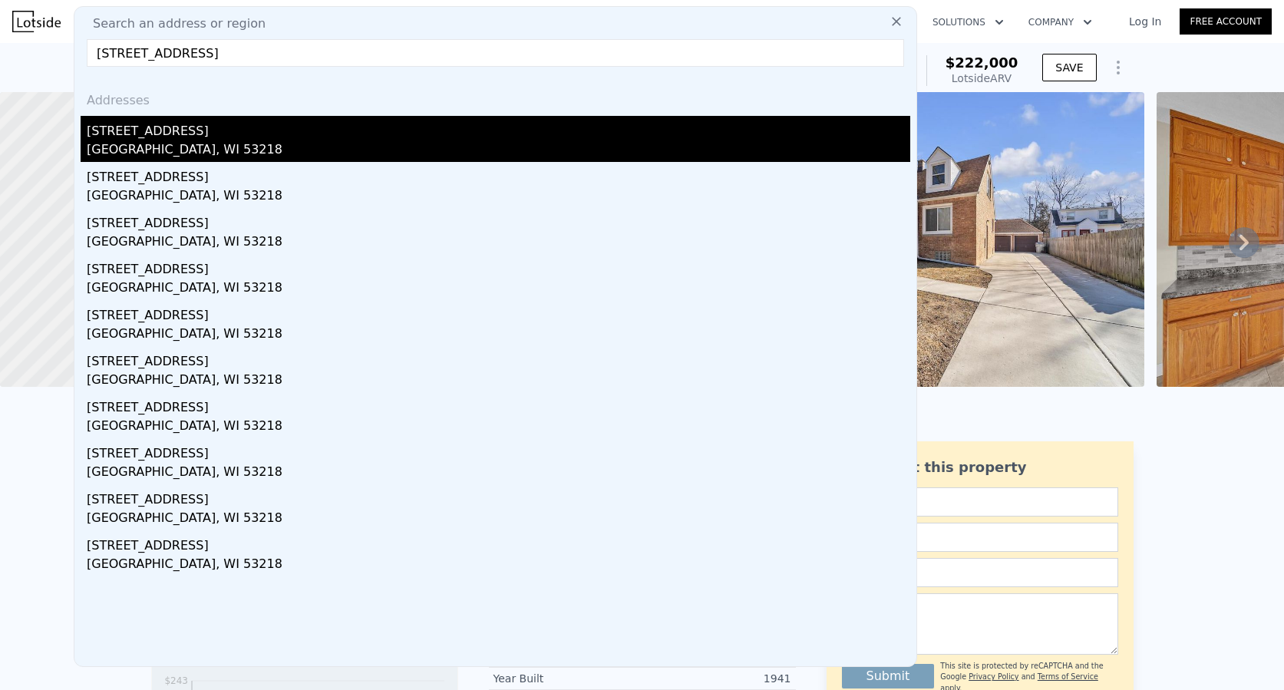
type input "[STREET_ADDRESS]"
click at [190, 131] on div "[STREET_ADDRESS]" at bounding box center [499, 128] width 824 height 25
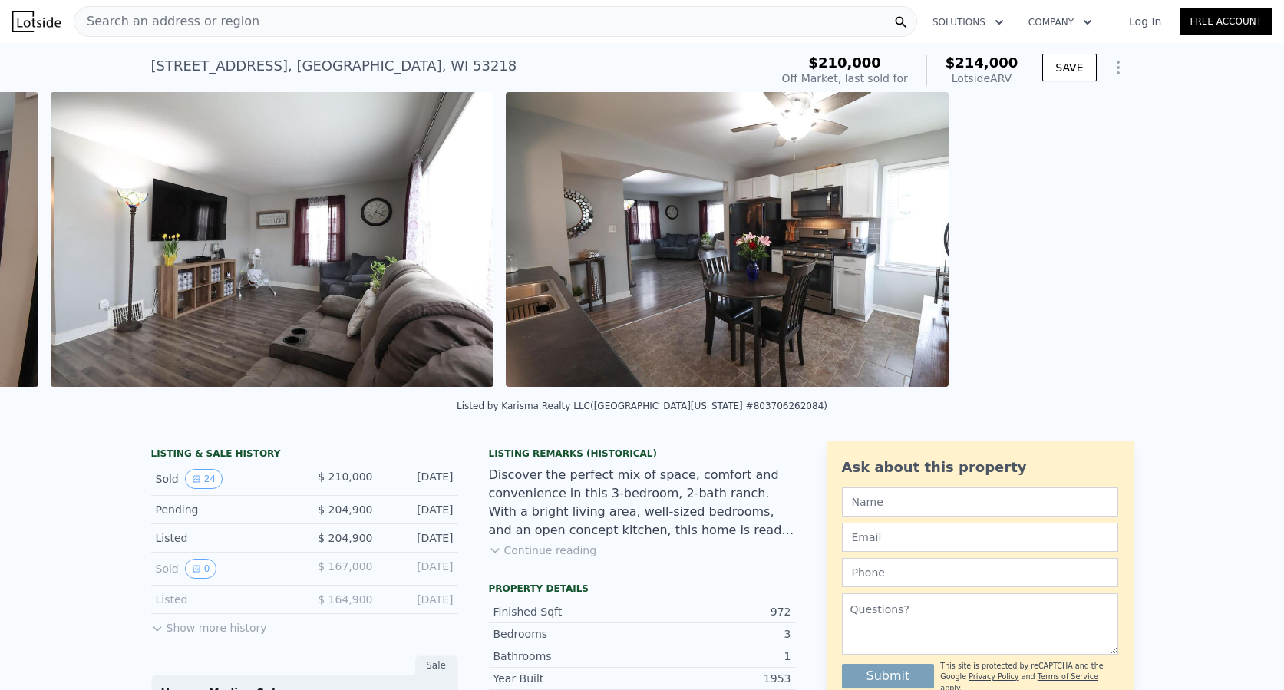
scroll to position [0, 2484]
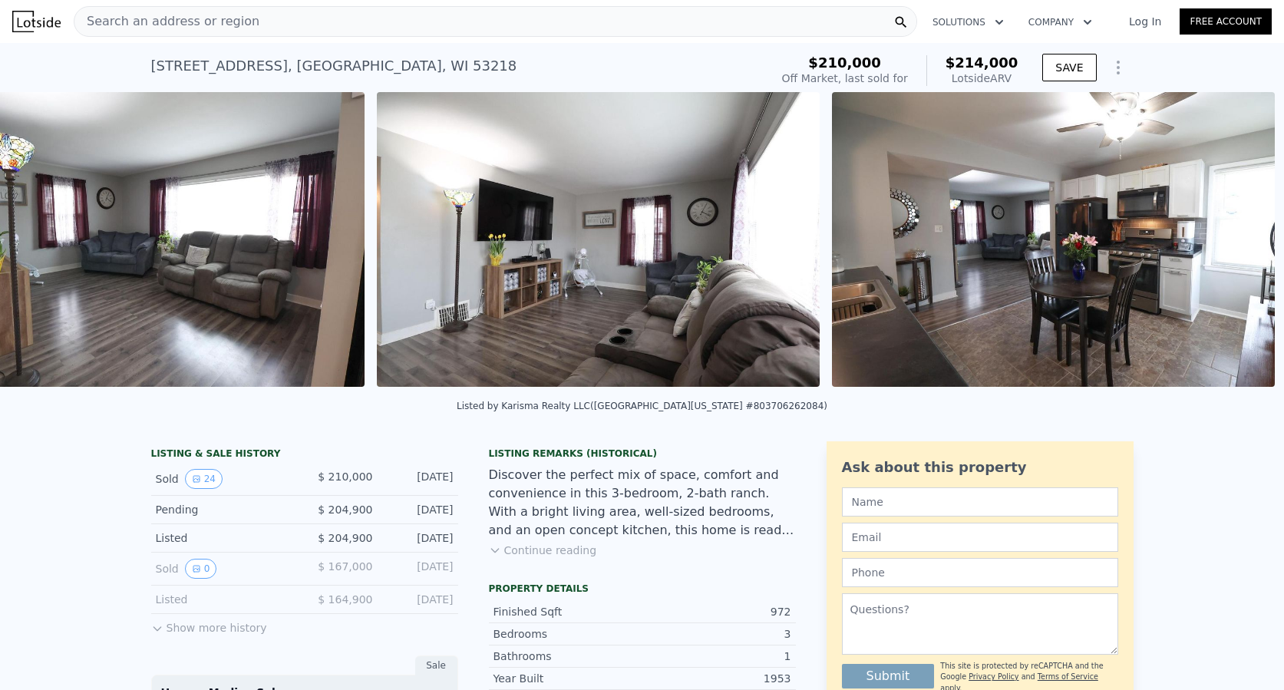
drag, startPoint x: 144, startPoint y: 401, endPoint x: 448, endPoint y: 382, distance: 305.4
click at [448, 382] on div at bounding box center [598, 242] width 455 height 300
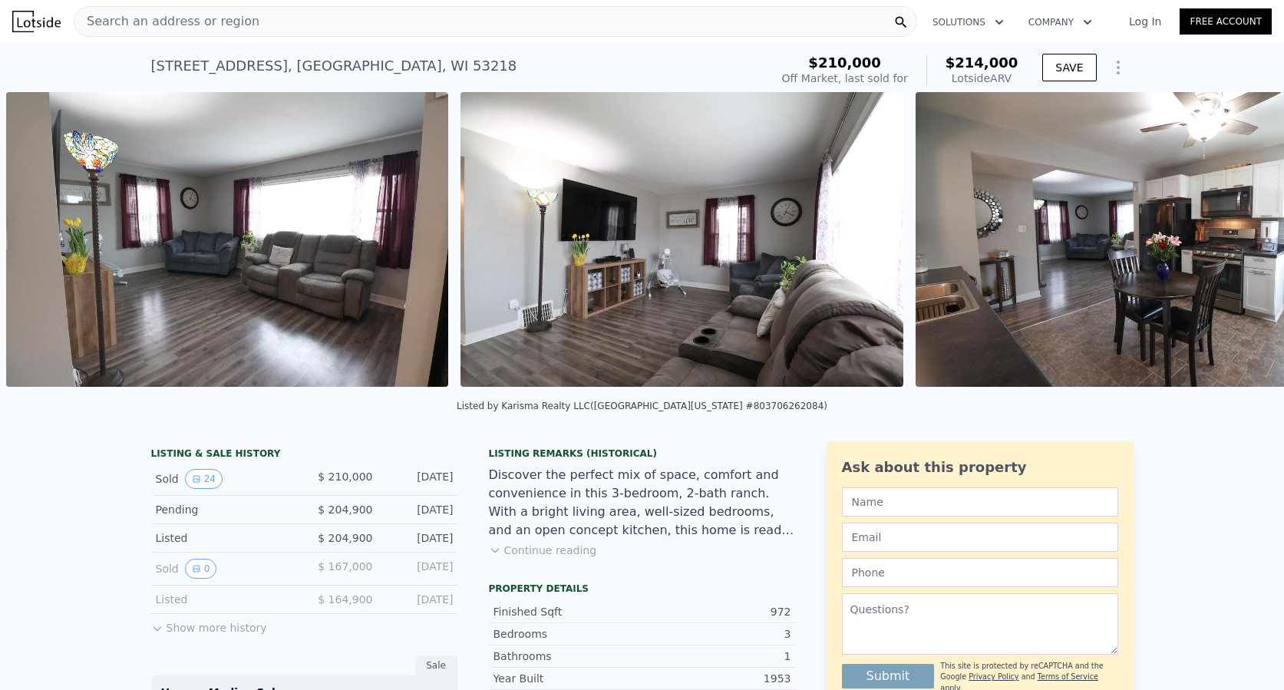
click at [448, 382] on div "• + − • + − STREET VIEW Loading... SATELLITE VIEW" at bounding box center [642, 242] width 1284 height 300
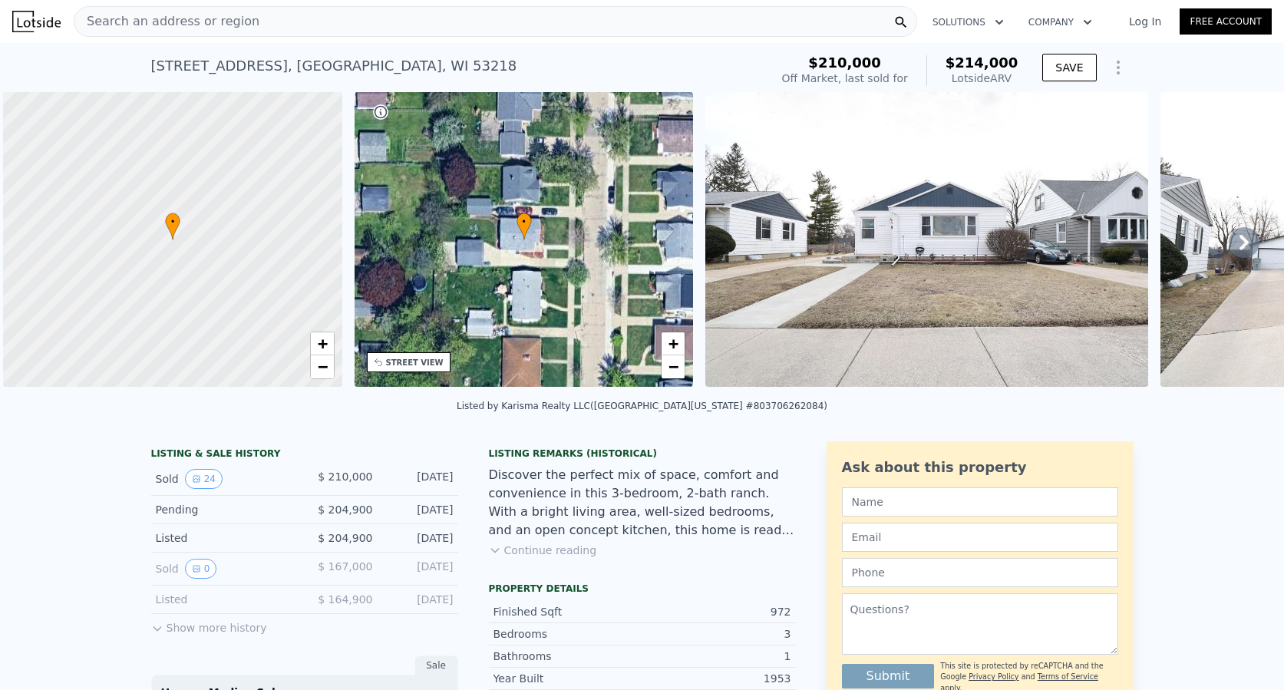
scroll to position [0, 6]
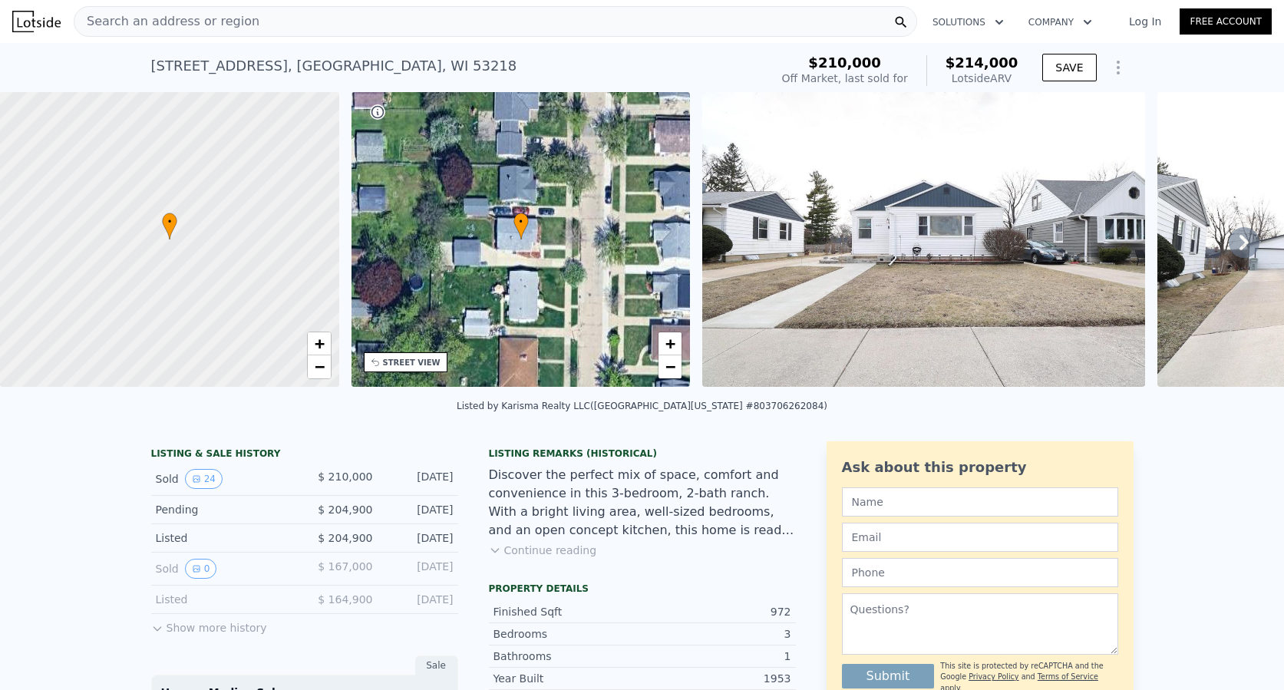
click at [304, 14] on div "Search an address or region" at bounding box center [496, 21] width 844 height 31
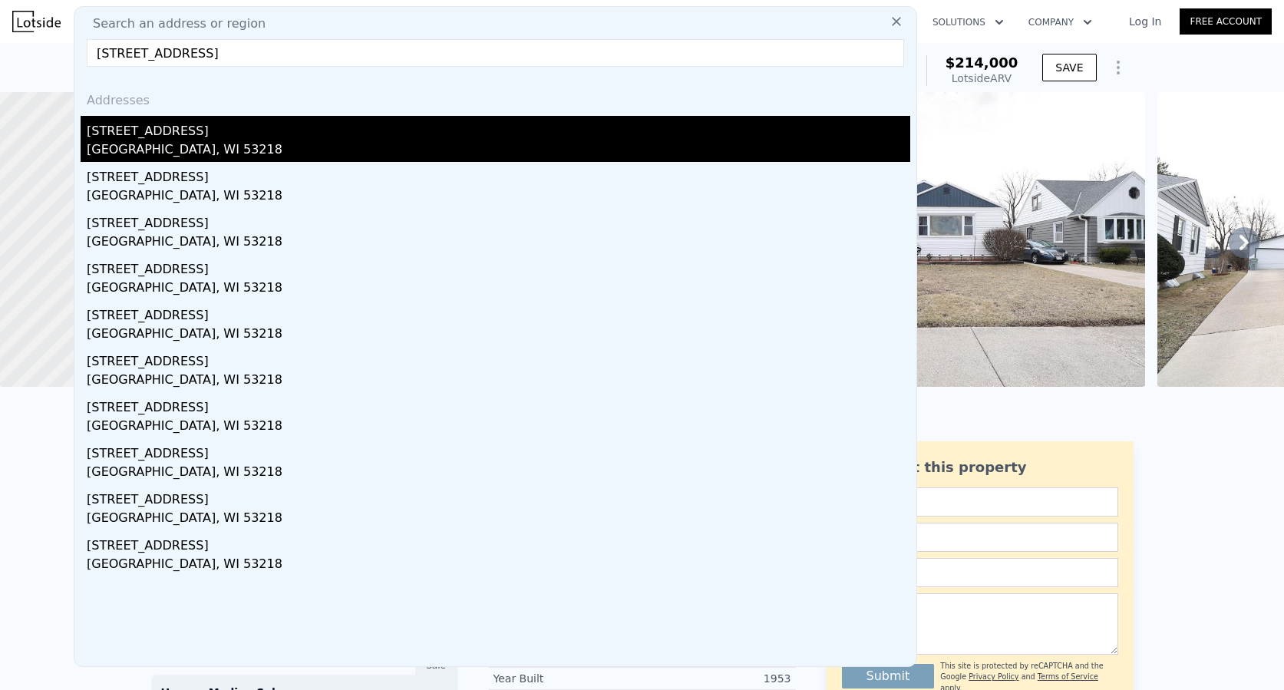
type input "[STREET_ADDRESS]"
click at [174, 147] on div "[GEOGRAPHIC_DATA], WI 53218" at bounding box center [499, 150] width 824 height 21
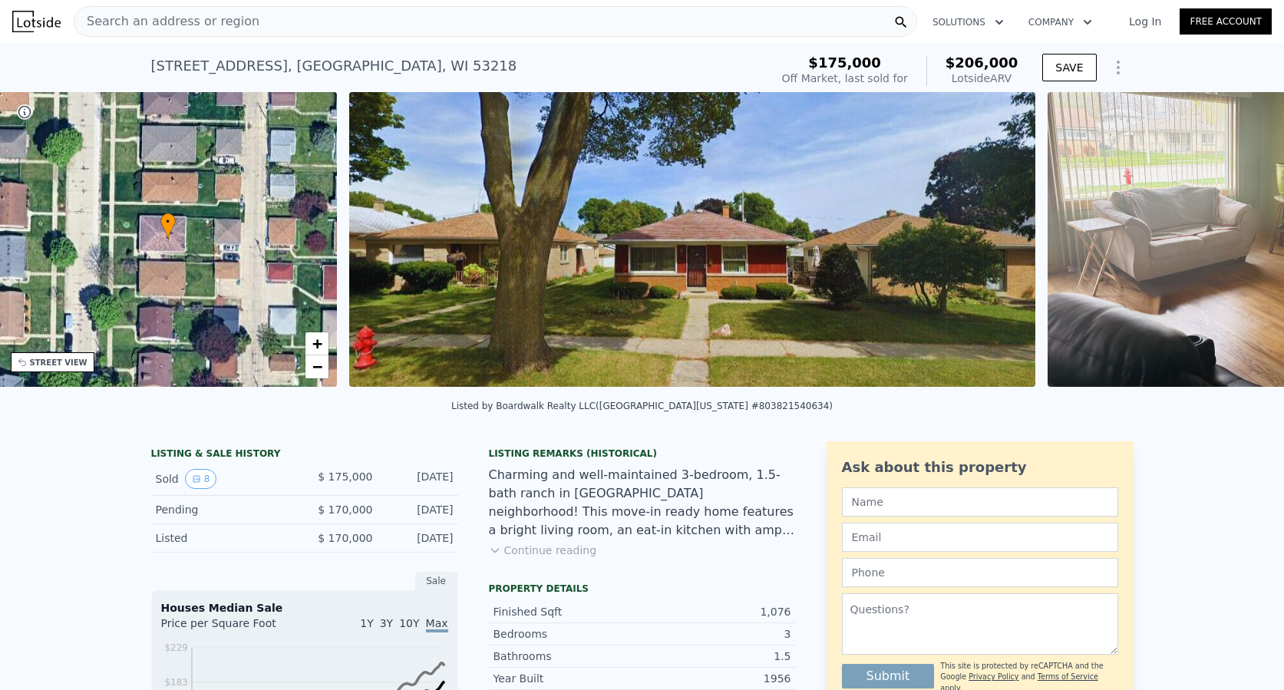
scroll to position [0, 357]
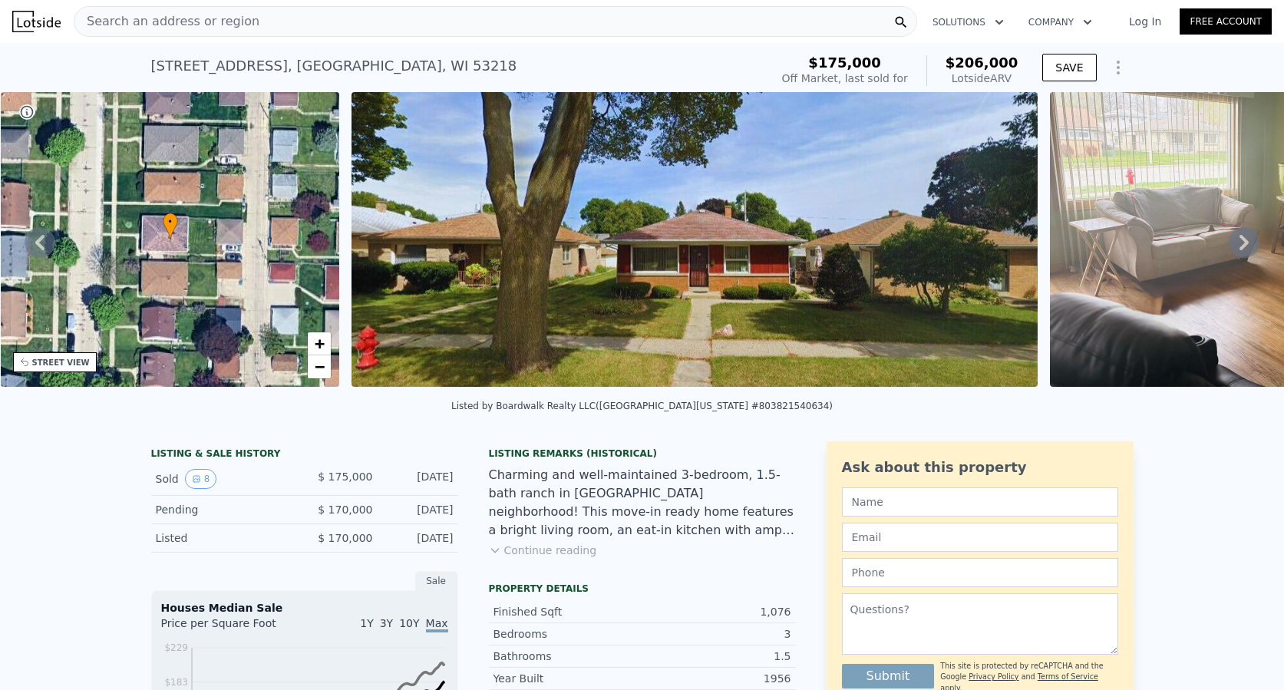
click at [267, 12] on div "Search an address or region" at bounding box center [496, 21] width 844 height 31
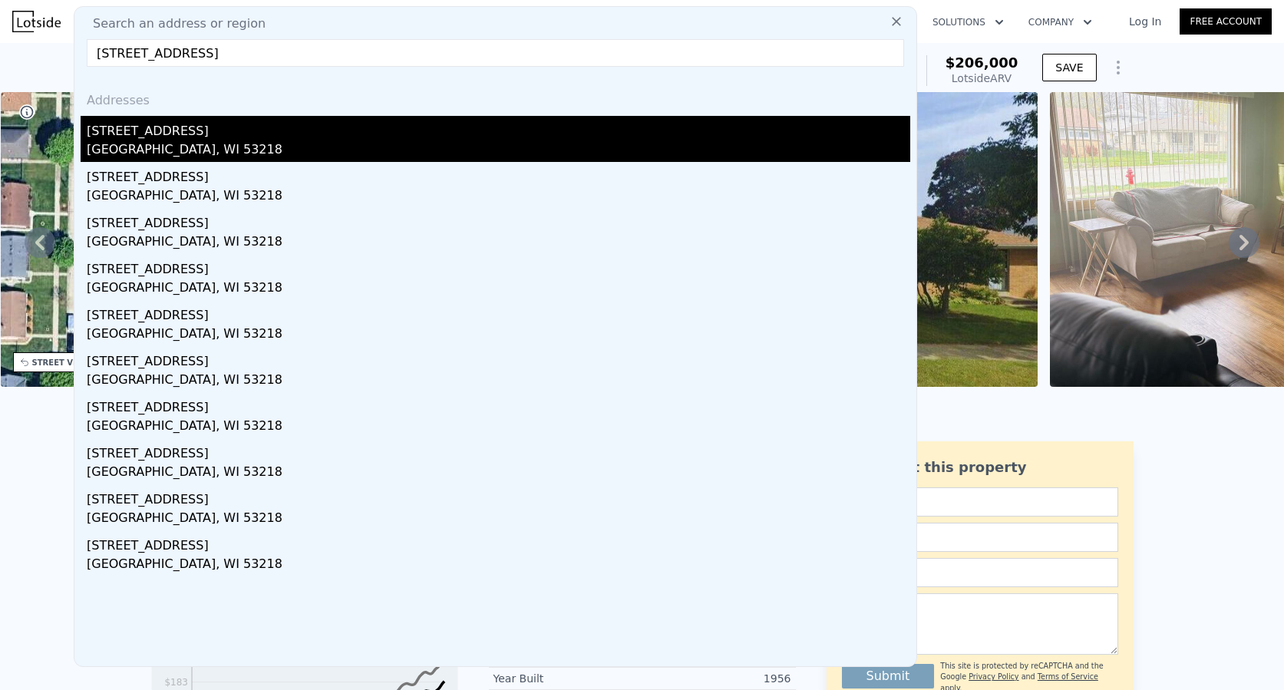
type input "[STREET_ADDRESS]"
click at [172, 140] on div "[GEOGRAPHIC_DATA], WI 53218" at bounding box center [499, 150] width 824 height 21
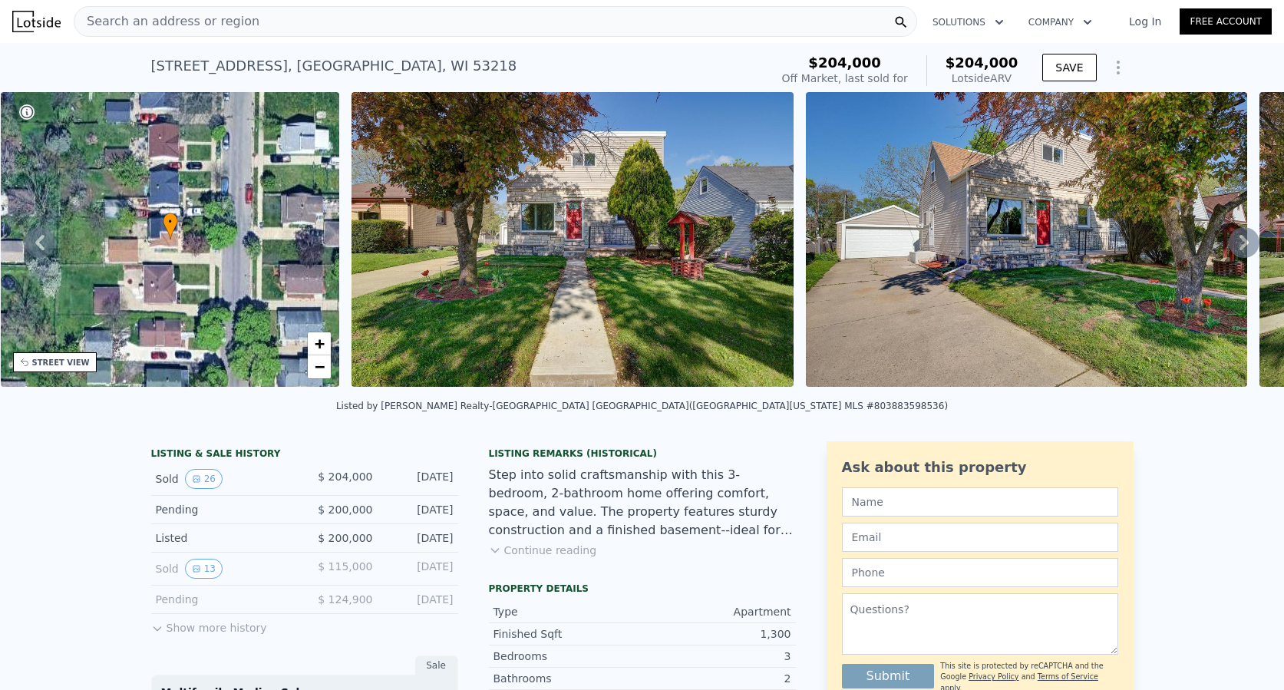
click at [267, 17] on div "Search an address or region" at bounding box center [496, 21] width 844 height 31
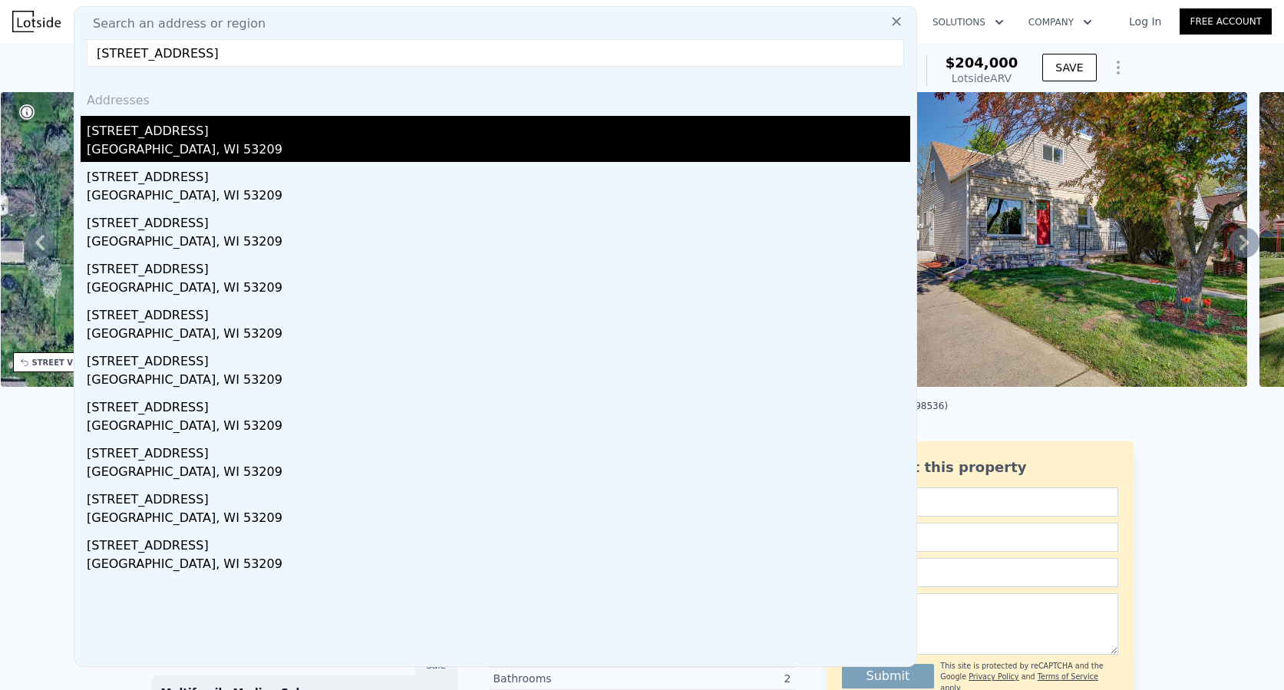
type input "[STREET_ADDRESS]"
click at [175, 133] on div "[STREET_ADDRESS]" at bounding box center [499, 128] width 824 height 25
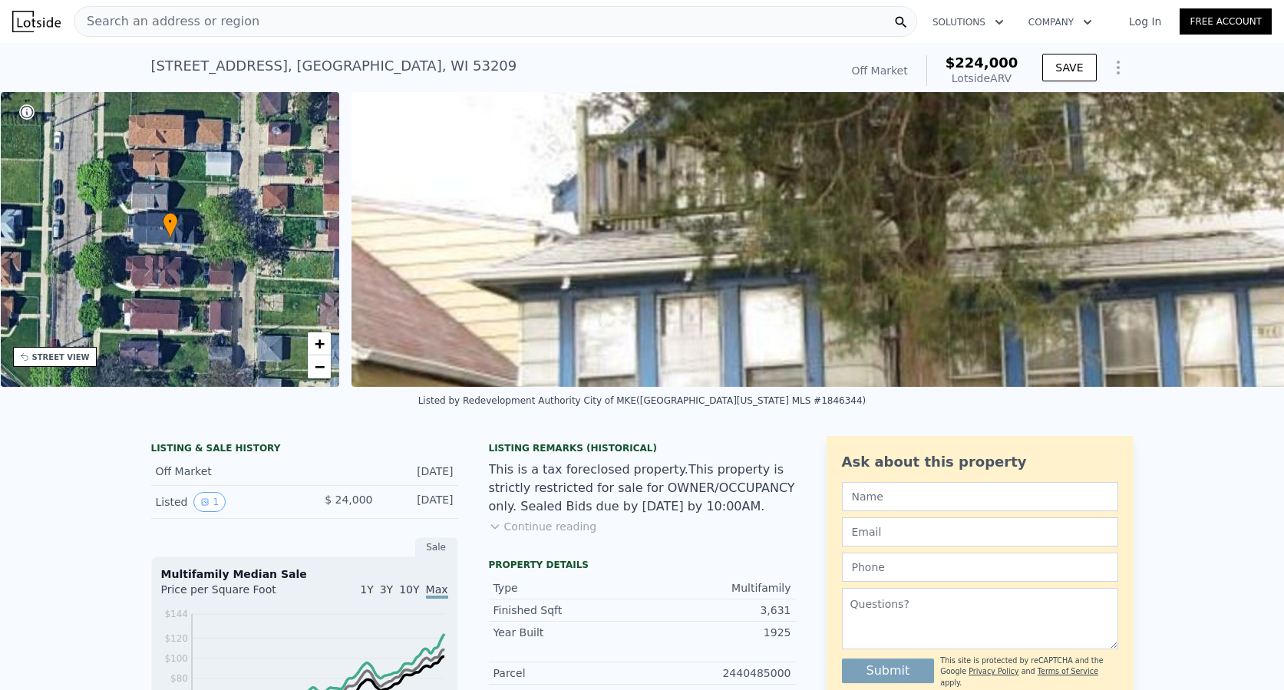
click at [156, 12] on span "Search an address or region" at bounding box center [166, 21] width 185 height 18
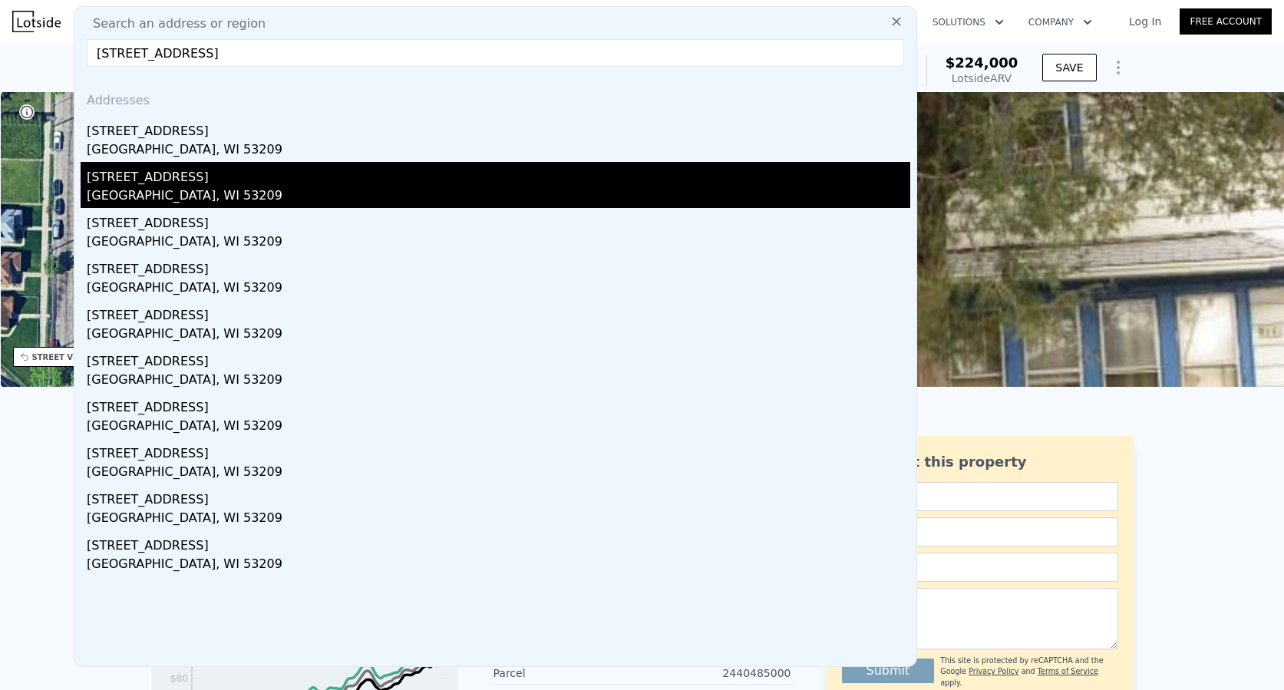
type input "[STREET_ADDRESS]"
click at [187, 181] on div "[STREET_ADDRESS]" at bounding box center [499, 174] width 824 height 25
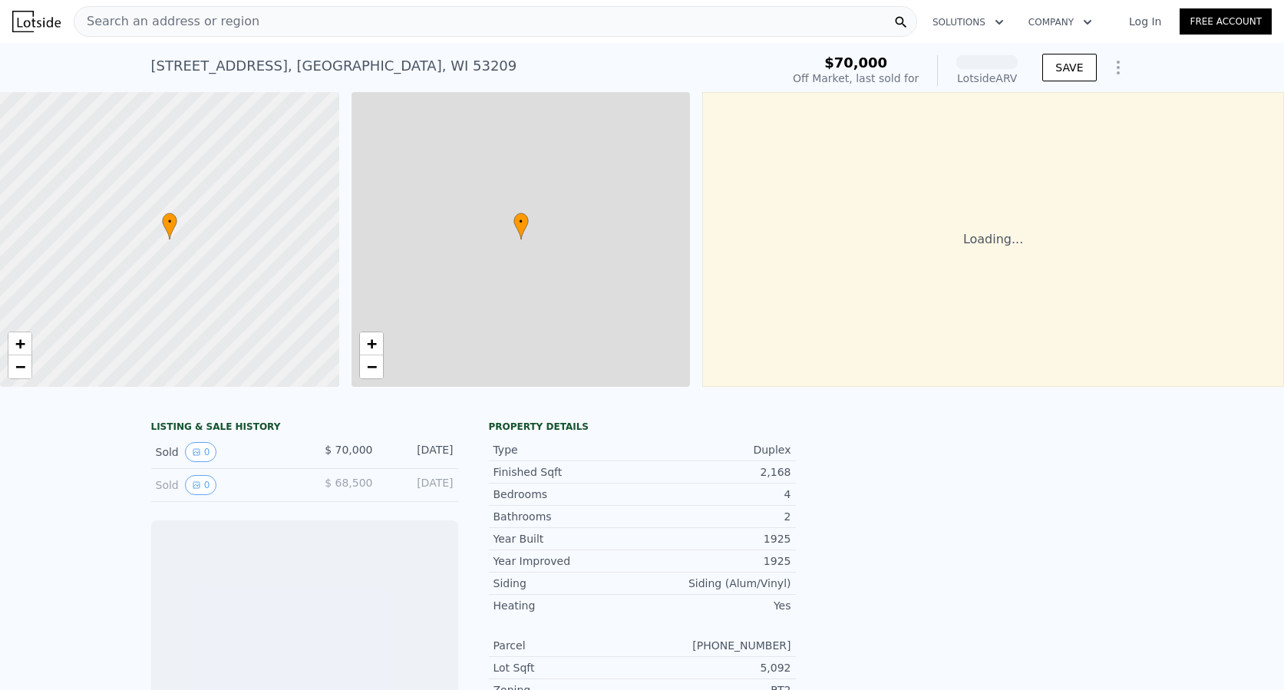
scroll to position [0, 6]
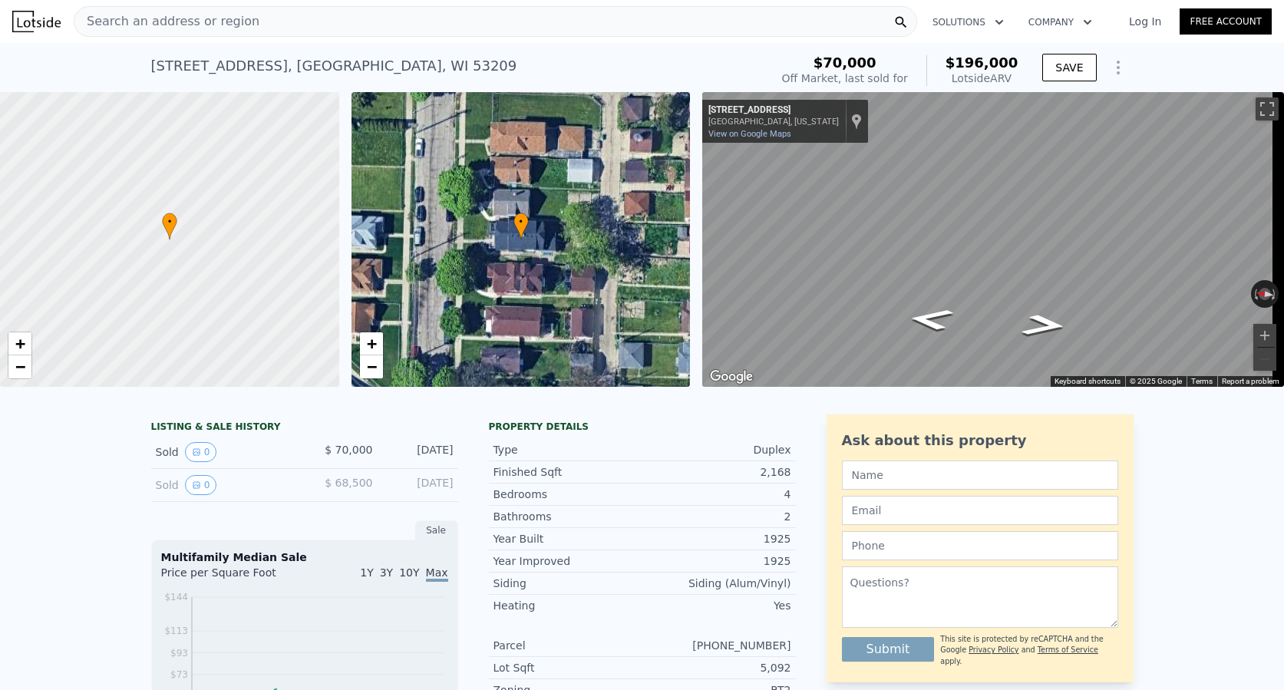
click at [215, 31] on div "Search an address or region" at bounding box center [166, 21] width 185 height 29
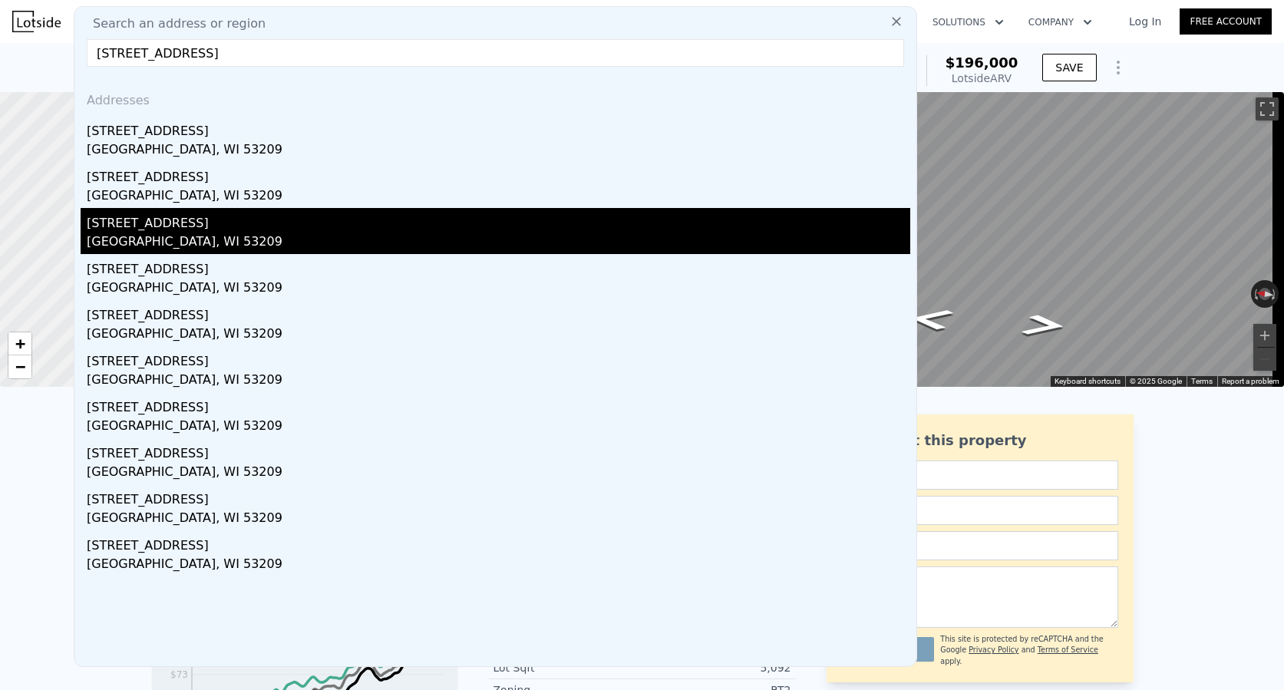
type input "[STREET_ADDRESS]"
click at [208, 228] on div "[STREET_ADDRESS]" at bounding box center [499, 220] width 824 height 25
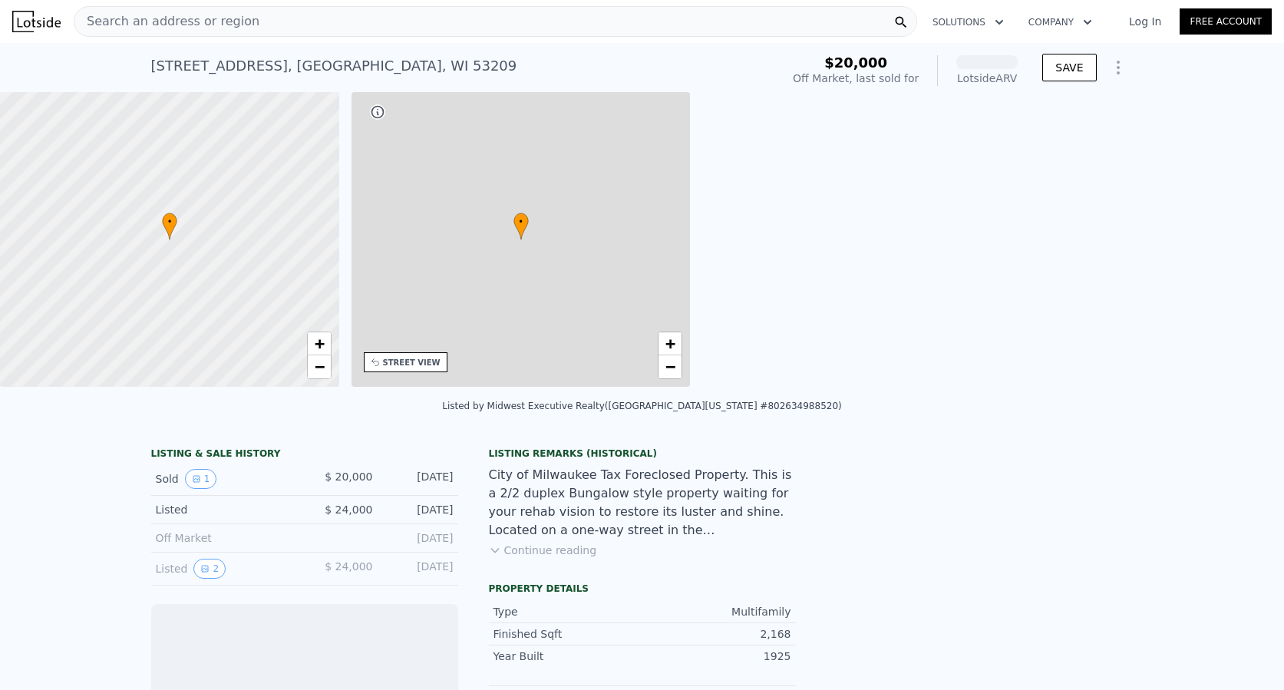
scroll to position [0, 357]
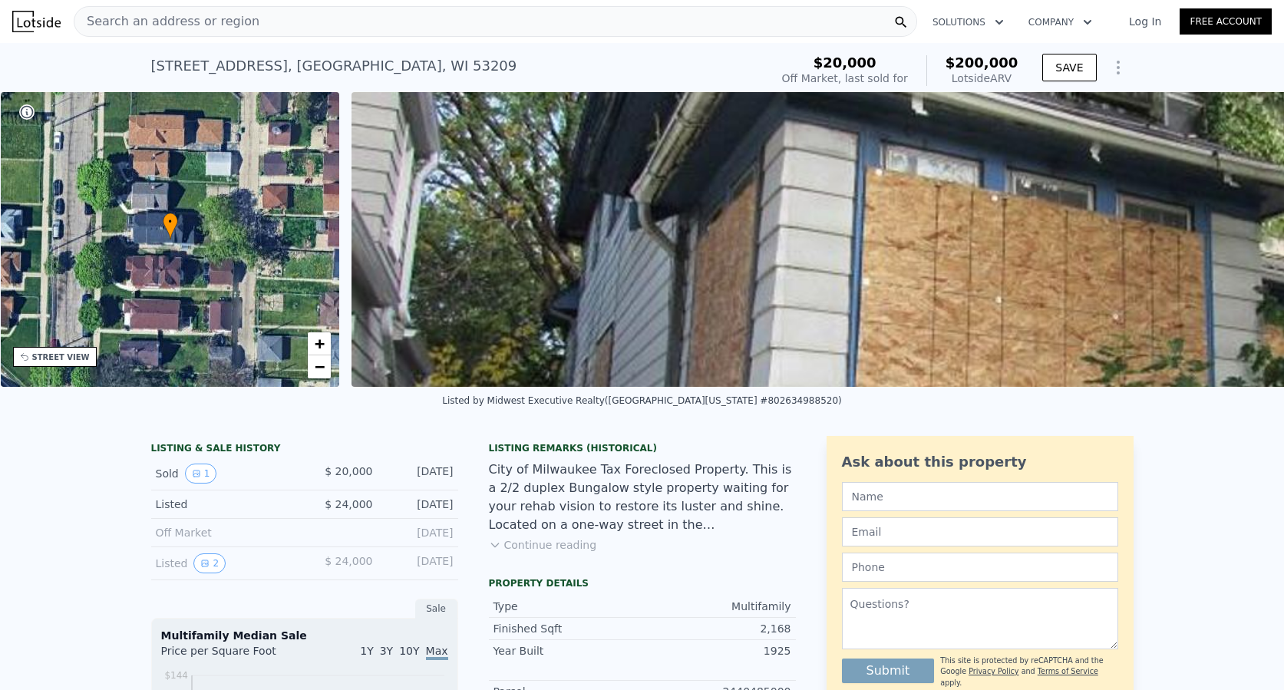
click at [161, 31] on div "Search an address or region" at bounding box center [166, 21] width 185 height 29
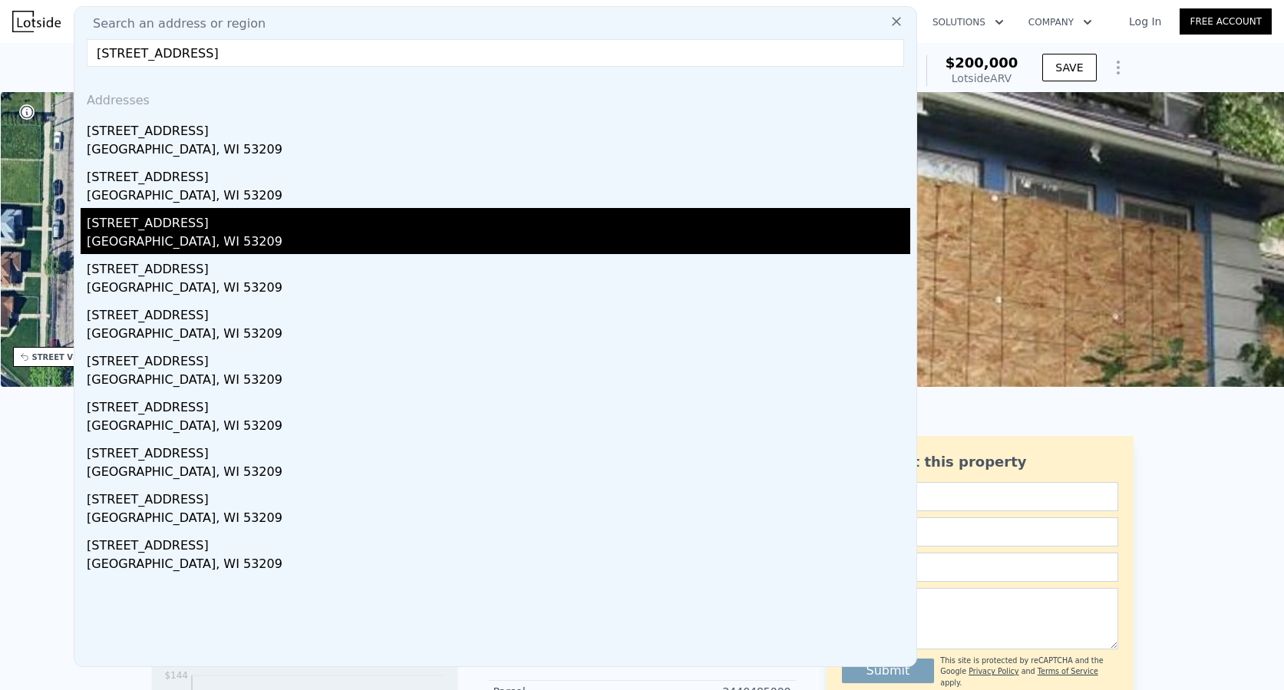
type input "[STREET_ADDRESS]"
click at [169, 231] on div "[STREET_ADDRESS]" at bounding box center [499, 231] width 824 height 46
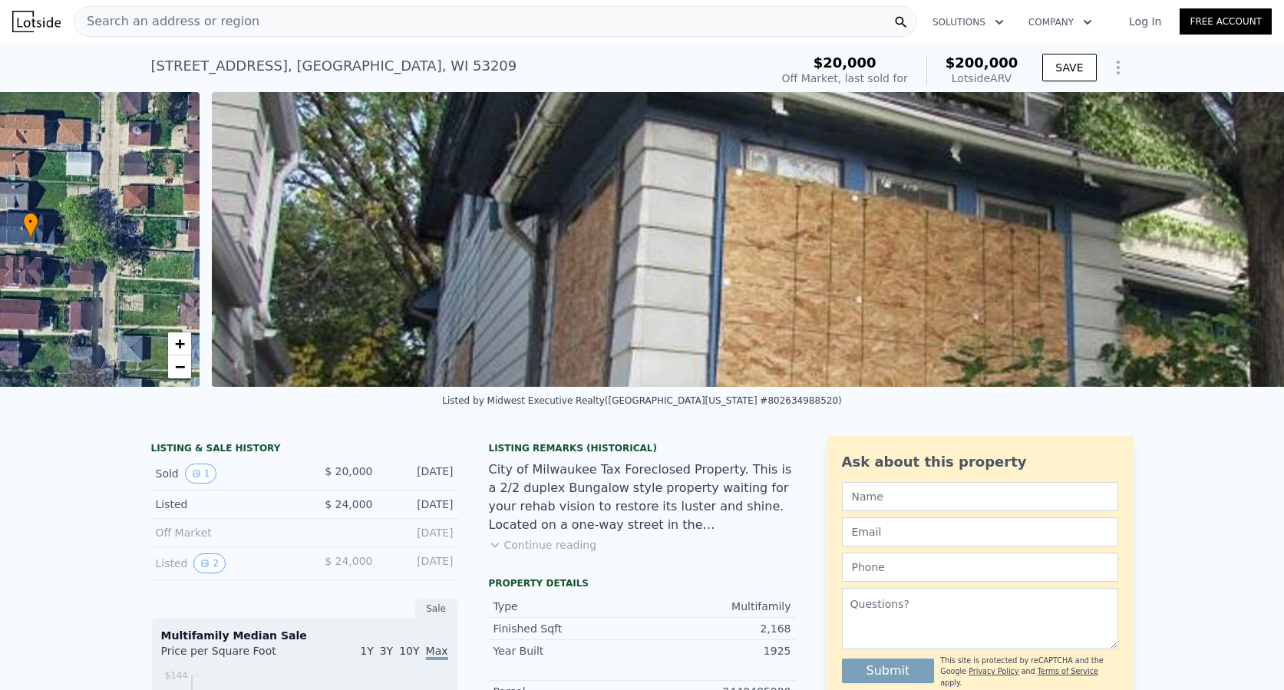
scroll to position [0, 702]
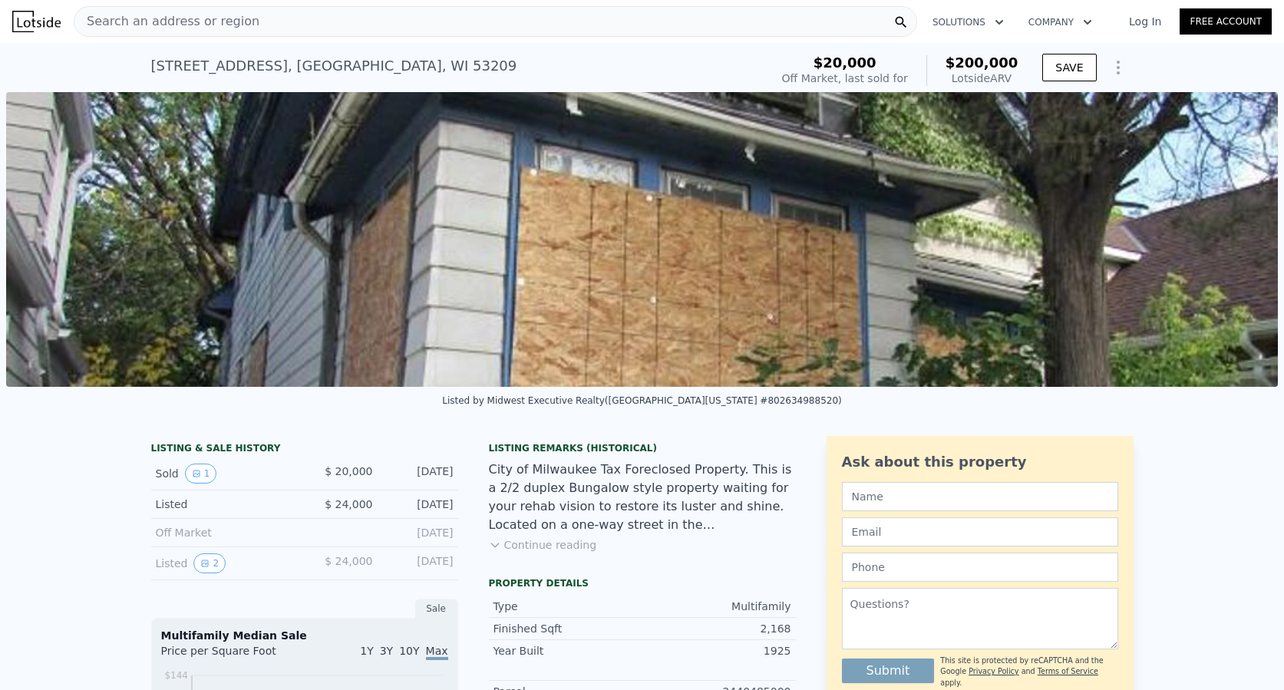
click at [201, 15] on span "Search an address or region" at bounding box center [166, 21] width 185 height 18
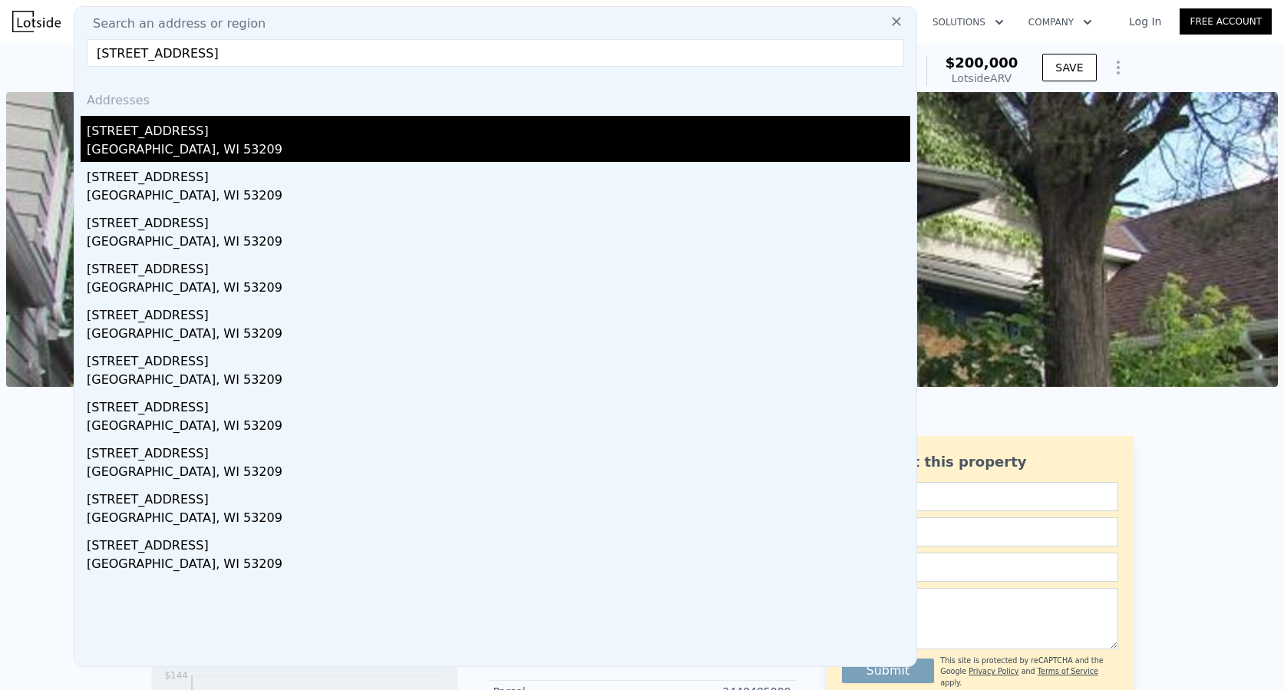
type input "[STREET_ADDRESS]"
click at [205, 128] on div "[STREET_ADDRESS]" at bounding box center [499, 128] width 824 height 25
type input "6"
type input "3"
type input "2688"
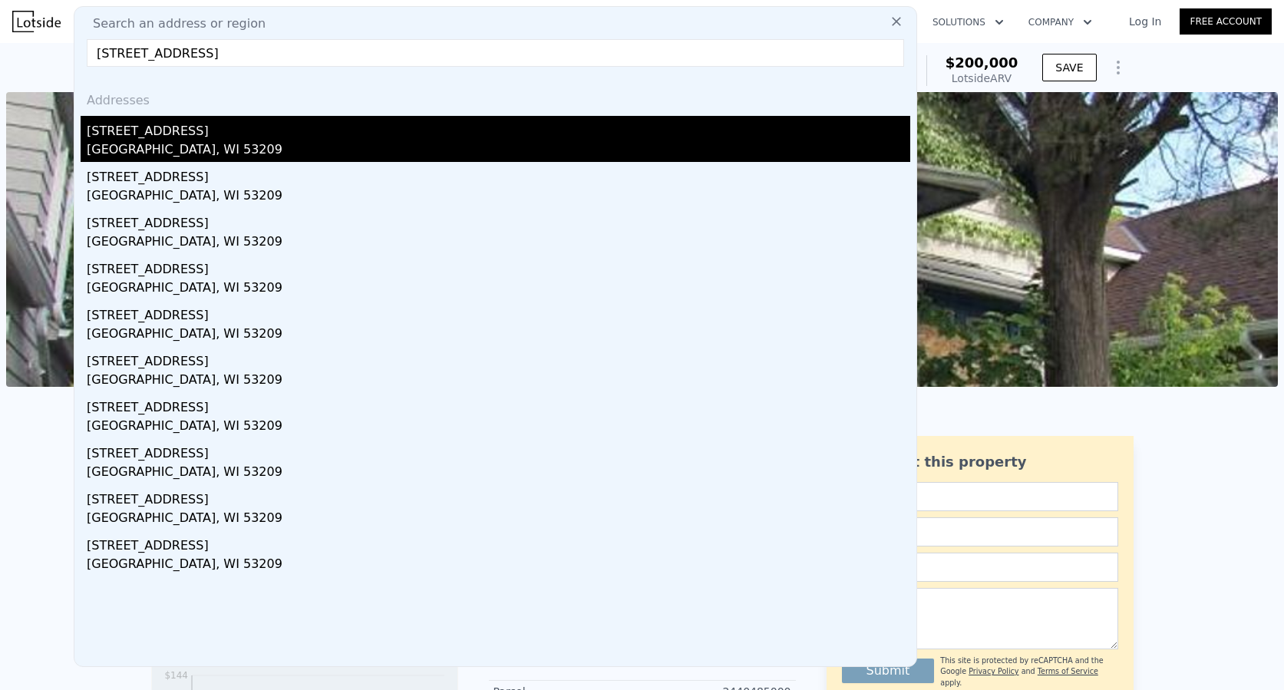
type input "3664"
type input "4791.6"
type input "6098.400000000001"
type input "$ 224,000"
type input "$ 182,602"
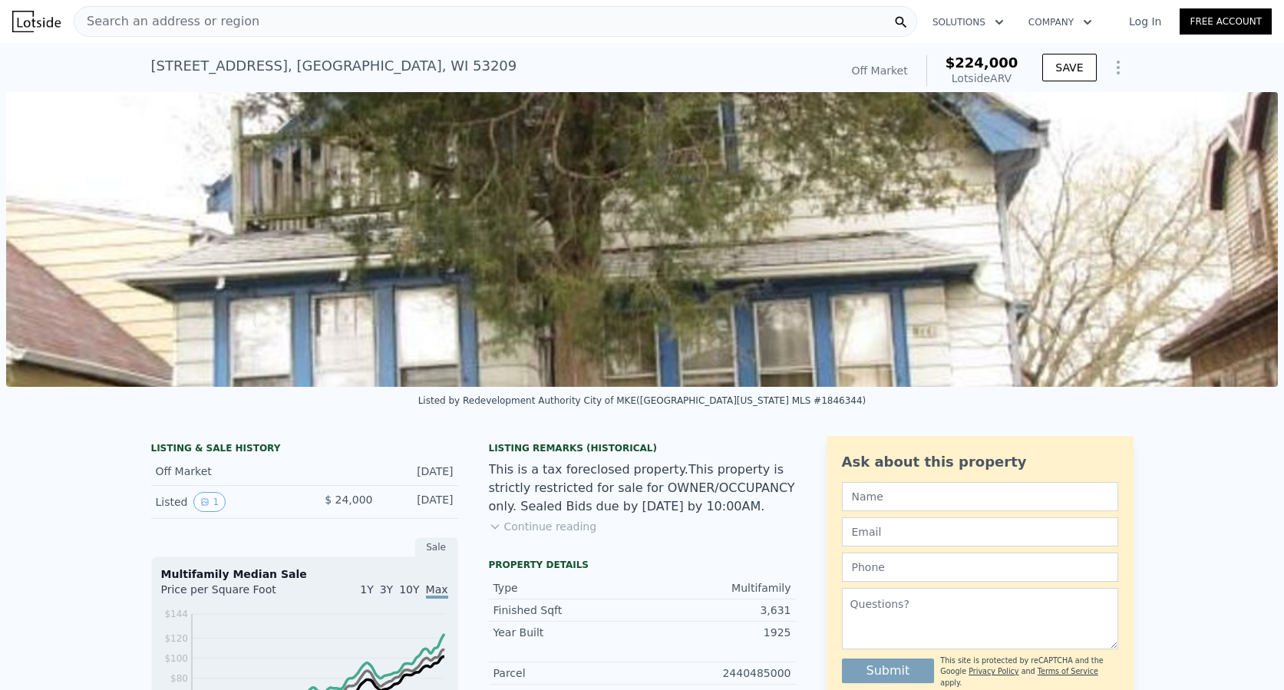
click at [210, 26] on span "Search an address or region" at bounding box center [166, 21] width 185 height 18
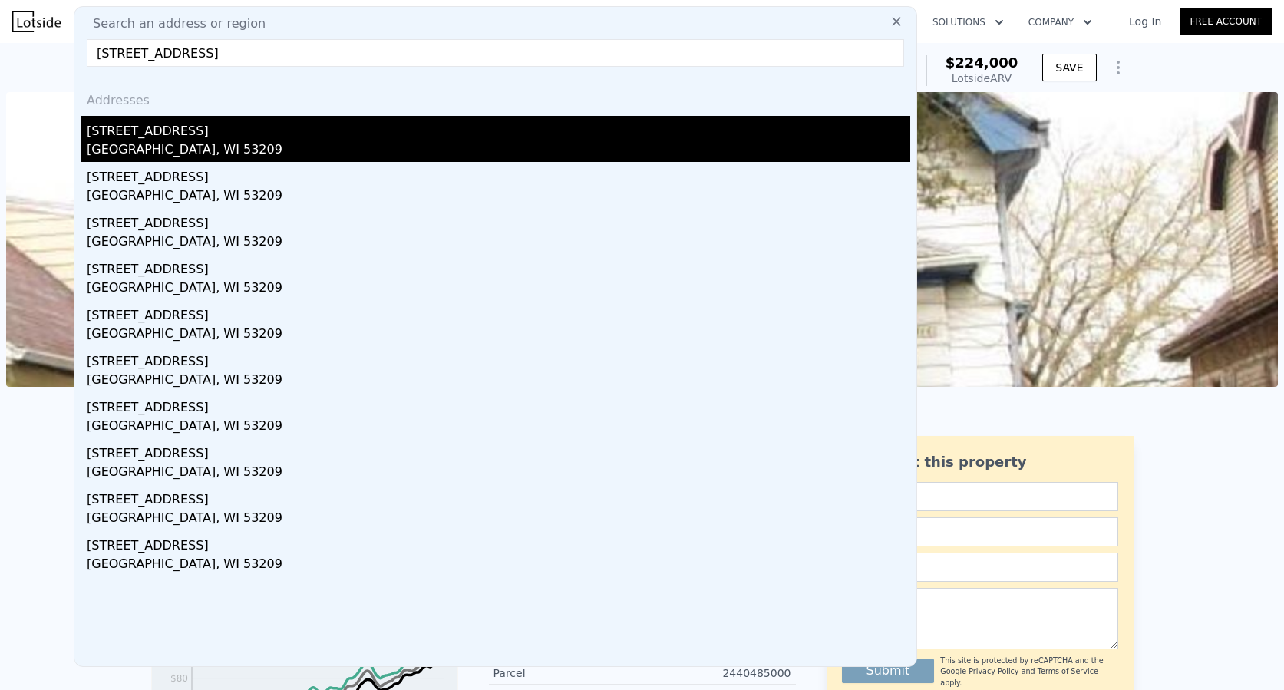
type input "[STREET_ADDRESS]"
click at [161, 140] on div "[GEOGRAPHIC_DATA], WI 53209" at bounding box center [499, 150] width 824 height 21
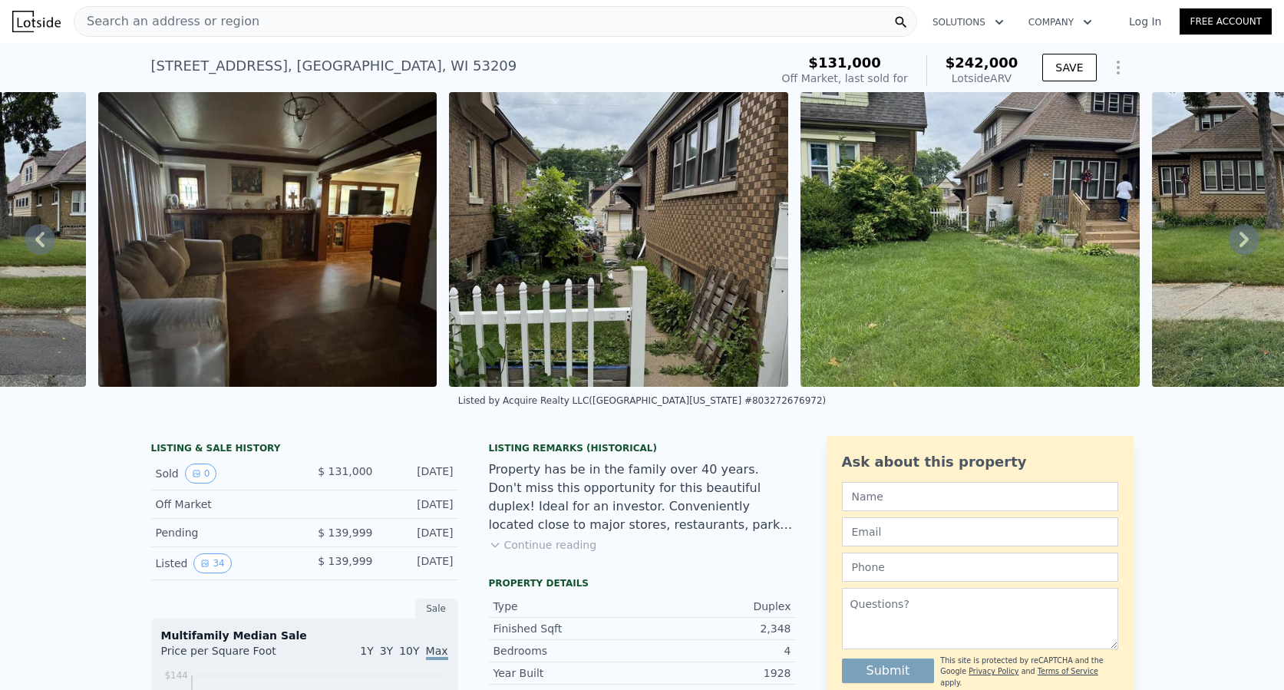
scroll to position [0, 1054]
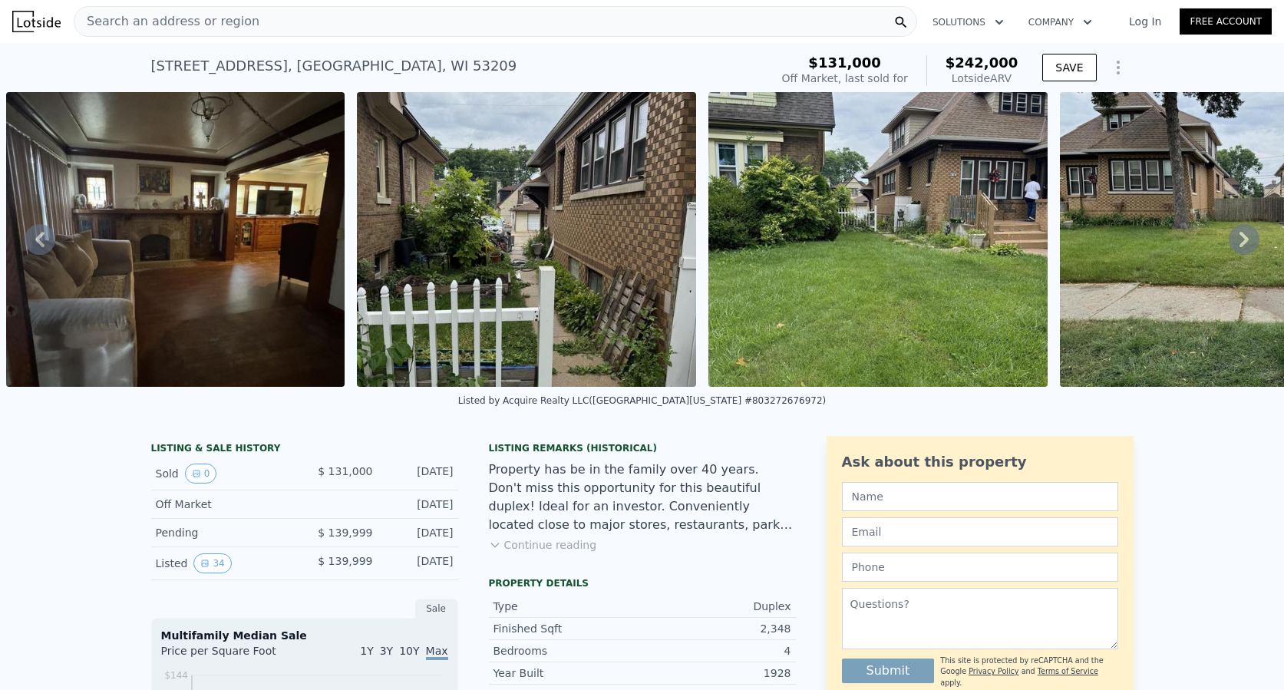
click at [253, 18] on div "Search an address or region" at bounding box center [496, 21] width 844 height 31
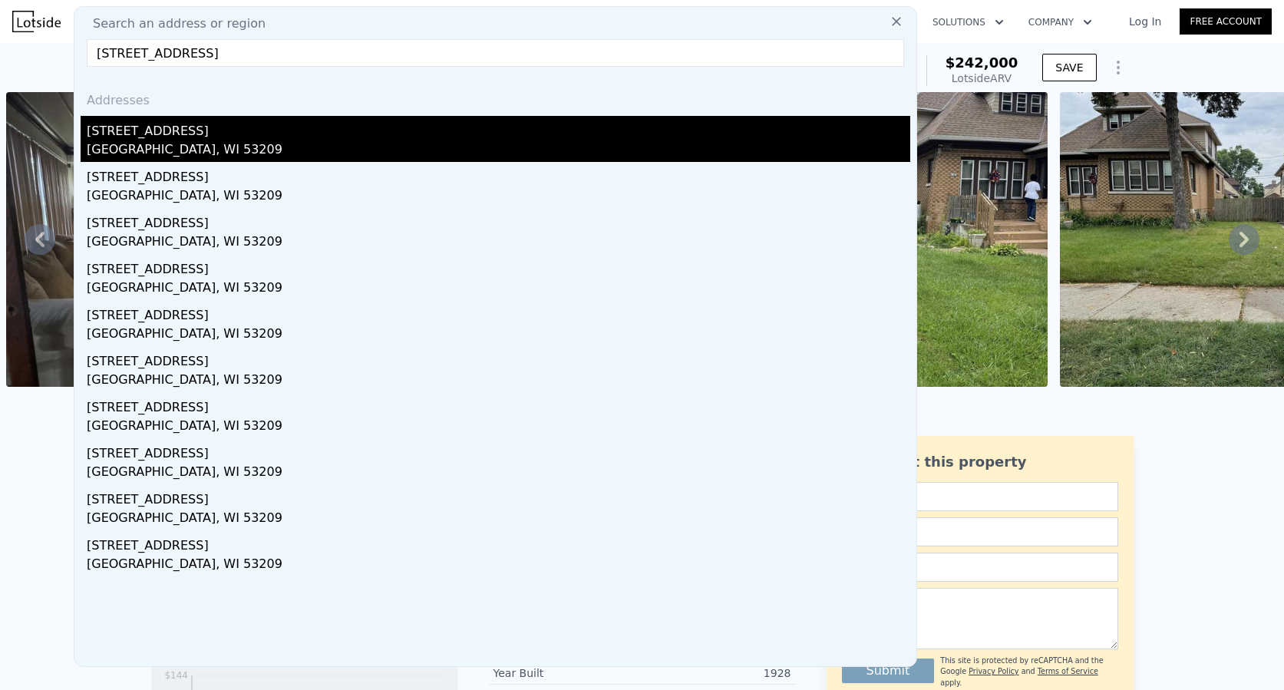
type input "[STREET_ADDRESS]"
click at [172, 127] on div "[STREET_ADDRESS]" at bounding box center [499, 128] width 824 height 25
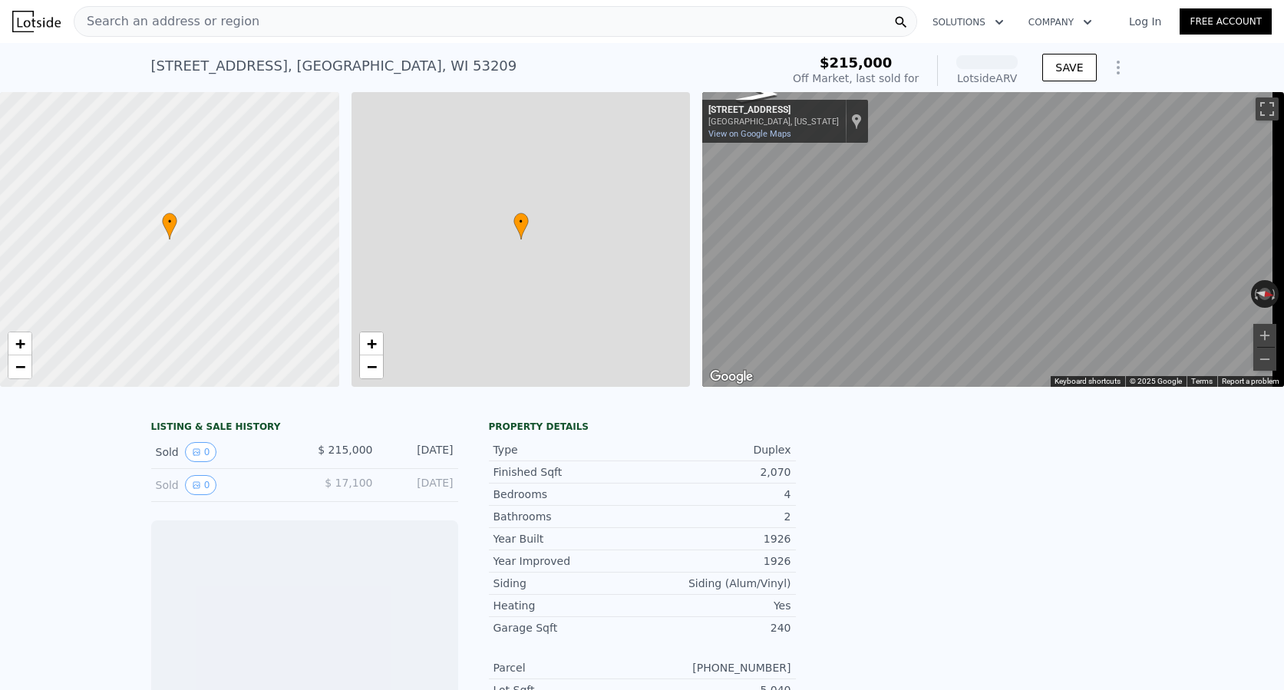
scroll to position [0, 6]
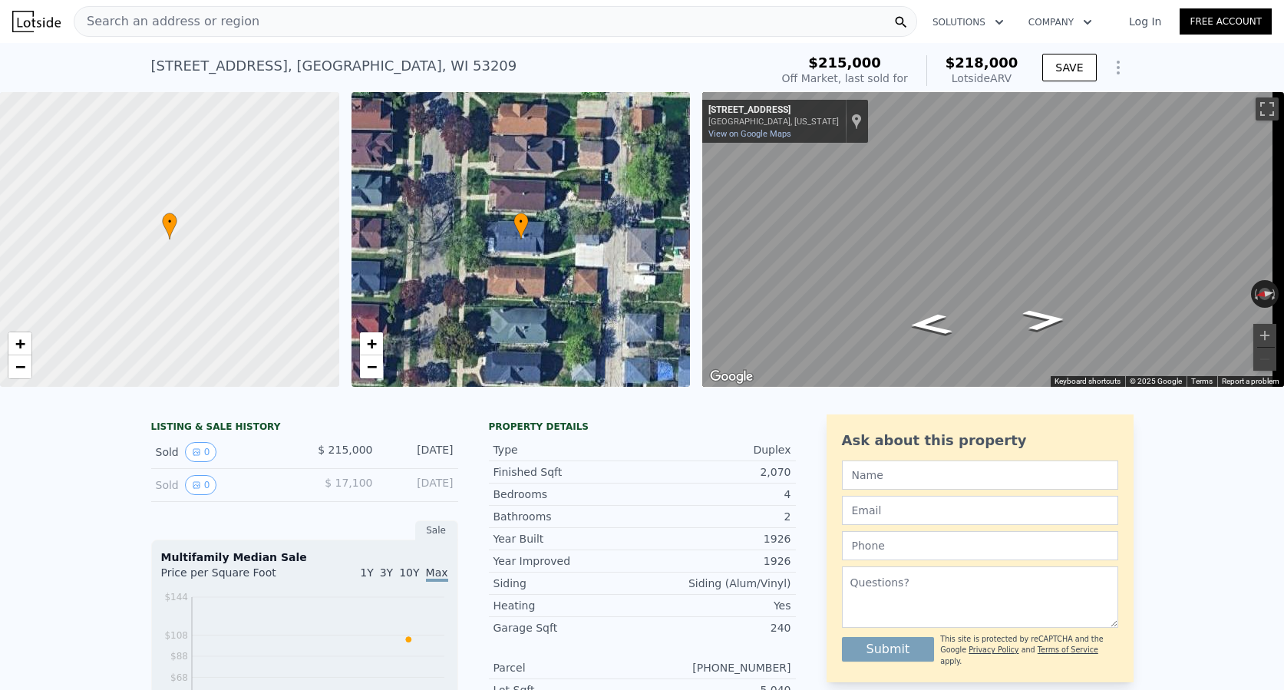
click at [197, 31] on div "Search an address or region" at bounding box center [166, 21] width 185 height 29
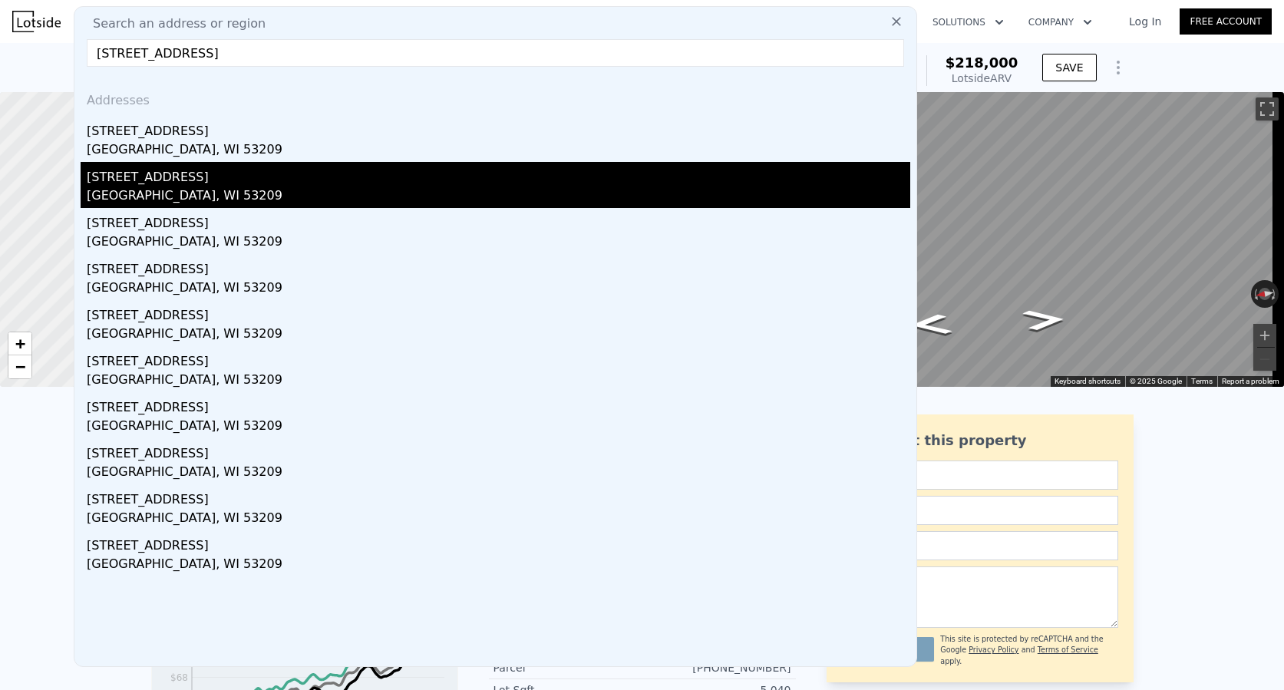
type input "[STREET_ADDRESS]"
click at [196, 182] on div "[STREET_ADDRESS]" at bounding box center [499, 174] width 824 height 25
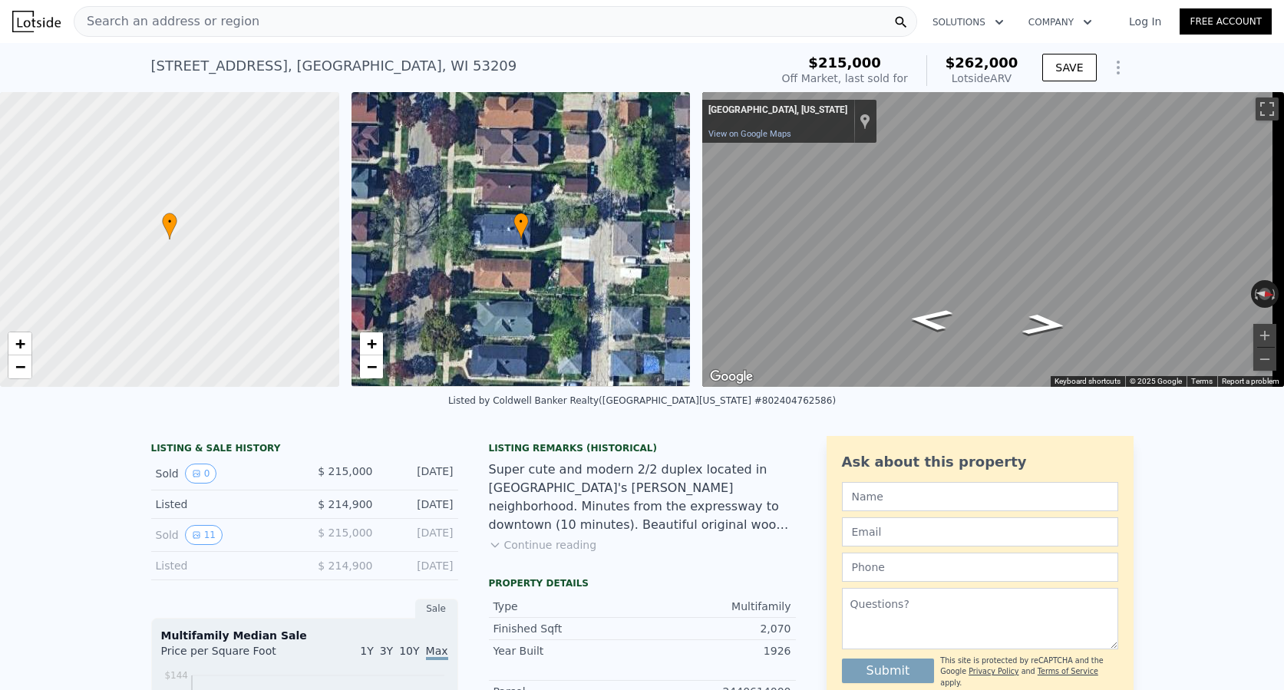
click at [177, 25] on span "Search an address or region" at bounding box center [166, 21] width 185 height 18
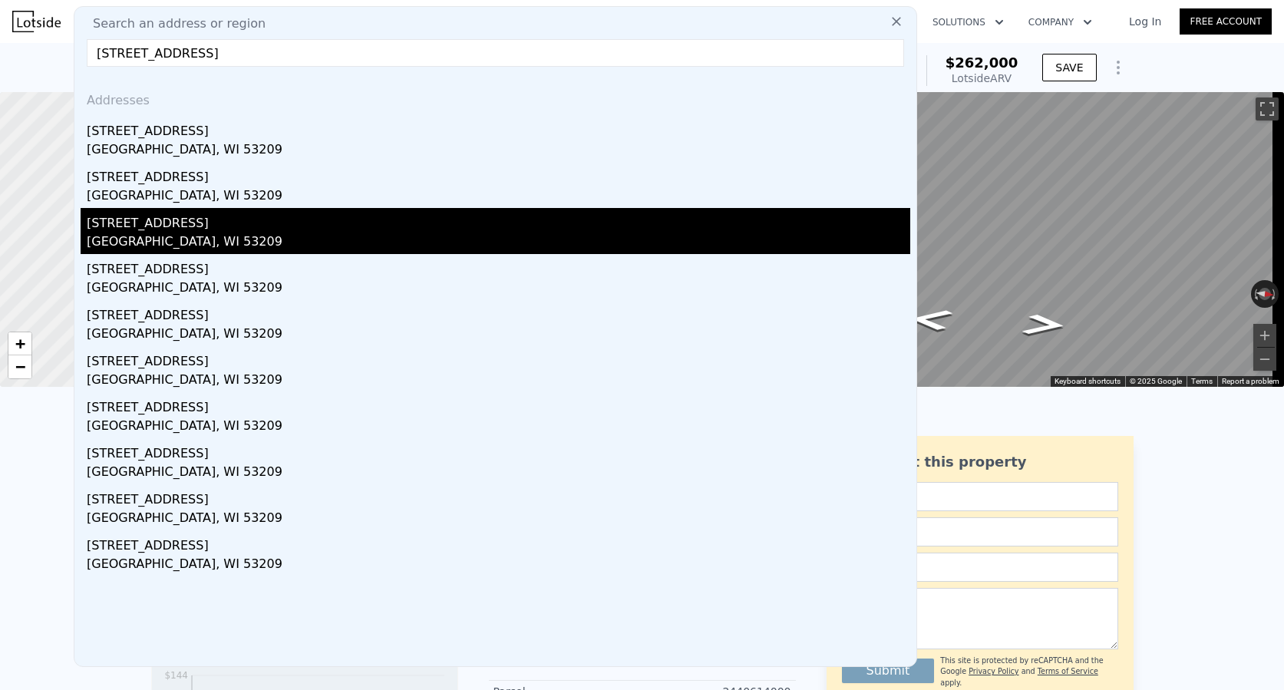
type input "[STREET_ADDRESS]"
click at [154, 233] on div "[GEOGRAPHIC_DATA], WI 53209" at bounding box center [499, 243] width 824 height 21
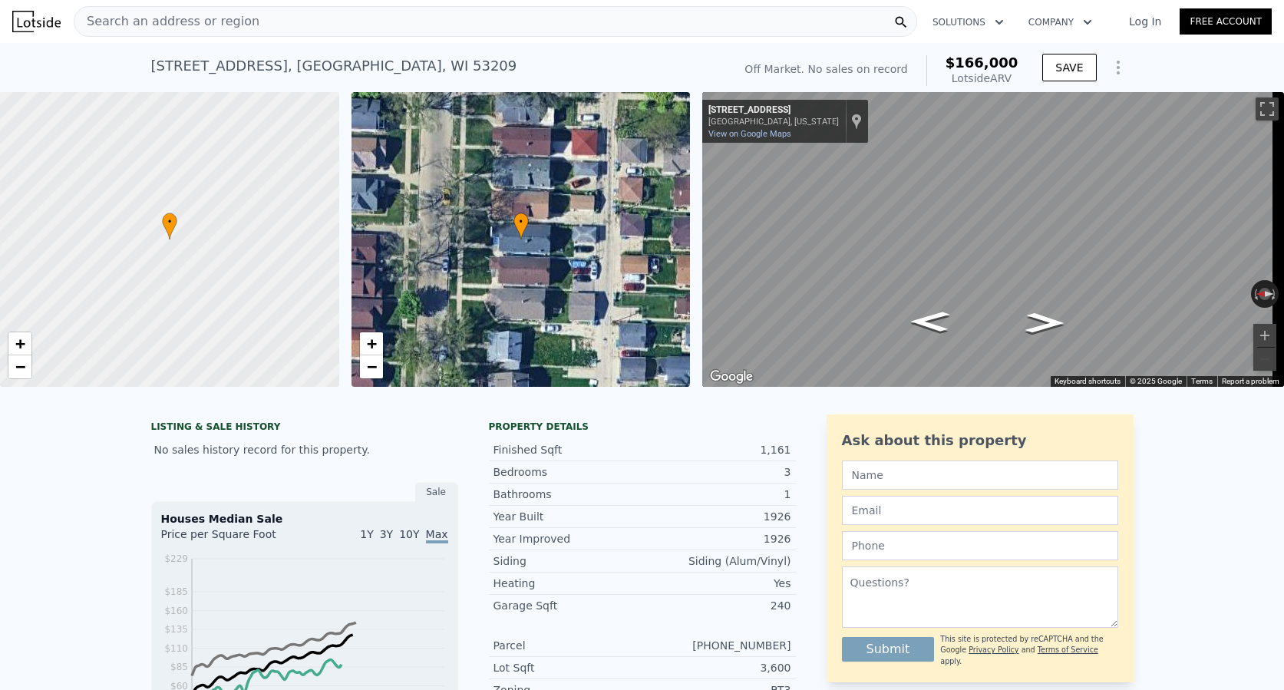
click at [200, 18] on span "Search an address or region" at bounding box center [166, 21] width 185 height 18
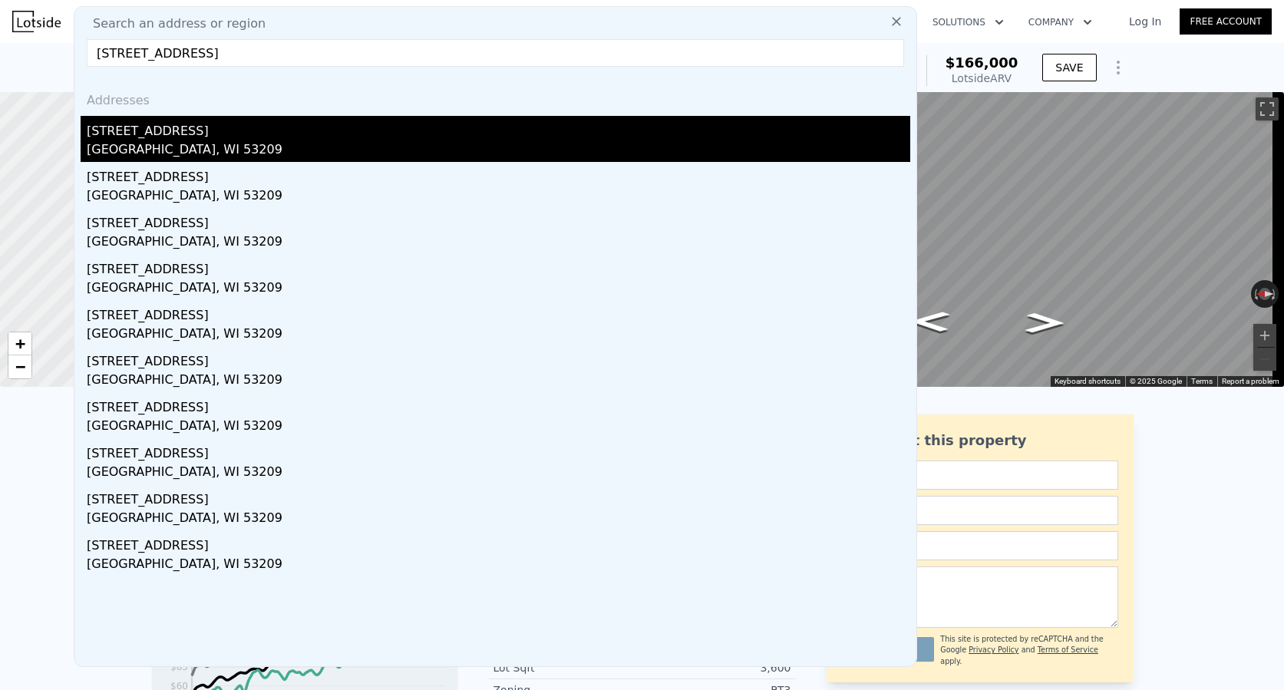
type input "[STREET_ADDRESS]"
click at [170, 132] on div "[STREET_ADDRESS]" at bounding box center [499, 128] width 824 height 25
type input "0"
type input "3"
type input "1600"
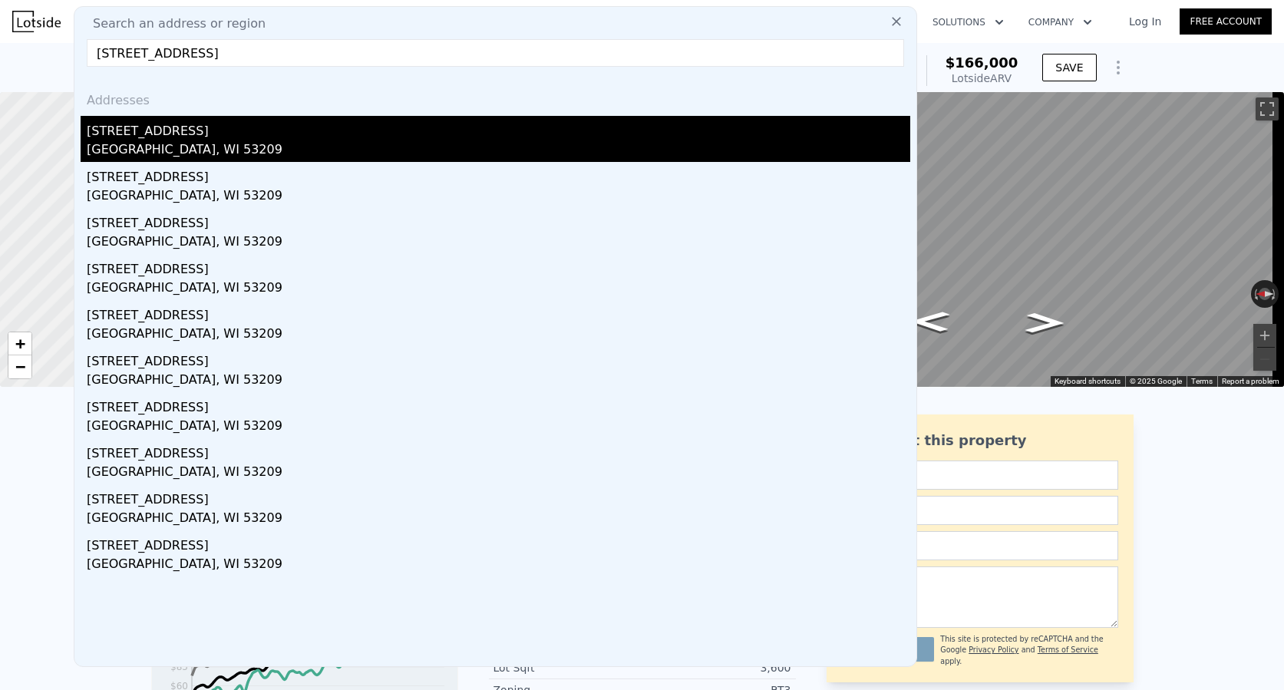
type input "2688"
type input "5662.8"
type input "$ 218,000"
type input "5"
type input "-$ 23,681"
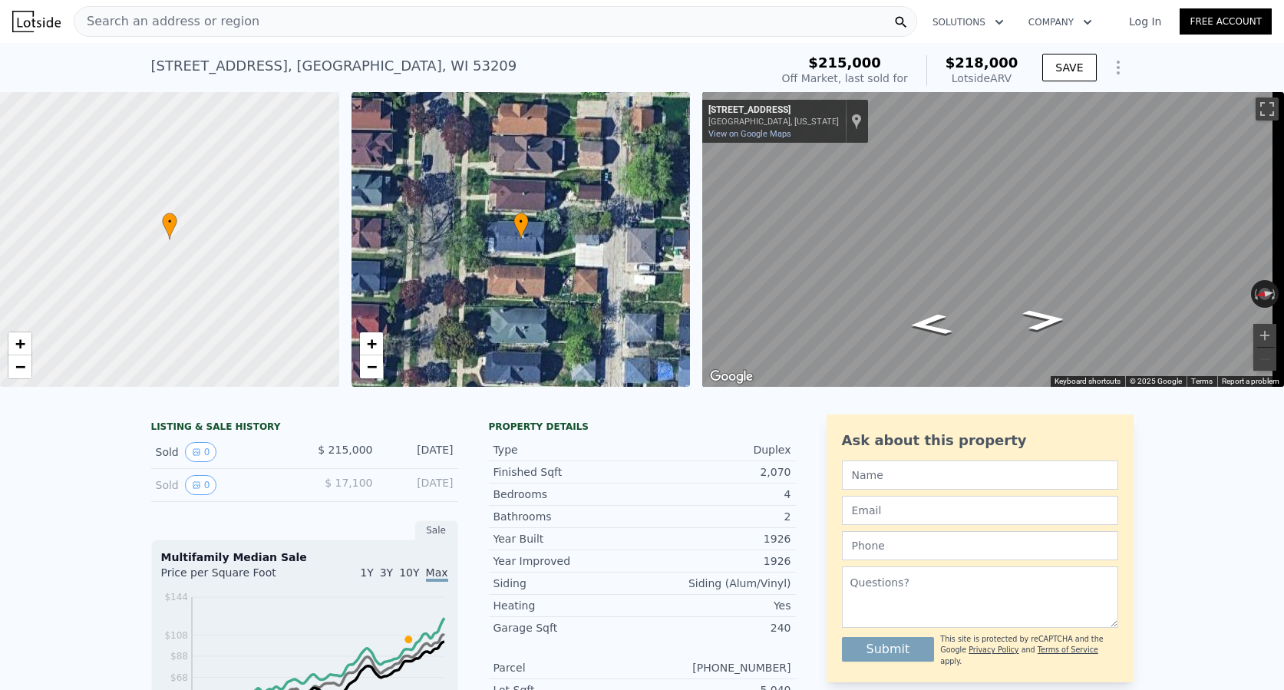
click at [252, 20] on div "Search an address or region" at bounding box center [496, 21] width 844 height 31
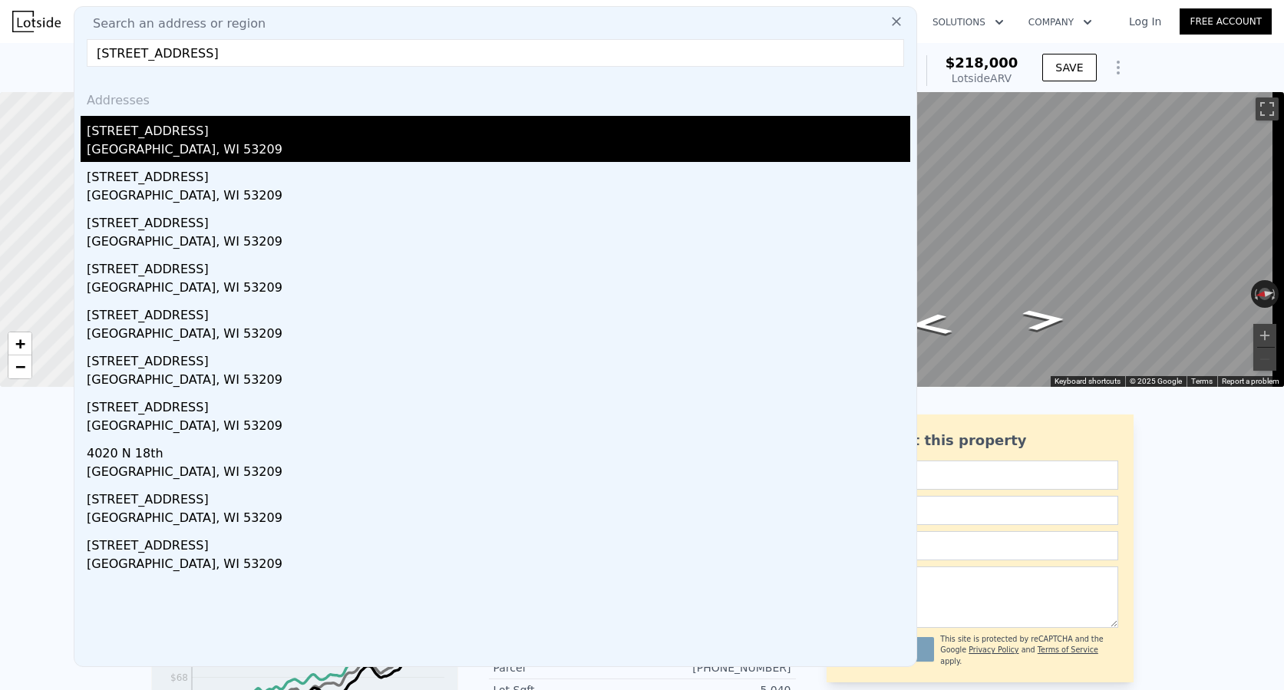
type input "[STREET_ADDRESS]"
click at [200, 127] on div "[STREET_ADDRESS]" at bounding box center [499, 128] width 824 height 25
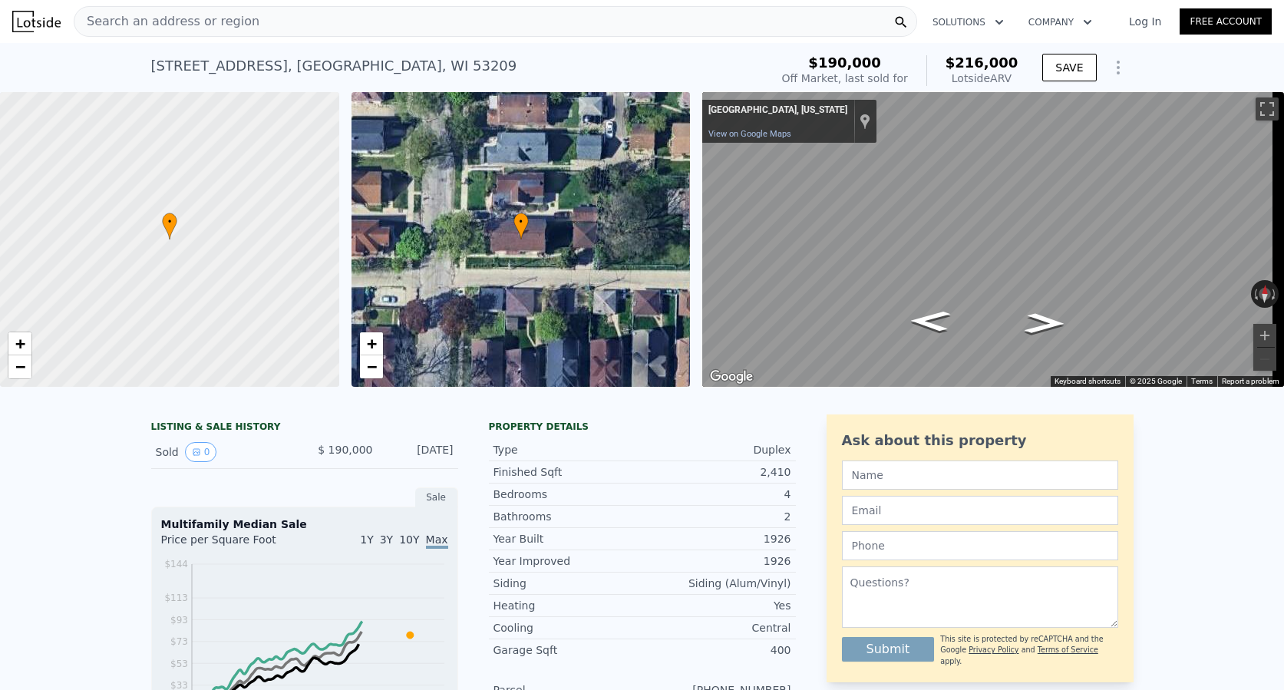
click at [260, 24] on div "Search an address or region" at bounding box center [496, 21] width 844 height 31
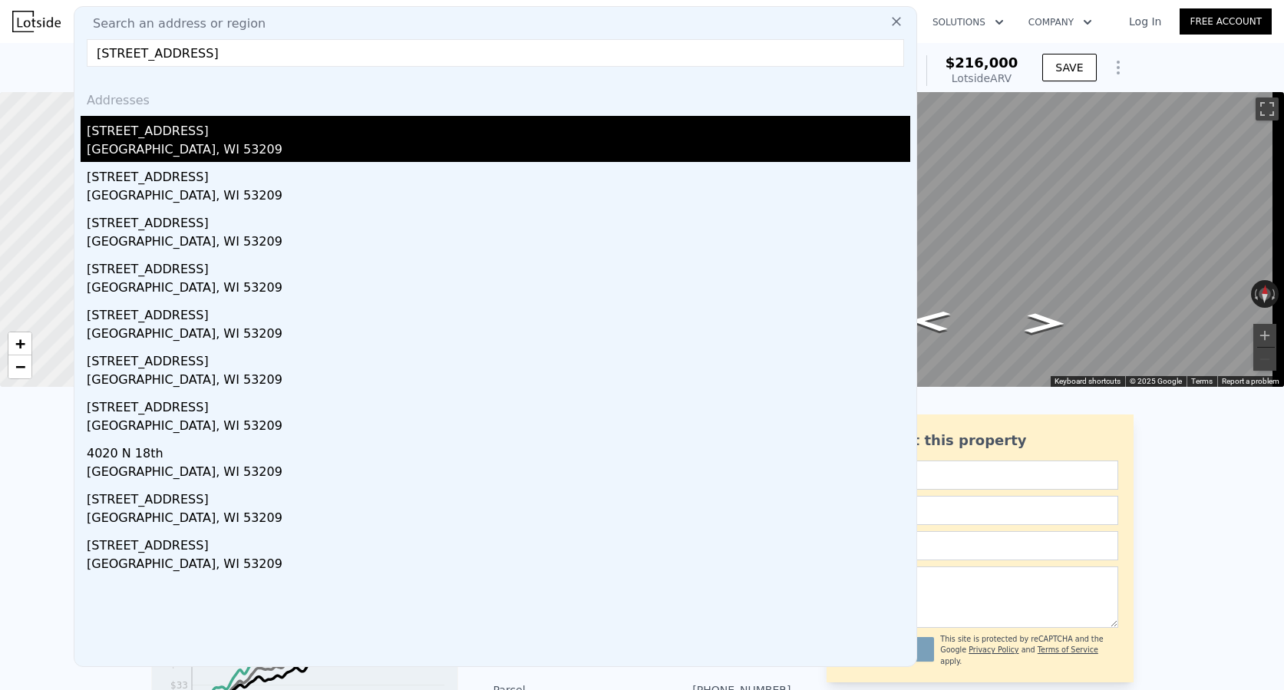
type input "[STREET_ADDRESS]"
click at [172, 157] on div "[GEOGRAPHIC_DATA], WI 53209" at bounding box center [499, 150] width 824 height 21
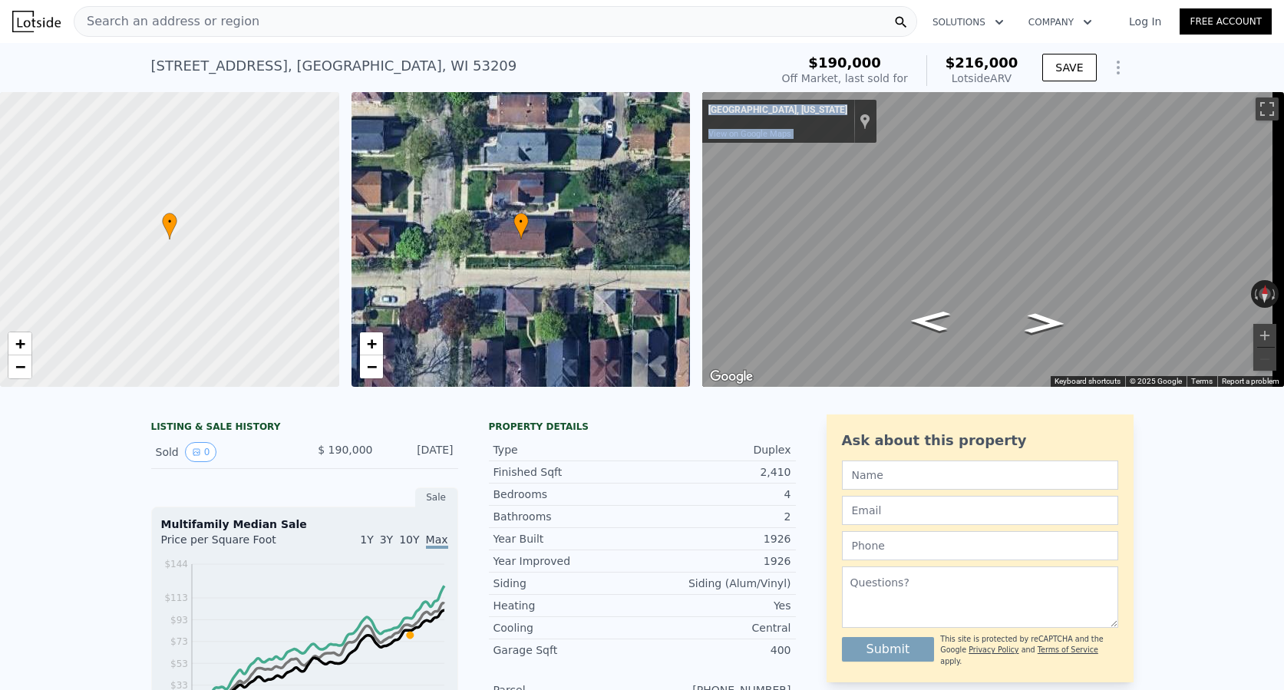
drag, startPoint x: 501, startPoint y: 396, endPoint x: 572, endPoint y: 396, distance: 71.4
click at [176, 28] on span "Search an address or region" at bounding box center [166, 21] width 185 height 18
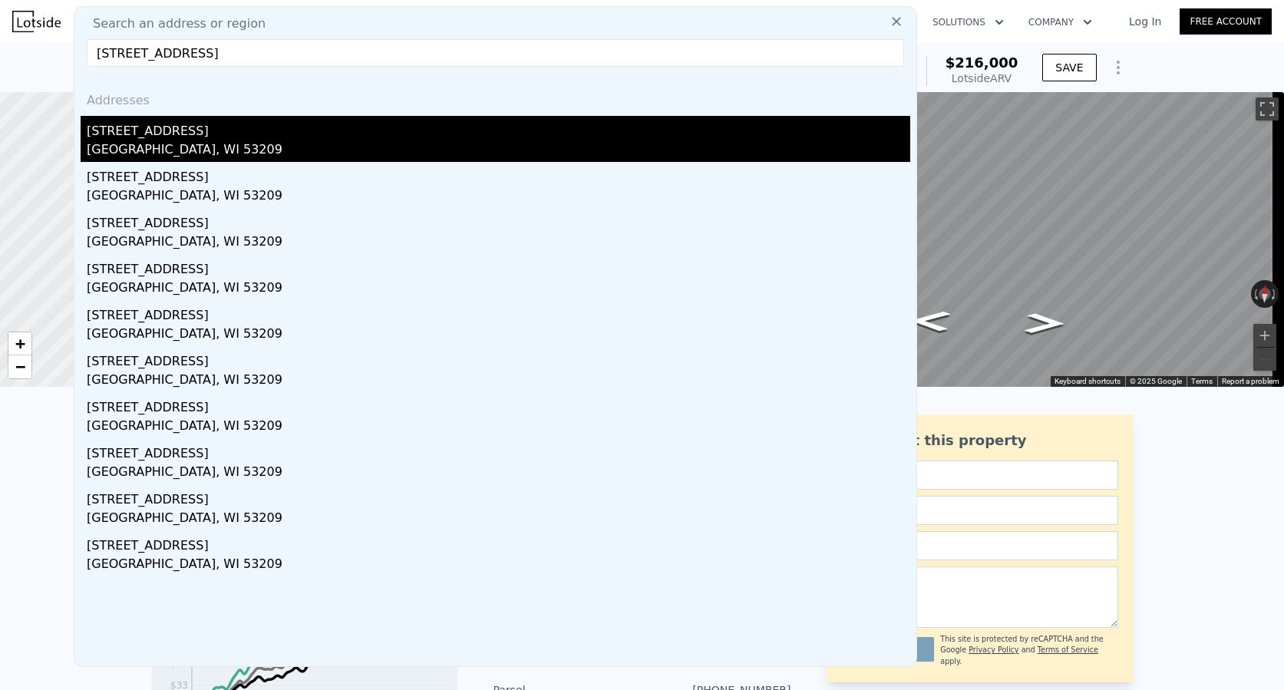
type input "[STREET_ADDRESS]"
click at [178, 127] on div "[STREET_ADDRESS]" at bounding box center [499, 128] width 824 height 25
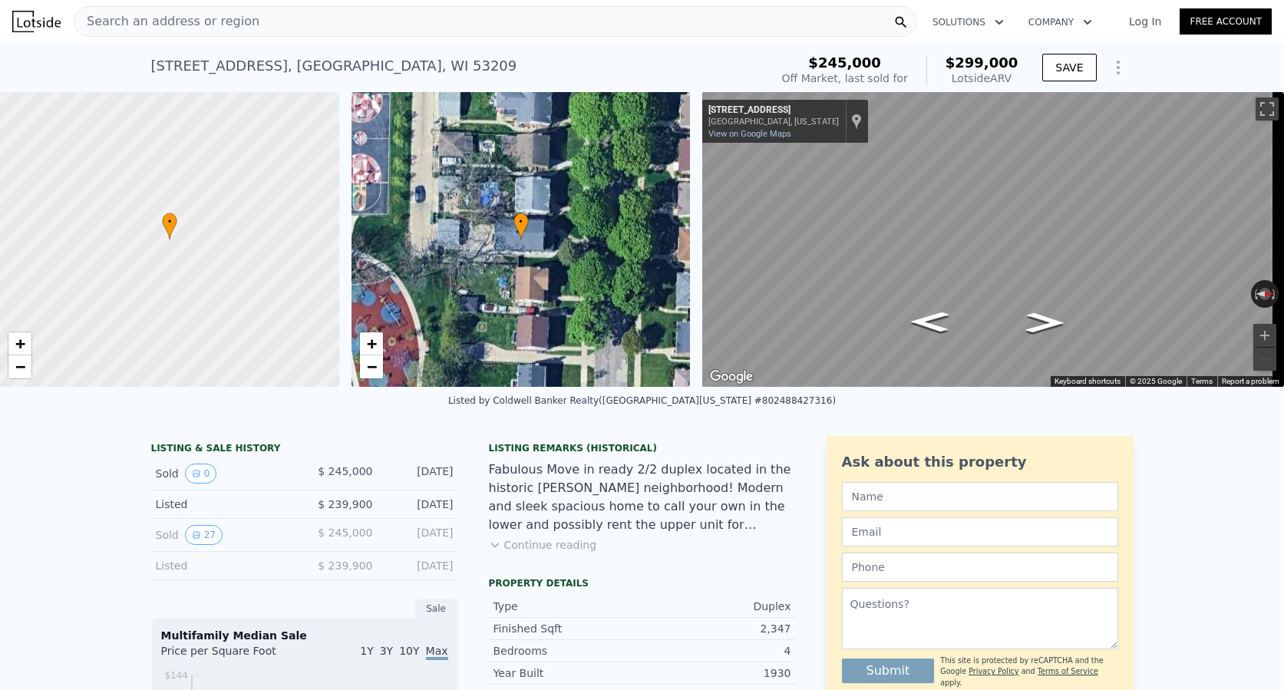
click at [175, 14] on span "Search an address or region" at bounding box center [166, 21] width 185 height 18
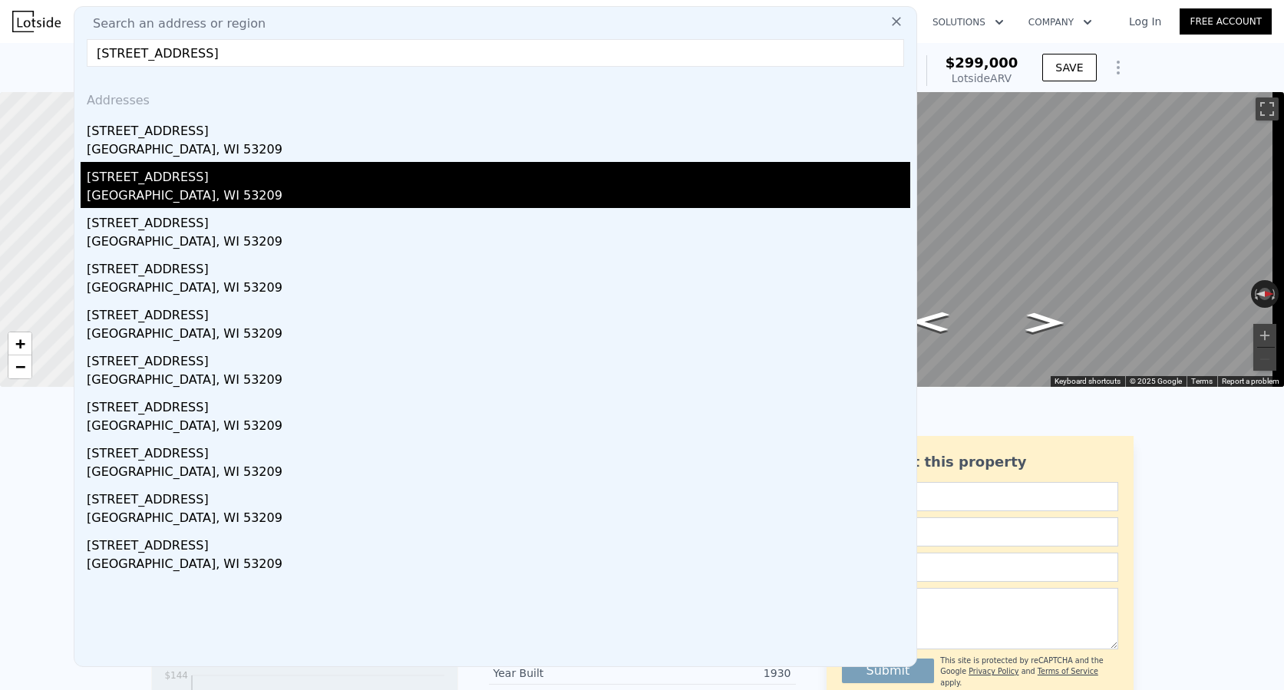
type input "[STREET_ADDRESS]"
click at [156, 188] on div "[GEOGRAPHIC_DATA], WI 53209" at bounding box center [499, 197] width 824 height 21
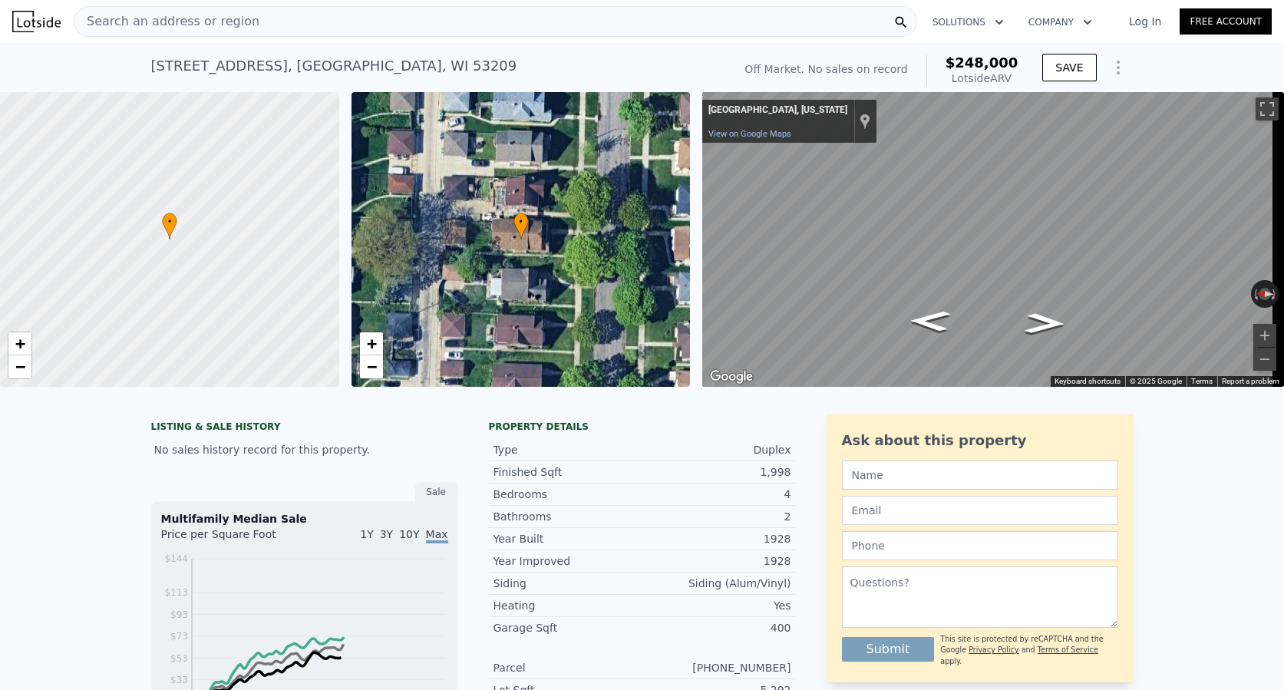
scroll to position [0, 6]
click at [159, 20] on span "Search an address or region" at bounding box center [166, 21] width 185 height 18
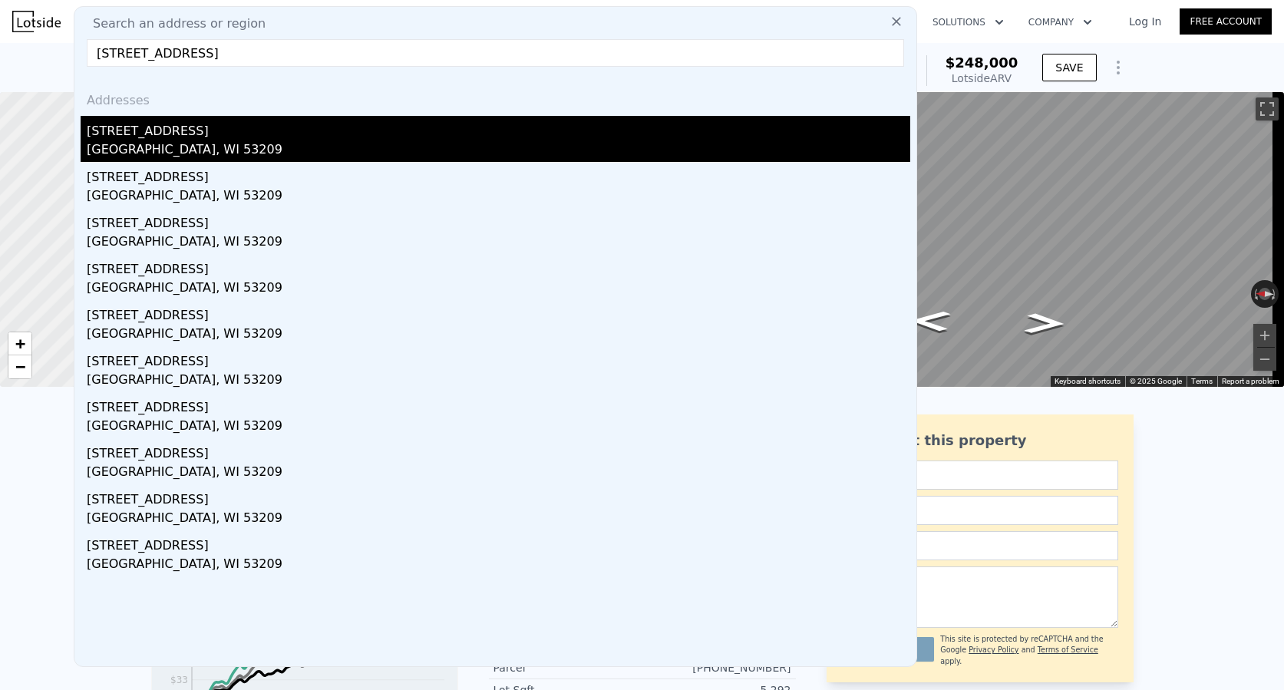
type input "[STREET_ADDRESS]"
click at [149, 145] on div "[GEOGRAPHIC_DATA], WI 53209" at bounding box center [499, 150] width 824 height 21
type input "4"
type input "1800"
type input "2912"
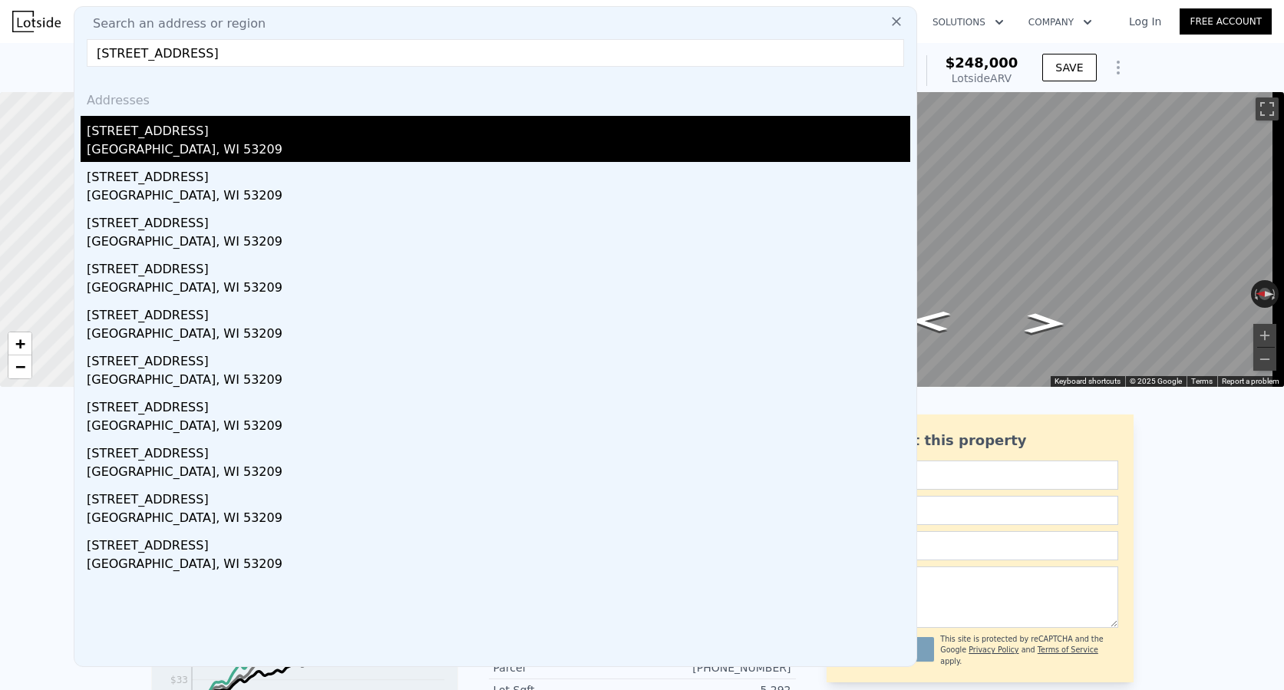
checkbox input "true"
type input "$ 299,000"
type input "$ 21,004"
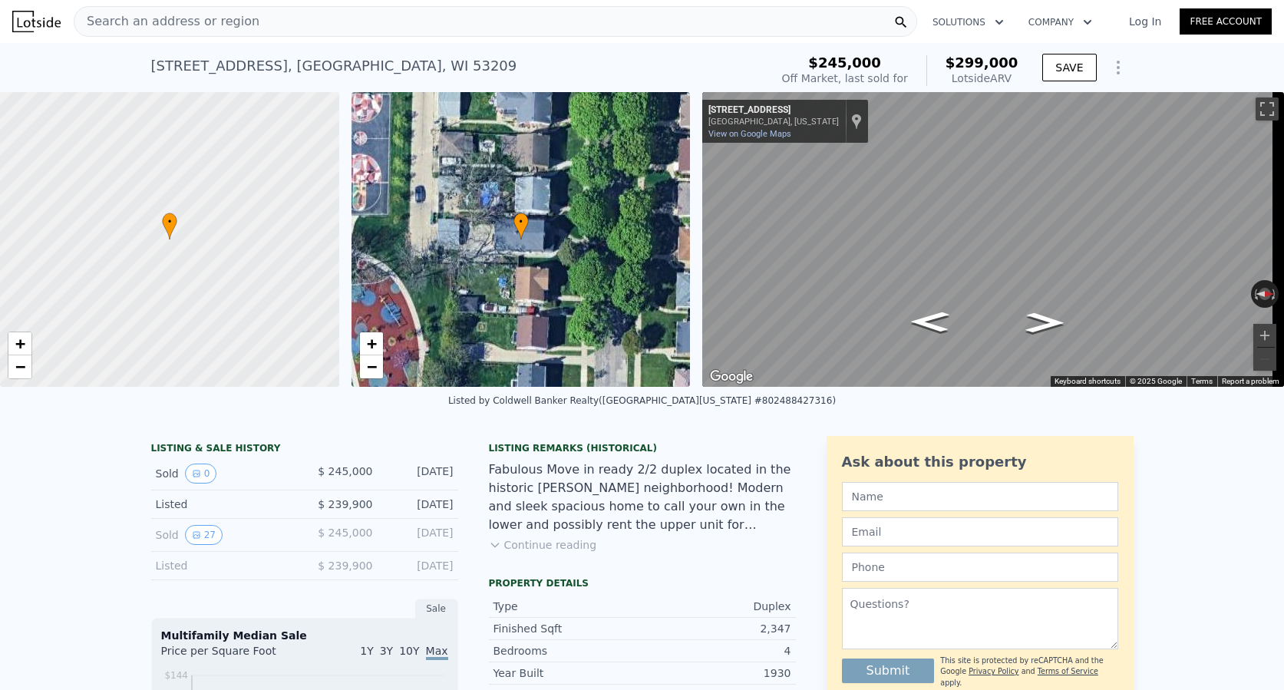
click at [297, 21] on div "Search an address or region" at bounding box center [496, 21] width 844 height 31
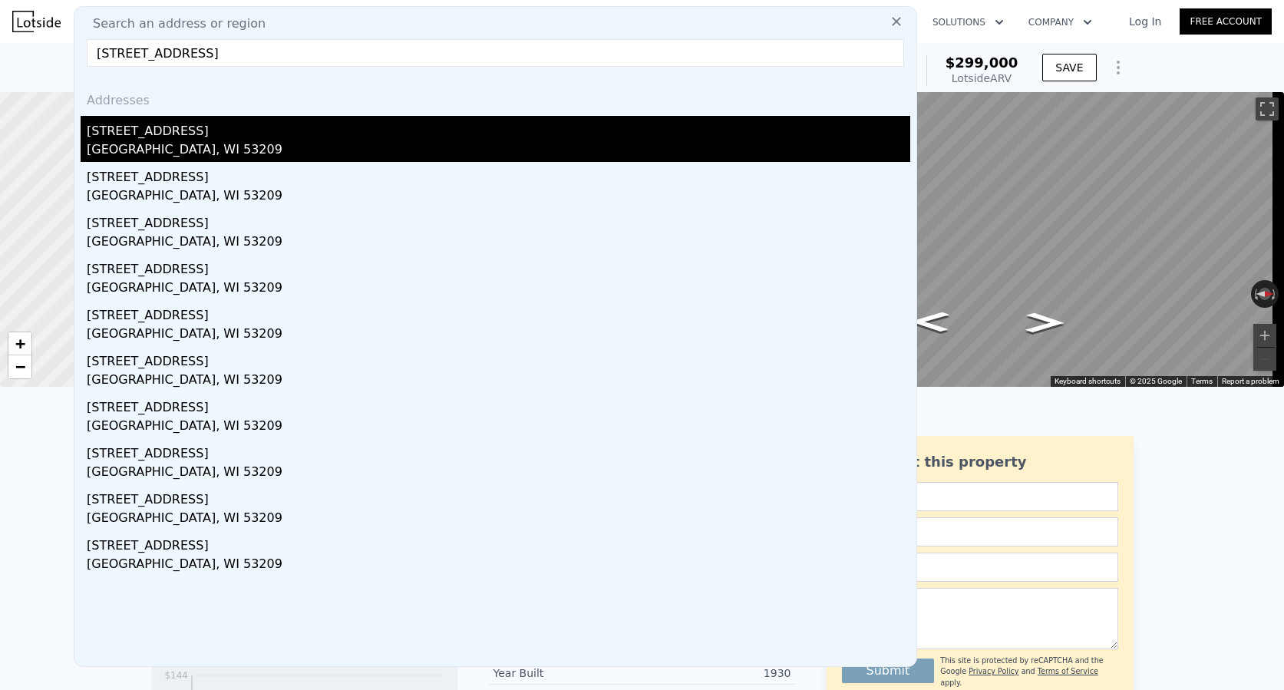
type input "[STREET_ADDRESS]"
click at [192, 145] on div "[GEOGRAPHIC_DATA], WI 53209" at bounding box center [499, 150] width 824 height 21
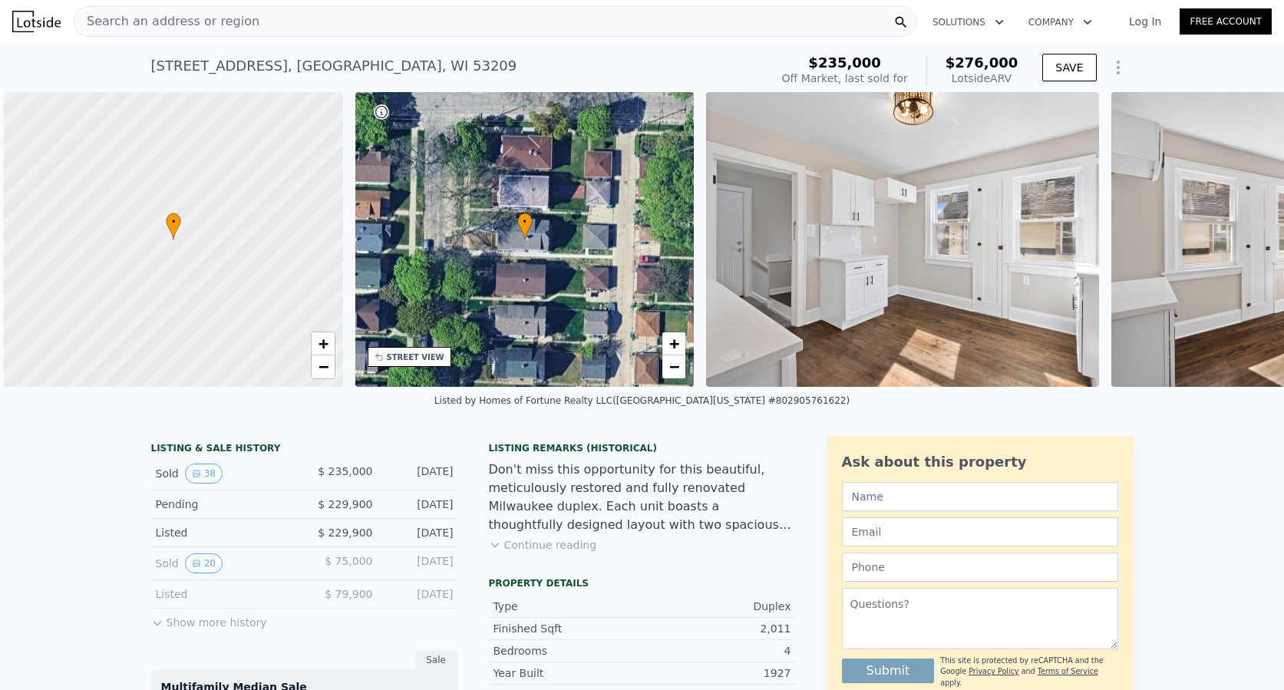
scroll to position [0, 6]
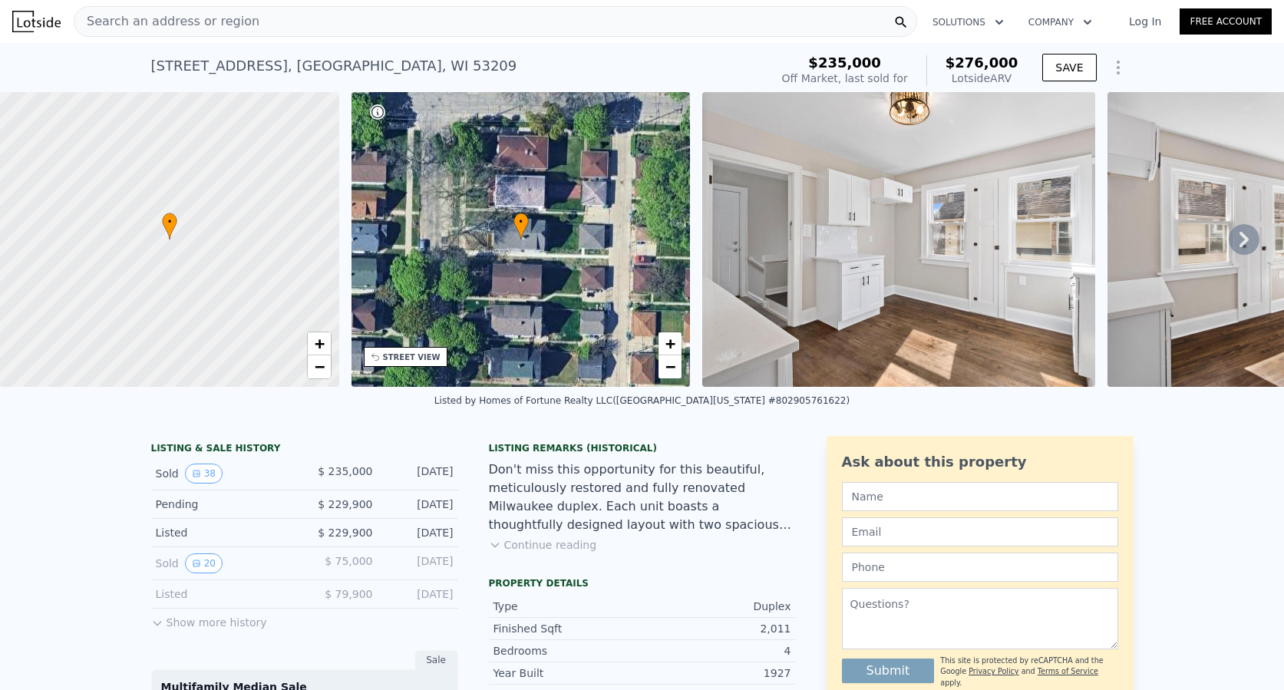
click at [200, 11] on div "Search an address or region" at bounding box center [166, 21] width 185 height 29
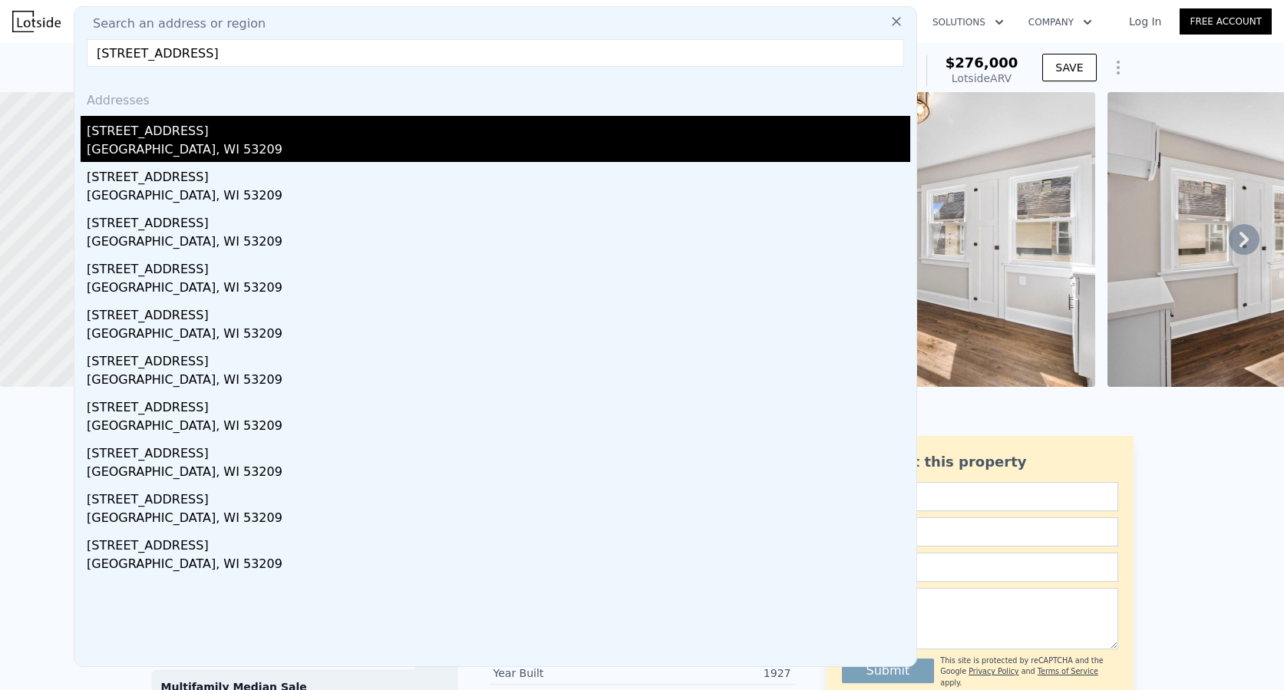
type input "[STREET_ADDRESS]"
click at [201, 150] on div "[GEOGRAPHIC_DATA], WI 53209" at bounding box center [499, 150] width 824 height 21
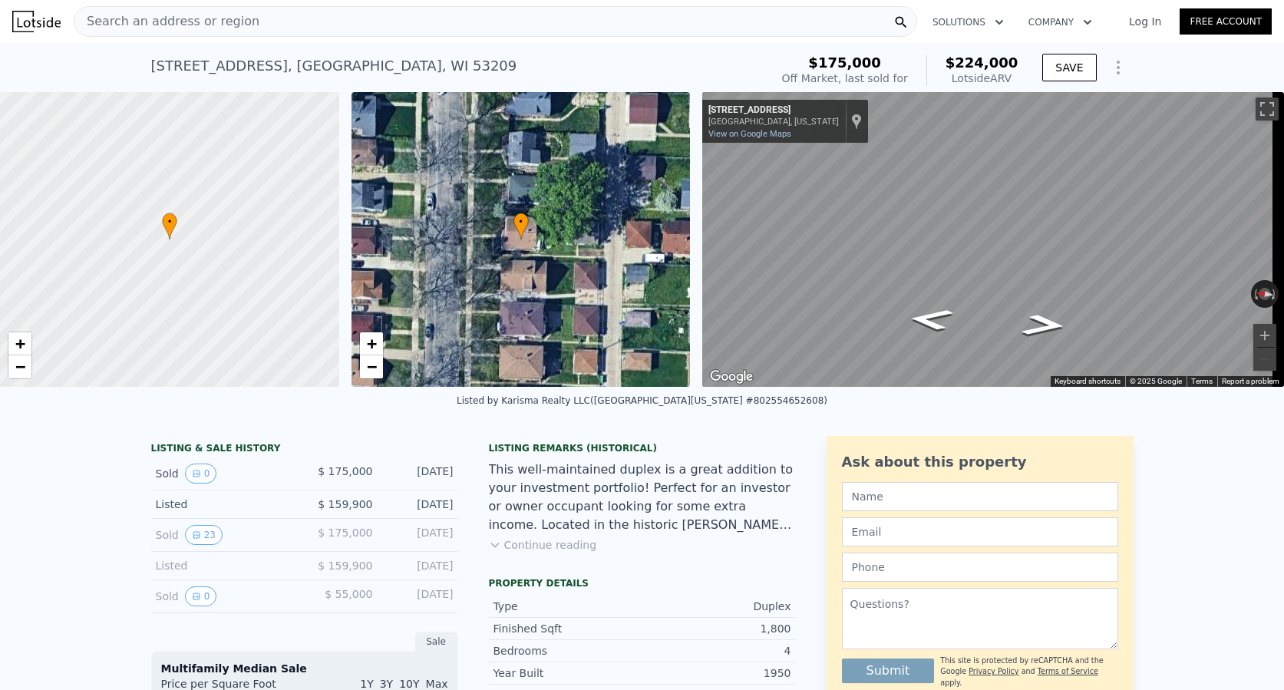
click at [160, 21] on span "Search an address or region" at bounding box center [166, 21] width 185 height 18
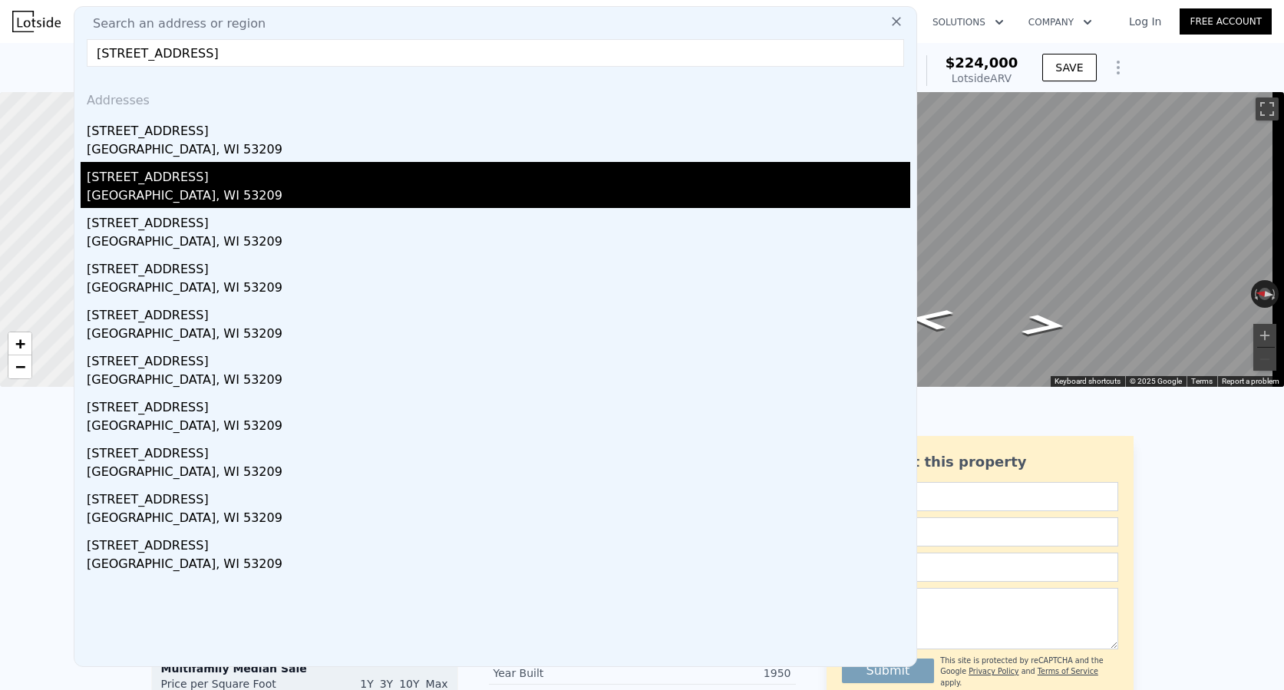
type input "[STREET_ADDRESS]"
click at [174, 192] on div "[GEOGRAPHIC_DATA], WI 53209" at bounding box center [499, 197] width 824 height 21
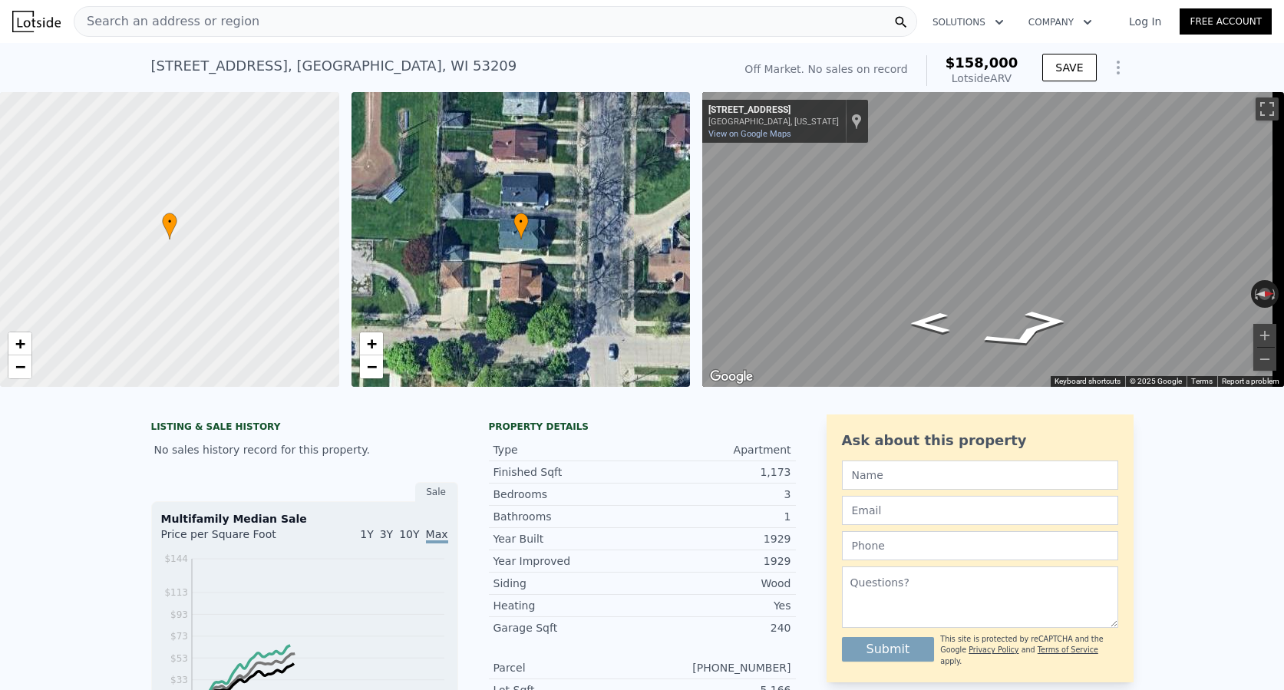
click at [179, 25] on span "Search an address or region" at bounding box center [166, 21] width 185 height 18
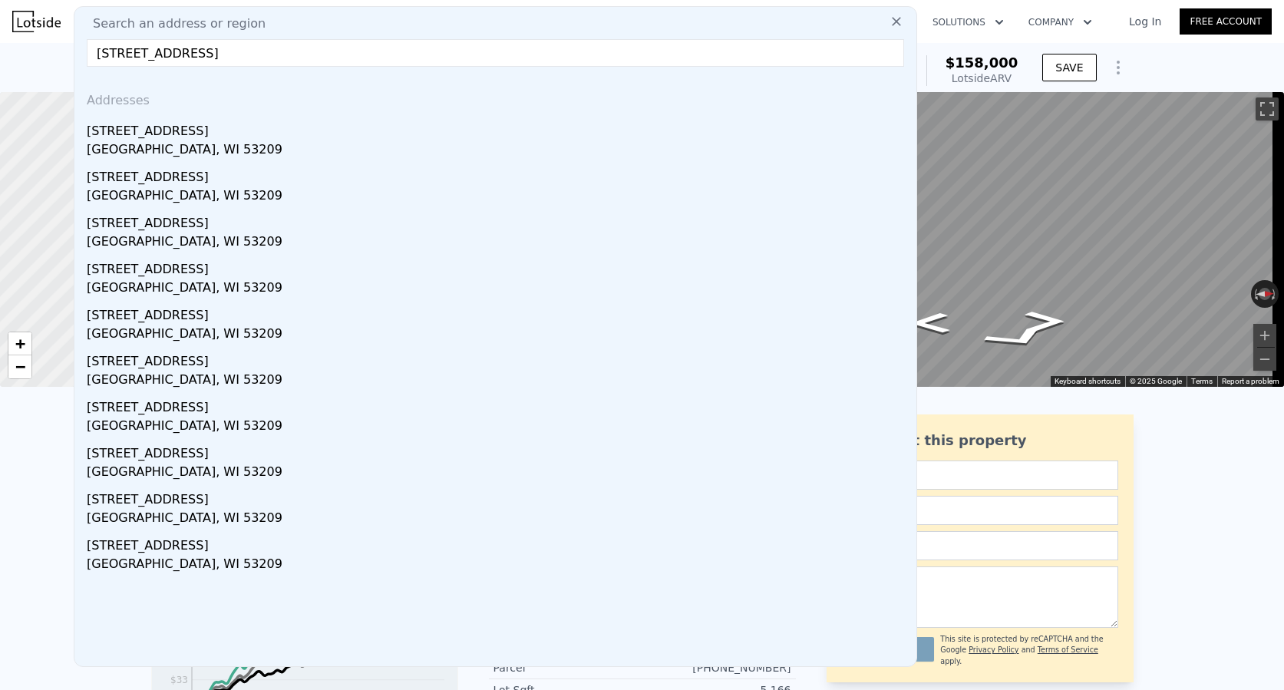
click at [342, 55] on input "[STREET_ADDRESS]" at bounding box center [496, 53] width 818 height 28
drag, startPoint x: 272, startPoint y: 51, endPoint x: 42, endPoint y: 46, distance: 229.6
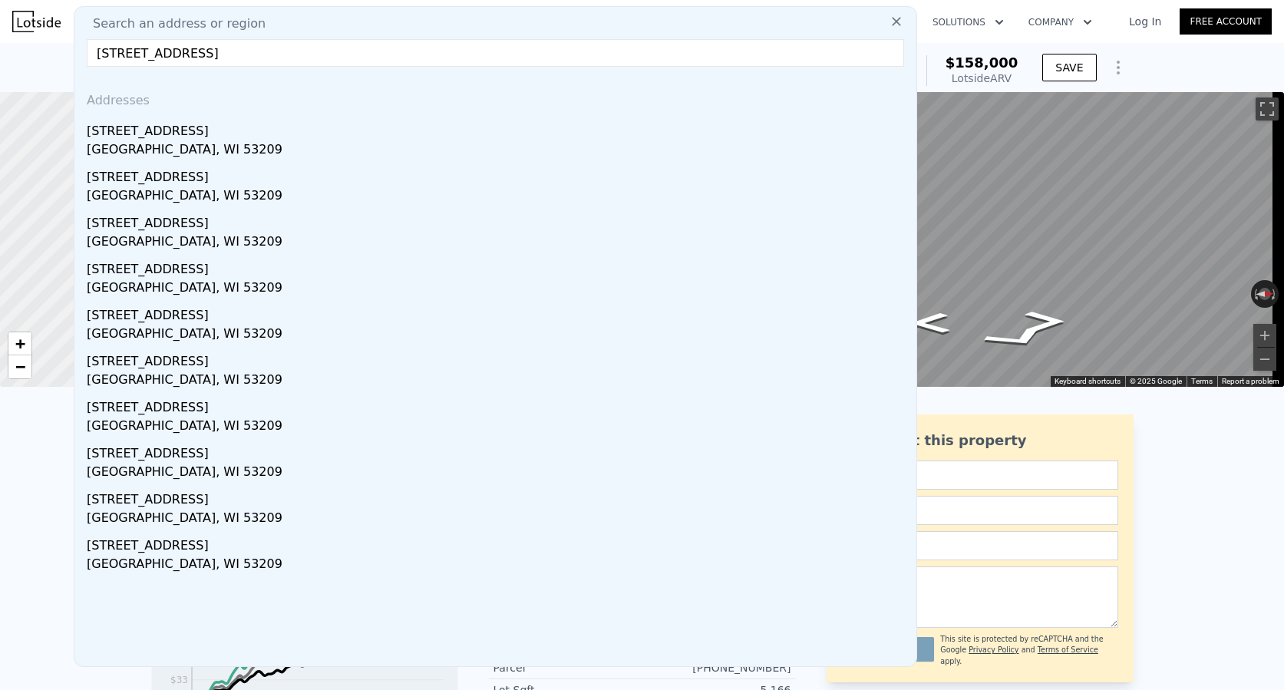
paste input "060 N 14th"
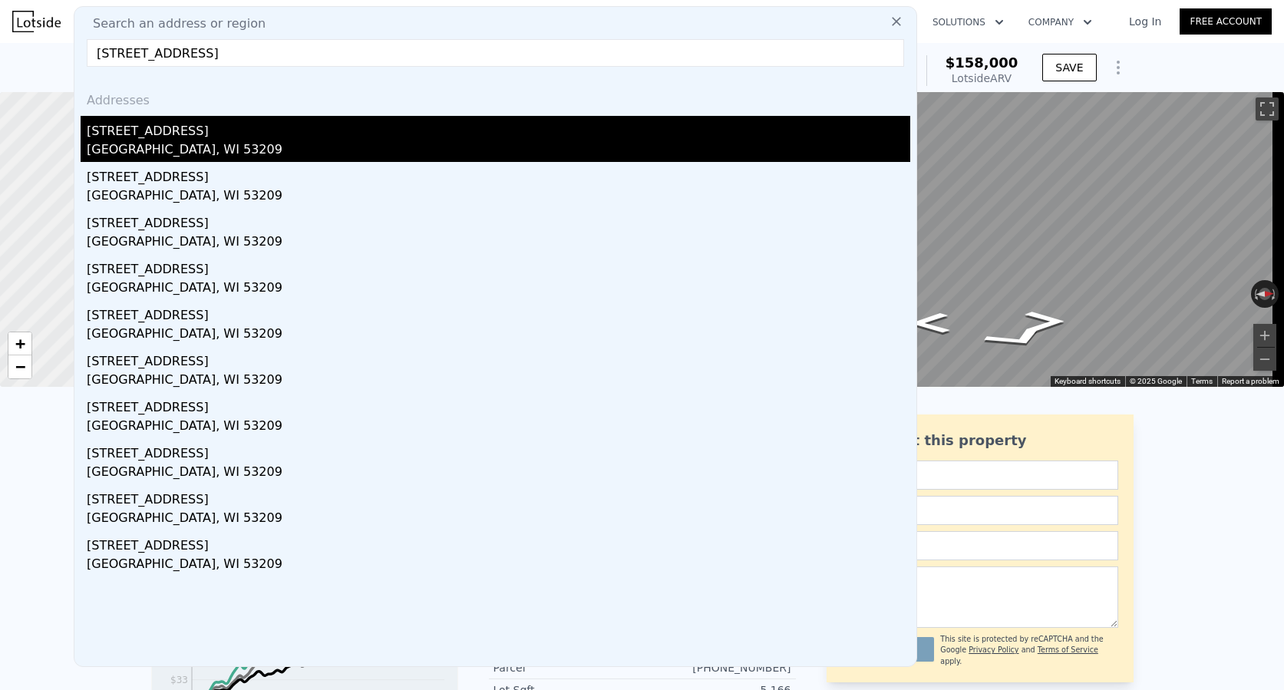
type input "[STREET_ADDRESS]"
click at [162, 137] on div "[STREET_ADDRESS]" at bounding box center [499, 128] width 824 height 25
type input "0"
type input "3"
type input "1600"
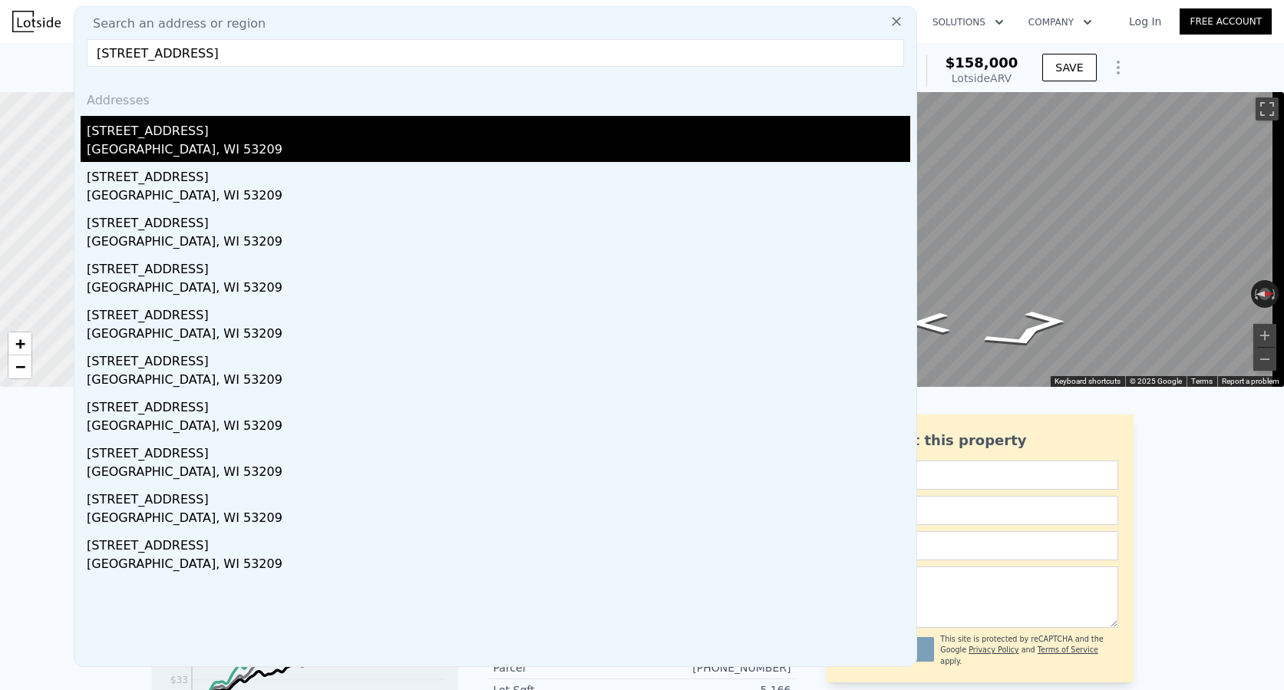
type input "2688"
type input "3484.8"
type input "5662.8"
type input "$ 218,000"
type input "5"
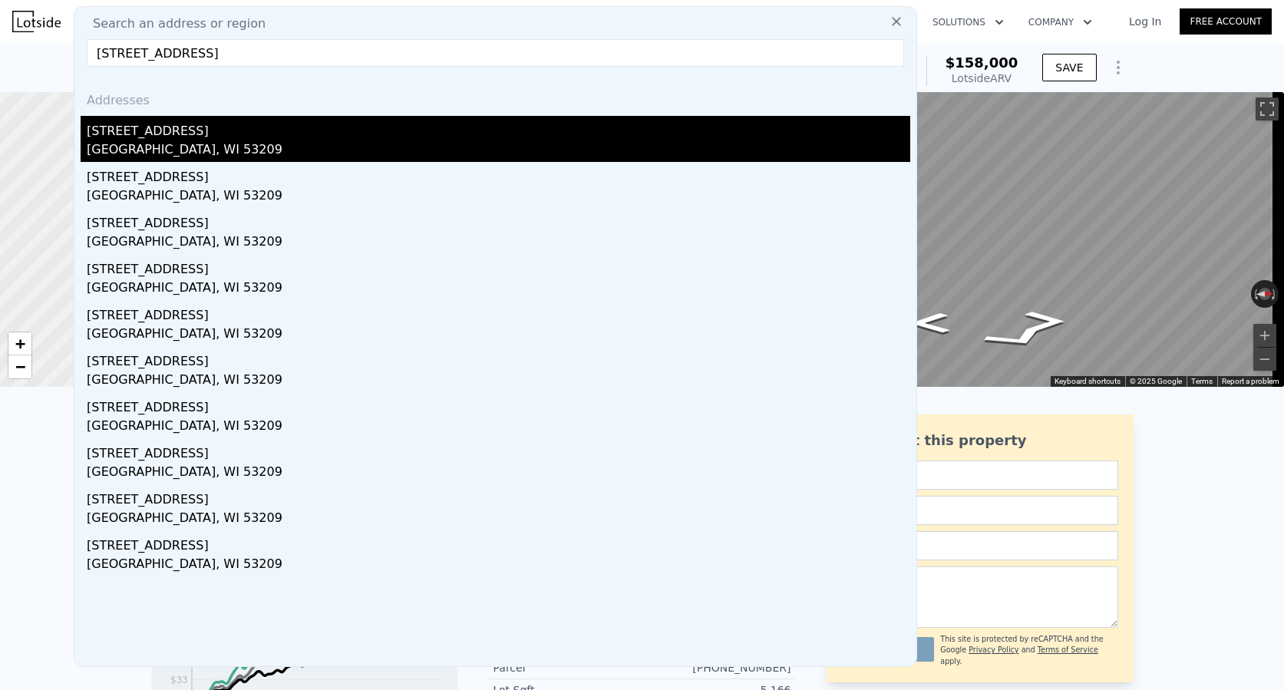
type input "-$ 23,681"
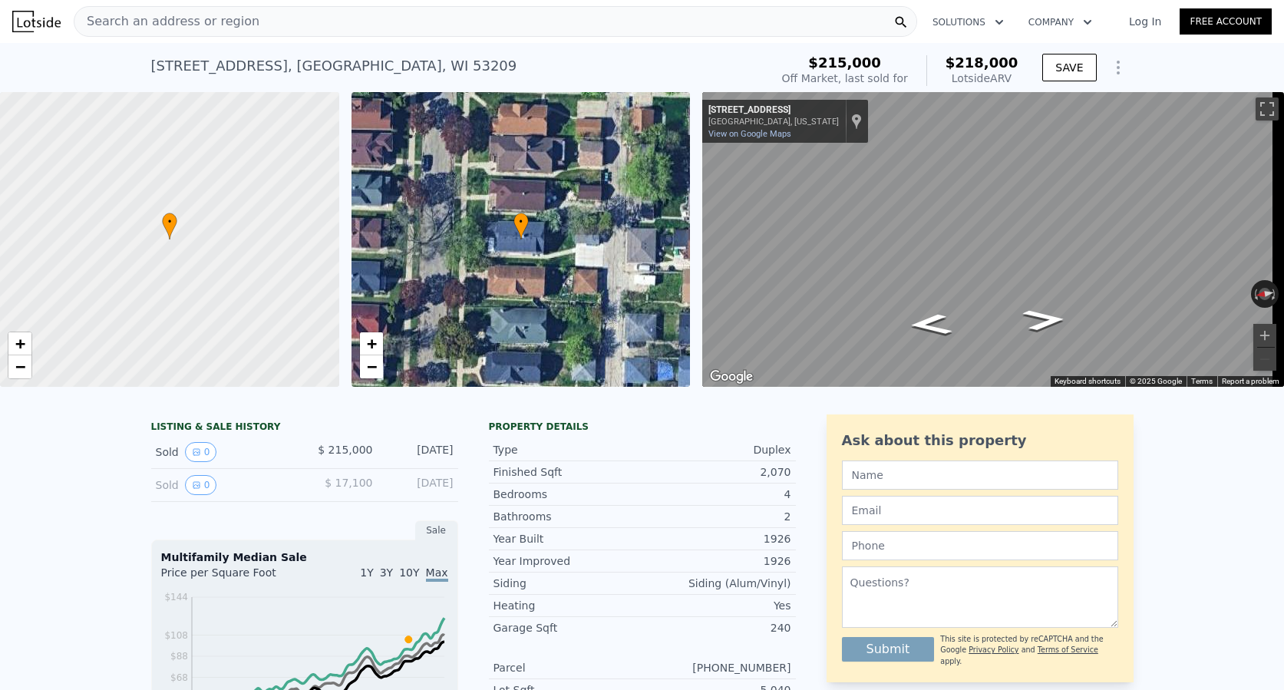
click at [199, 23] on span "Search an address or region" at bounding box center [166, 21] width 185 height 18
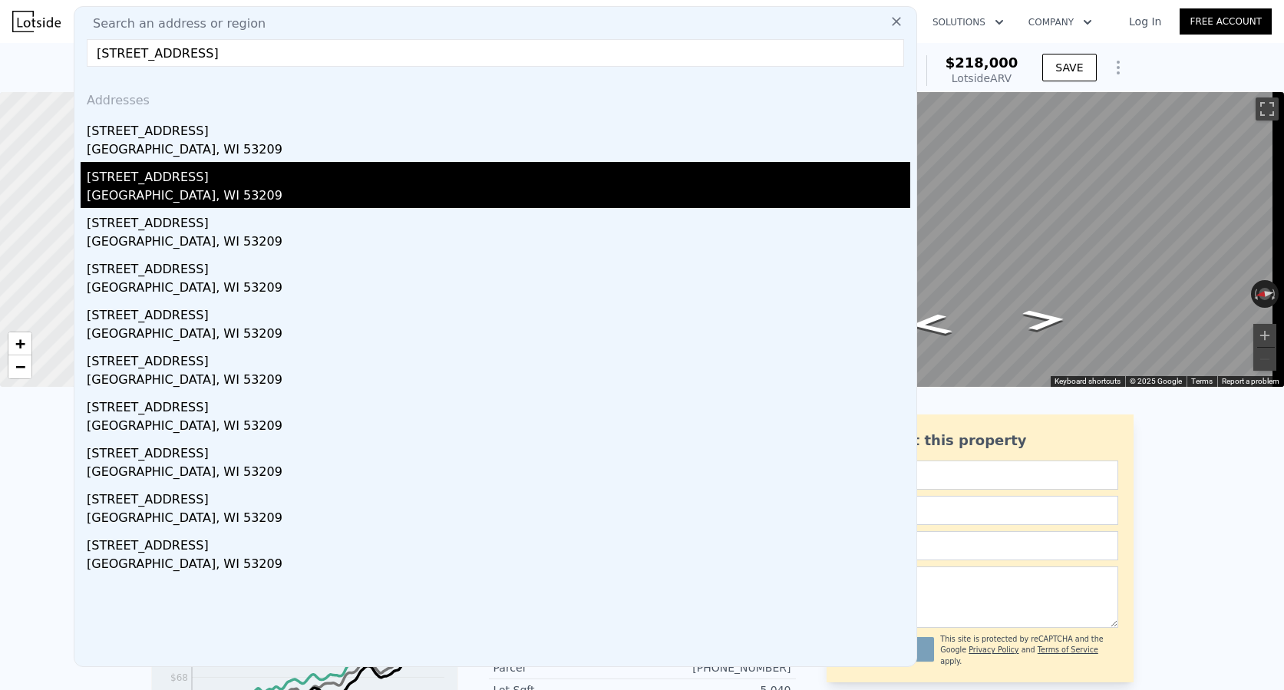
type input "[STREET_ADDRESS]"
click at [197, 180] on div "[STREET_ADDRESS]" at bounding box center [499, 174] width 824 height 25
type input "6"
type input "2"
type input "1533"
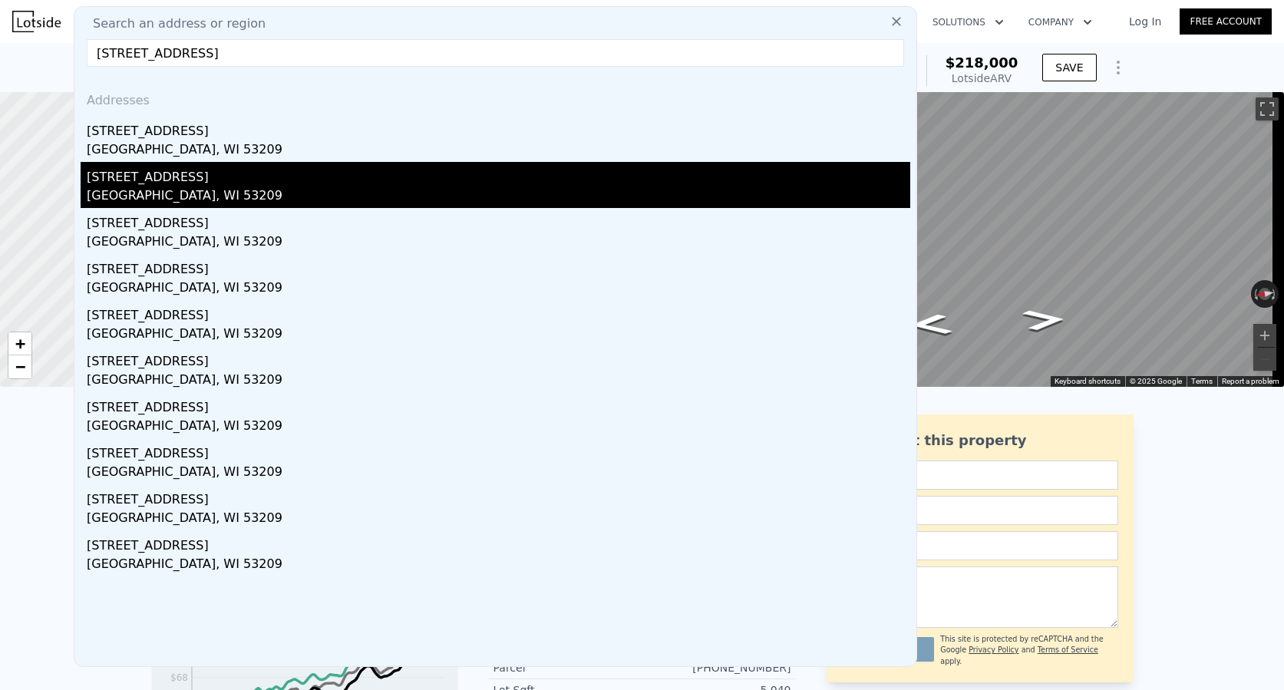
type input "2626"
type input "3920.3999999999996"
type input "9583.2"
type input "$ 262,000"
type input "$ 17,776"
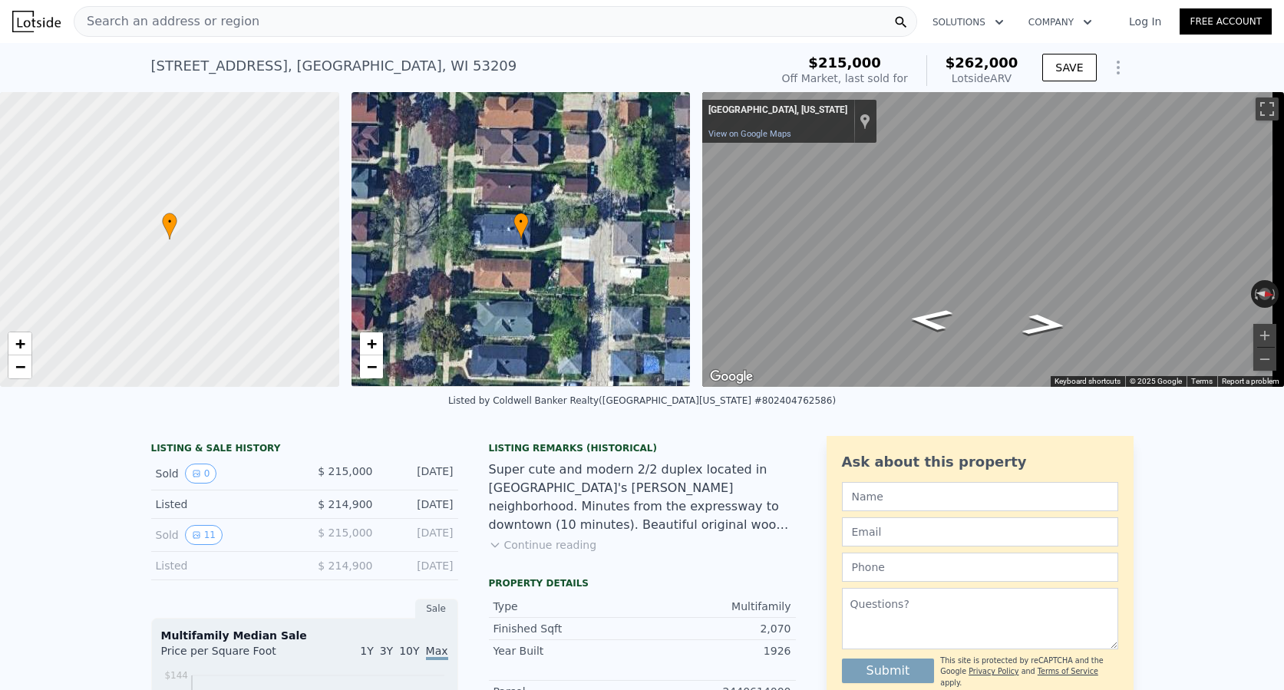
click at [243, 22] on div "Search an address or region" at bounding box center [496, 21] width 844 height 31
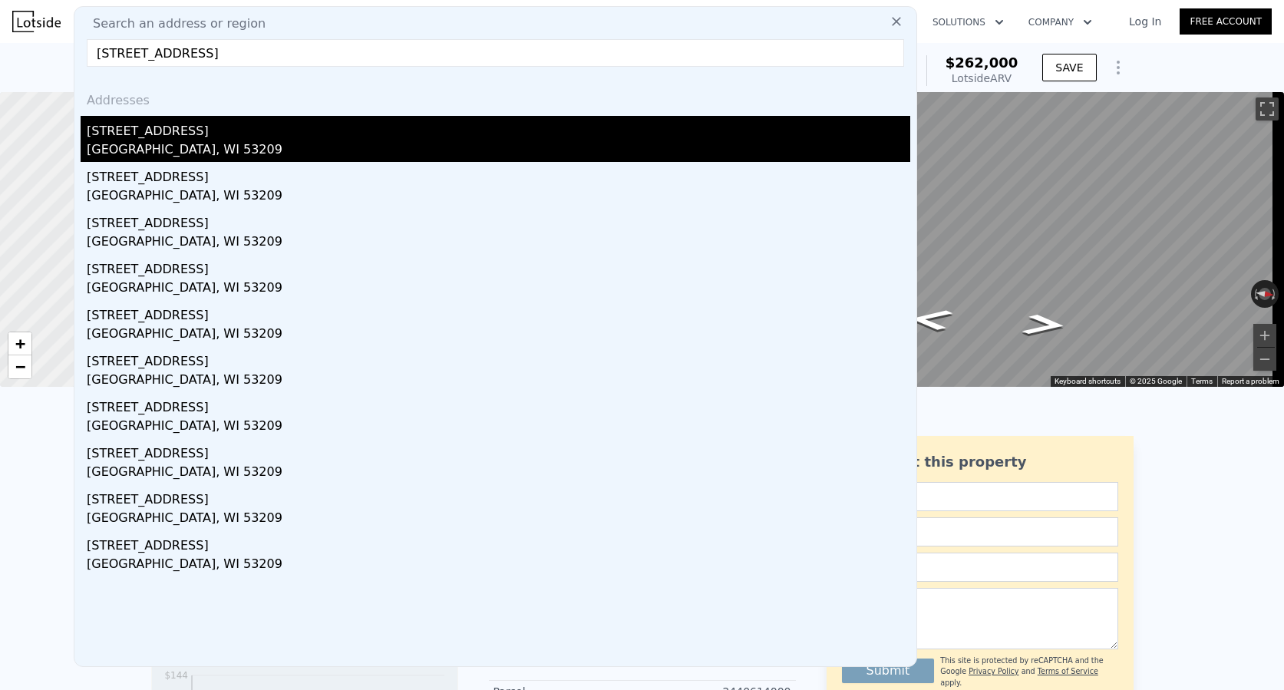
type input "[STREET_ADDRESS]"
click at [177, 145] on div "[GEOGRAPHIC_DATA], WI 53209" at bounding box center [499, 150] width 824 height 21
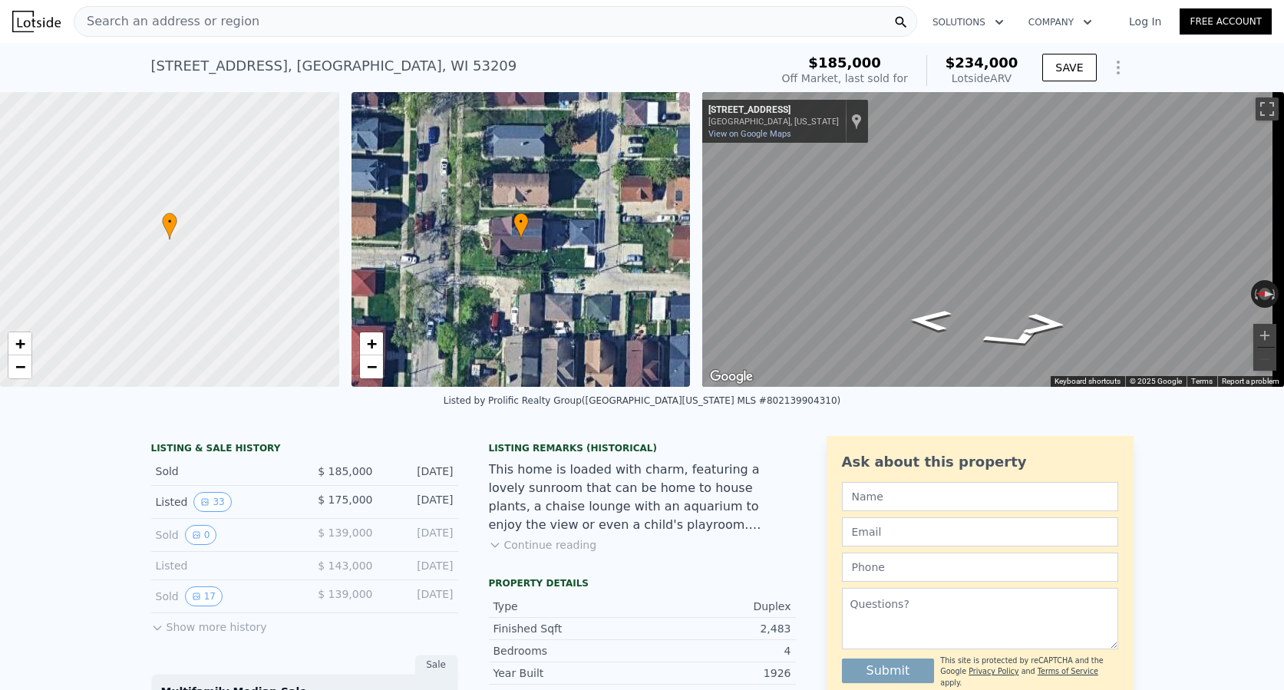
click at [224, 18] on span "Search an address or region" at bounding box center [166, 21] width 185 height 18
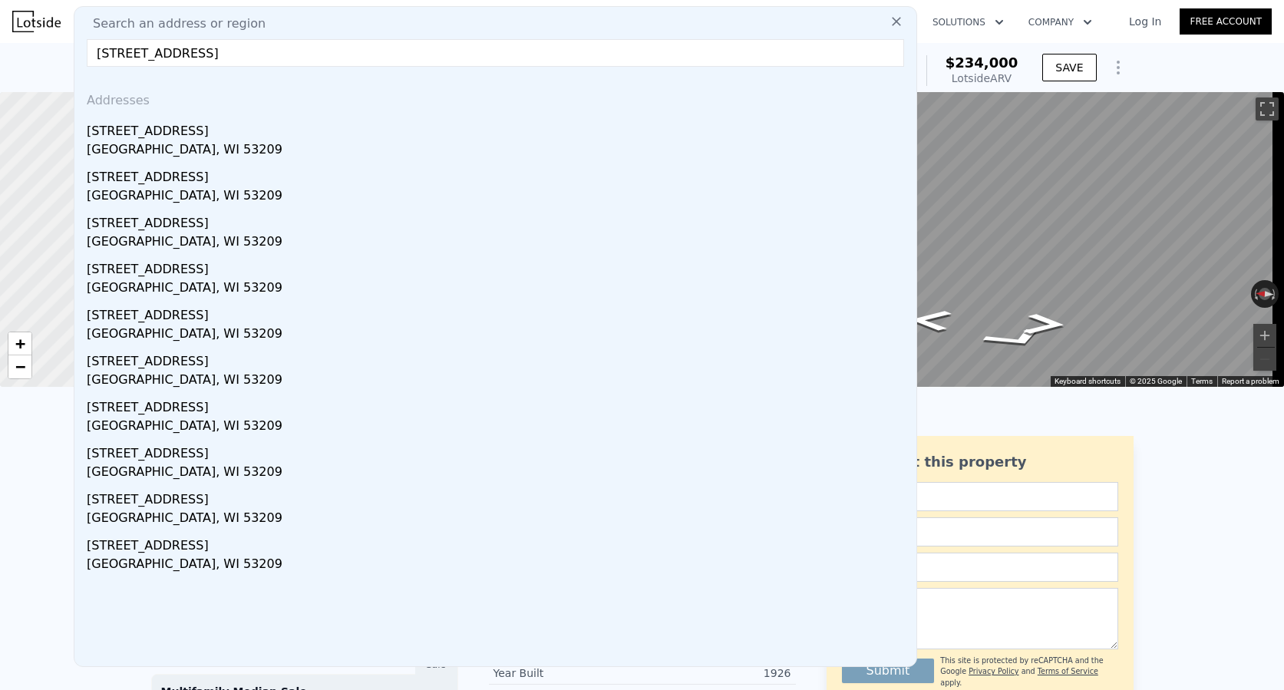
click at [352, 50] on input "[STREET_ADDRESS]" at bounding box center [496, 53] width 818 height 28
paste input "[STREET_ADDRESS]"
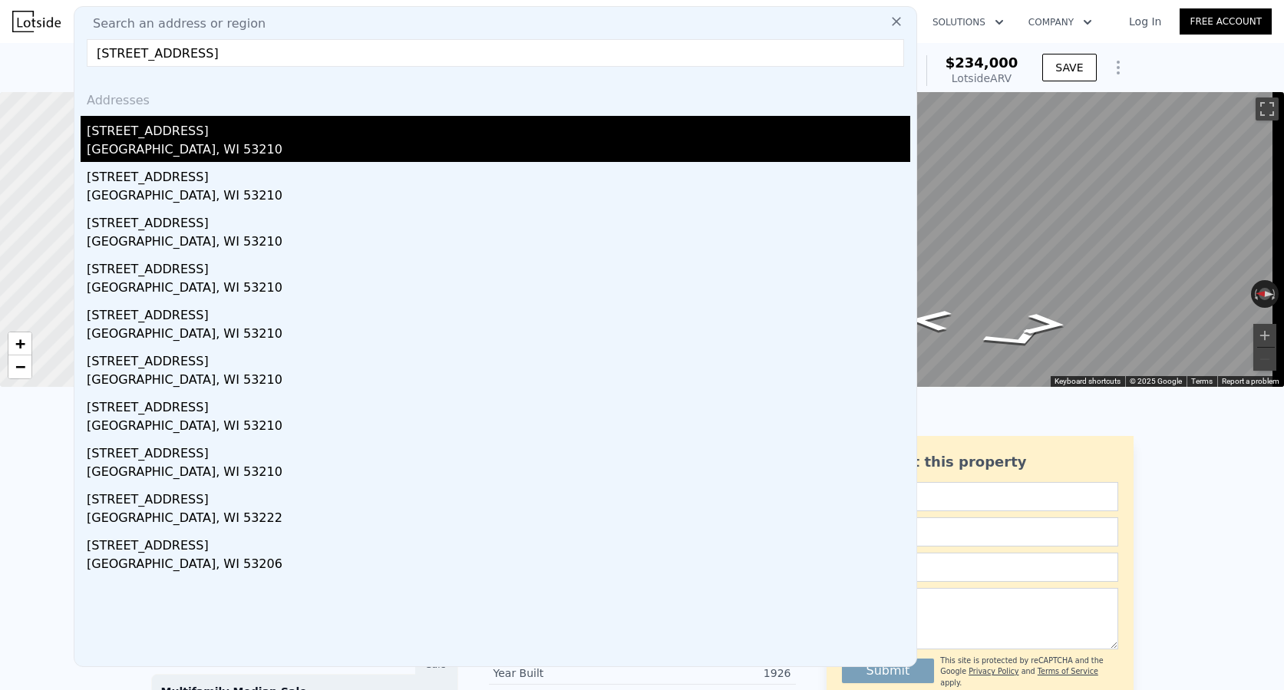
type input "[STREET_ADDRESS]"
click at [147, 139] on div "[STREET_ADDRESS]" at bounding box center [499, 128] width 824 height 25
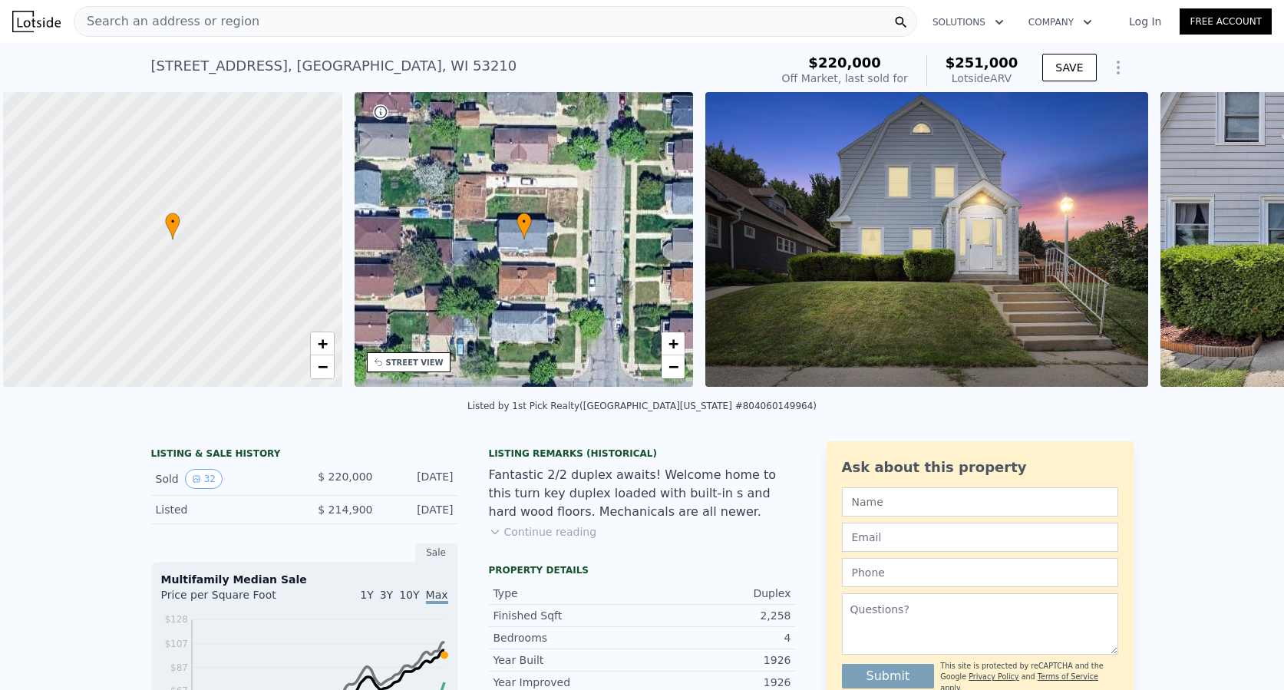
scroll to position [0, 6]
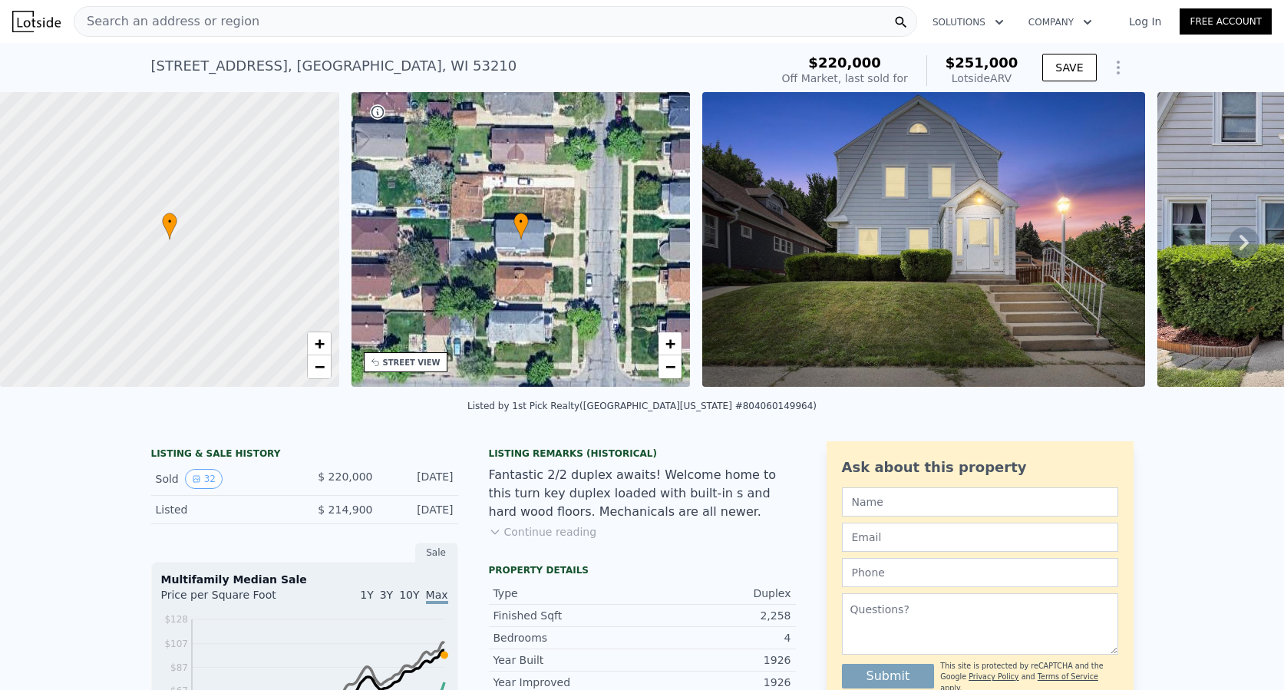
click at [254, 21] on div "Search an address or region" at bounding box center [496, 21] width 844 height 31
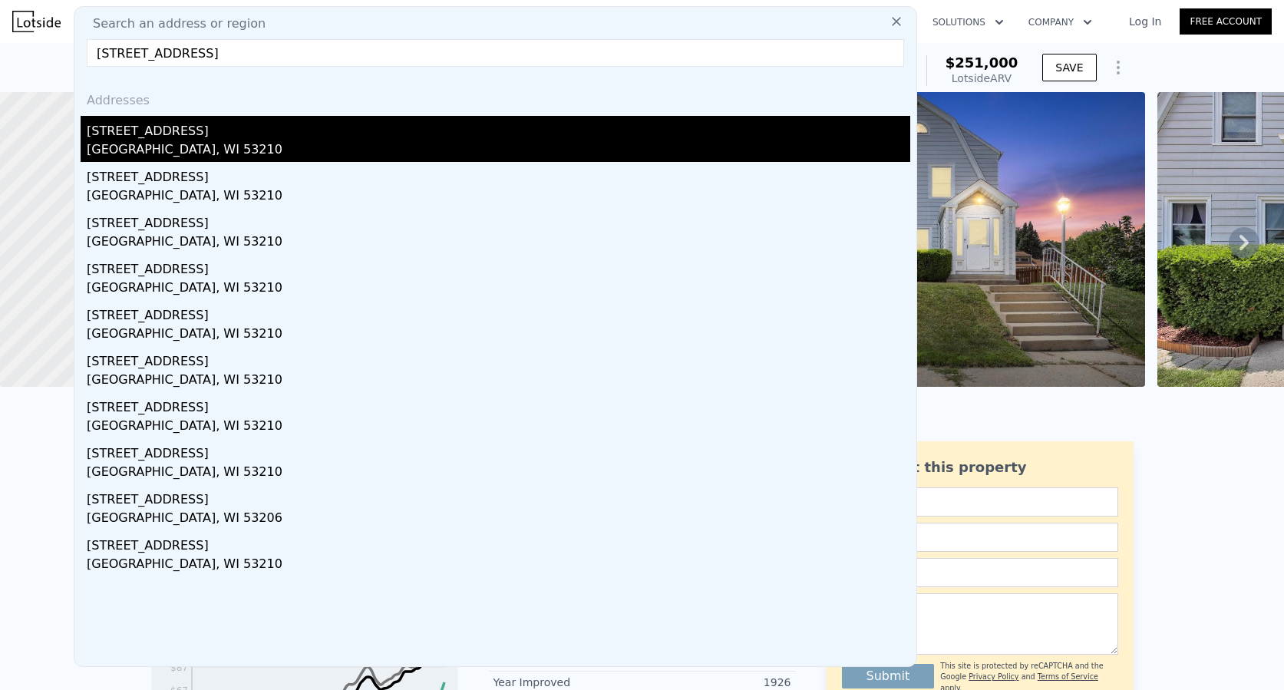
type input "[STREET_ADDRESS]"
click at [194, 153] on div "[GEOGRAPHIC_DATA], WI 53210" at bounding box center [499, 150] width 824 height 21
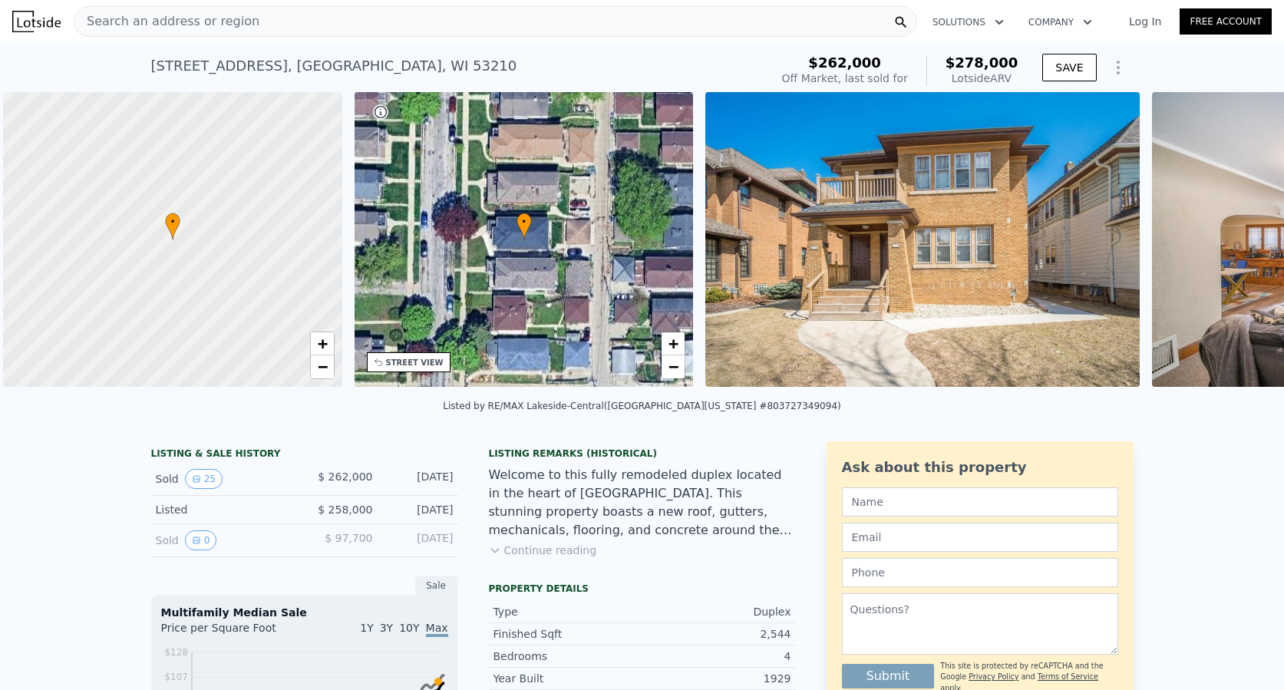
scroll to position [0, 6]
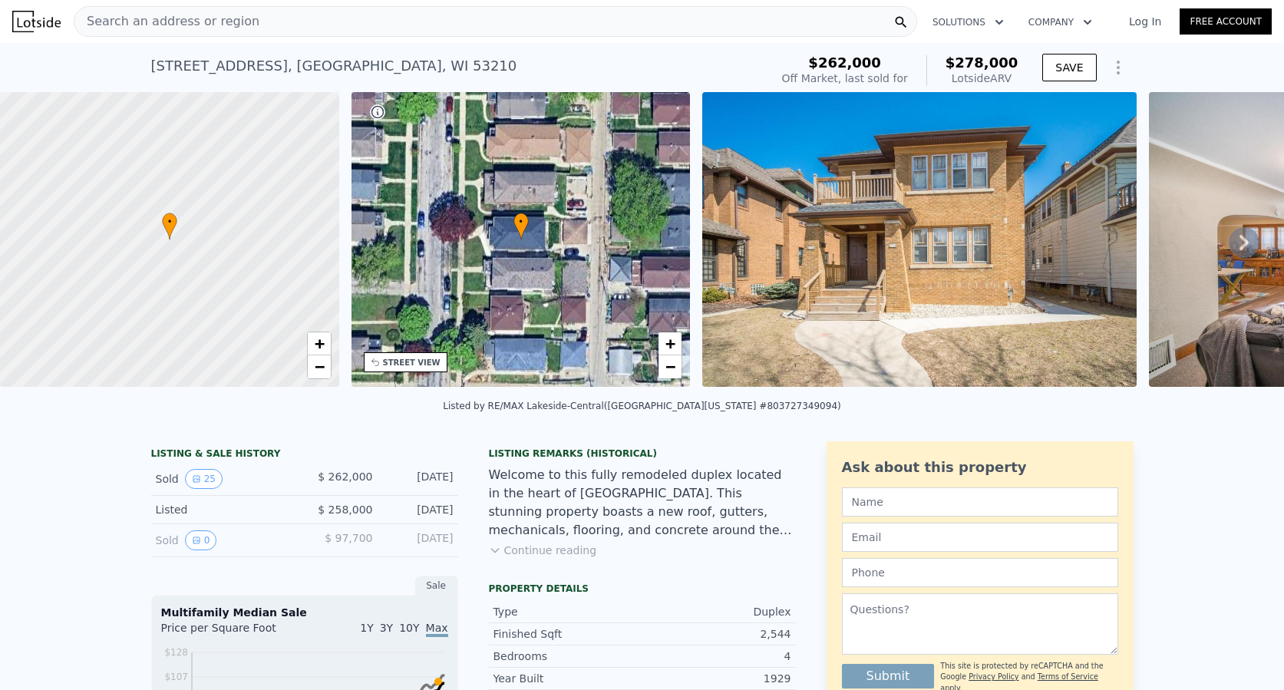
click at [257, 26] on div "Search an address or region" at bounding box center [496, 21] width 844 height 31
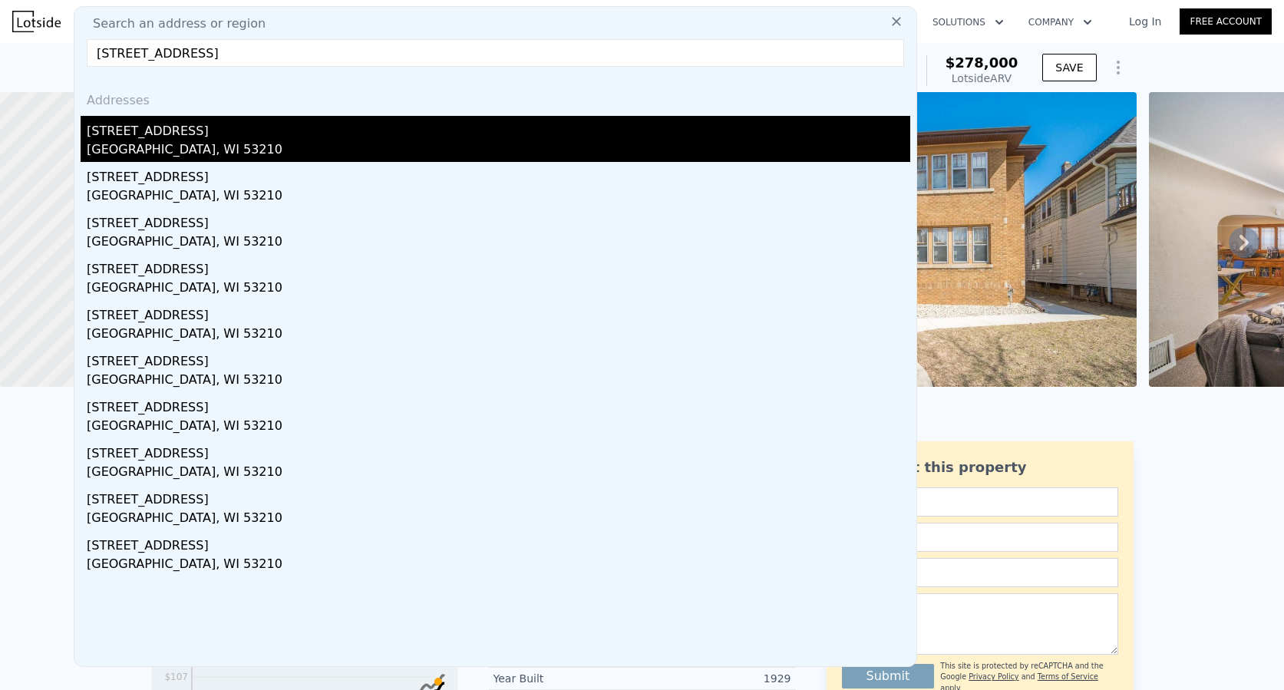
type input "[STREET_ADDRESS]"
click at [194, 140] on div "[GEOGRAPHIC_DATA], WI 53210" at bounding box center [499, 150] width 824 height 21
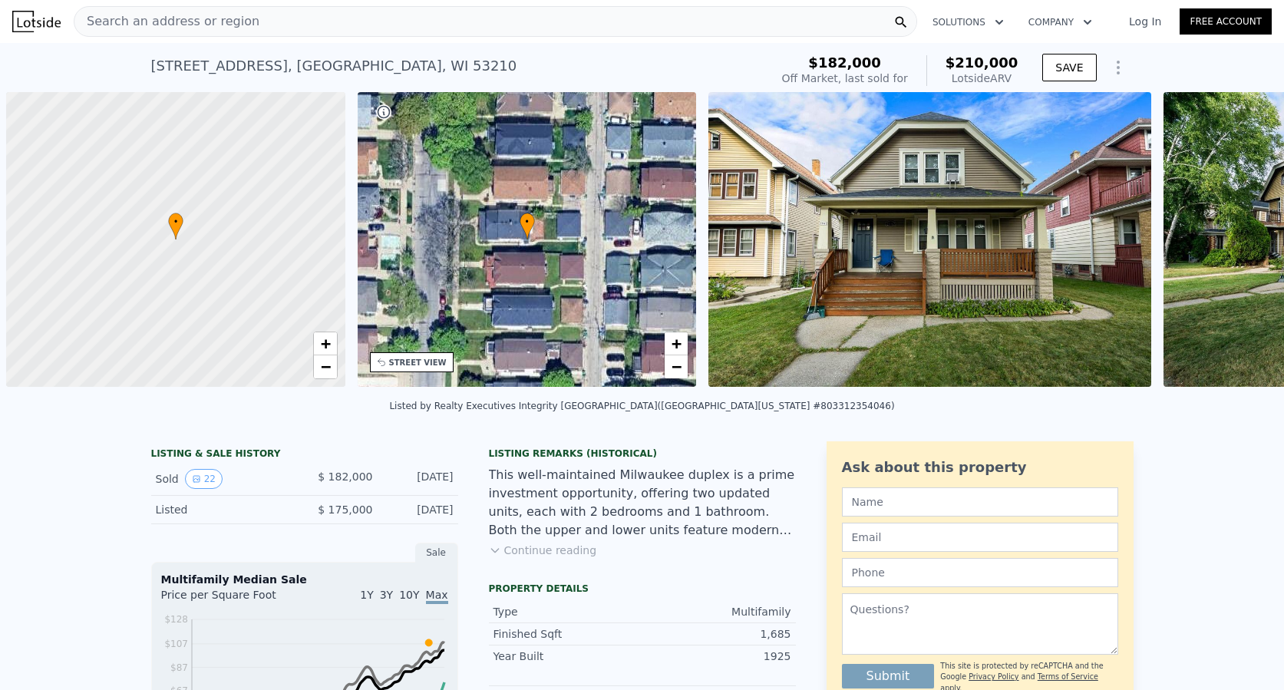
scroll to position [0, 6]
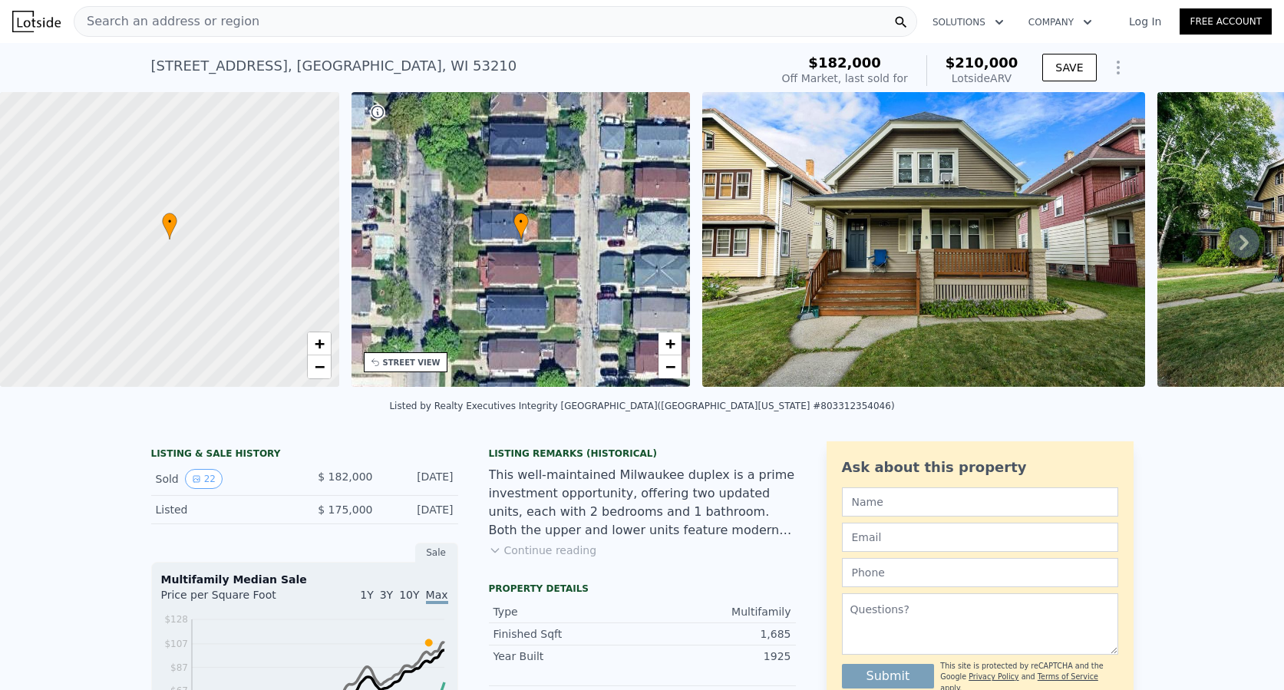
click at [398, 13] on div "Search an address or region" at bounding box center [496, 21] width 844 height 31
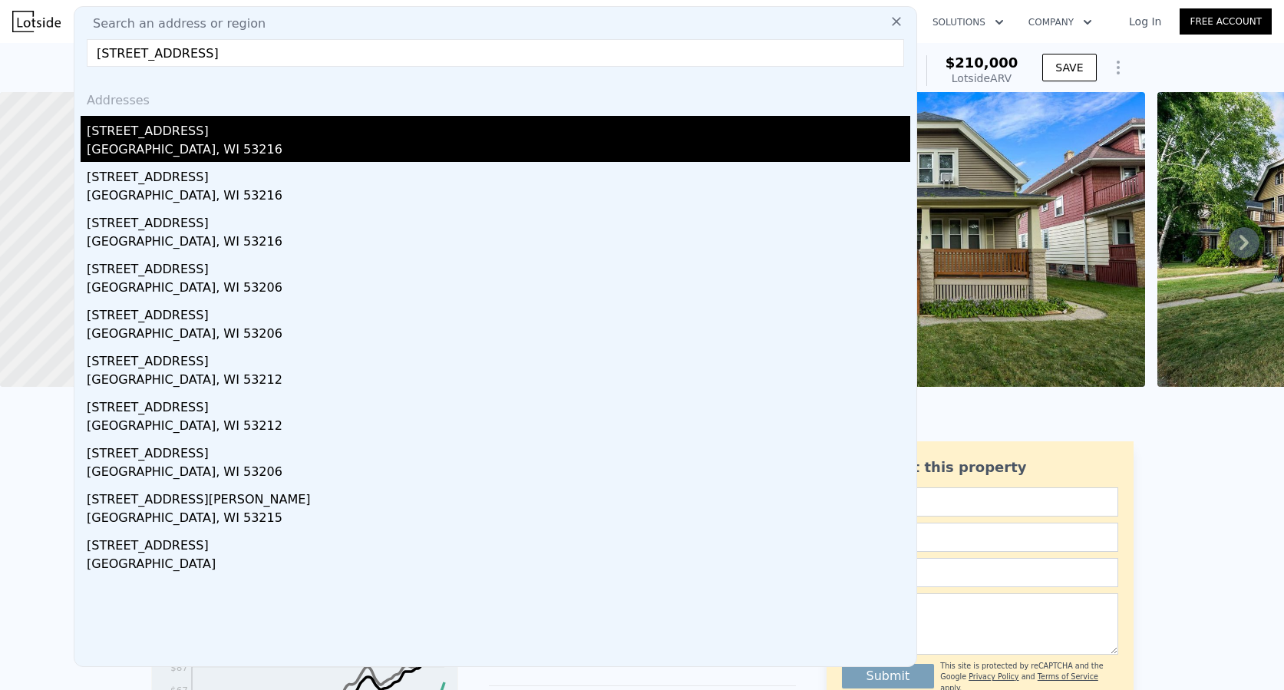
type input "[STREET_ADDRESS]"
click at [190, 142] on div "[GEOGRAPHIC_DATA], WI 53216" at bounding box center [499, 150] width 824 height 21
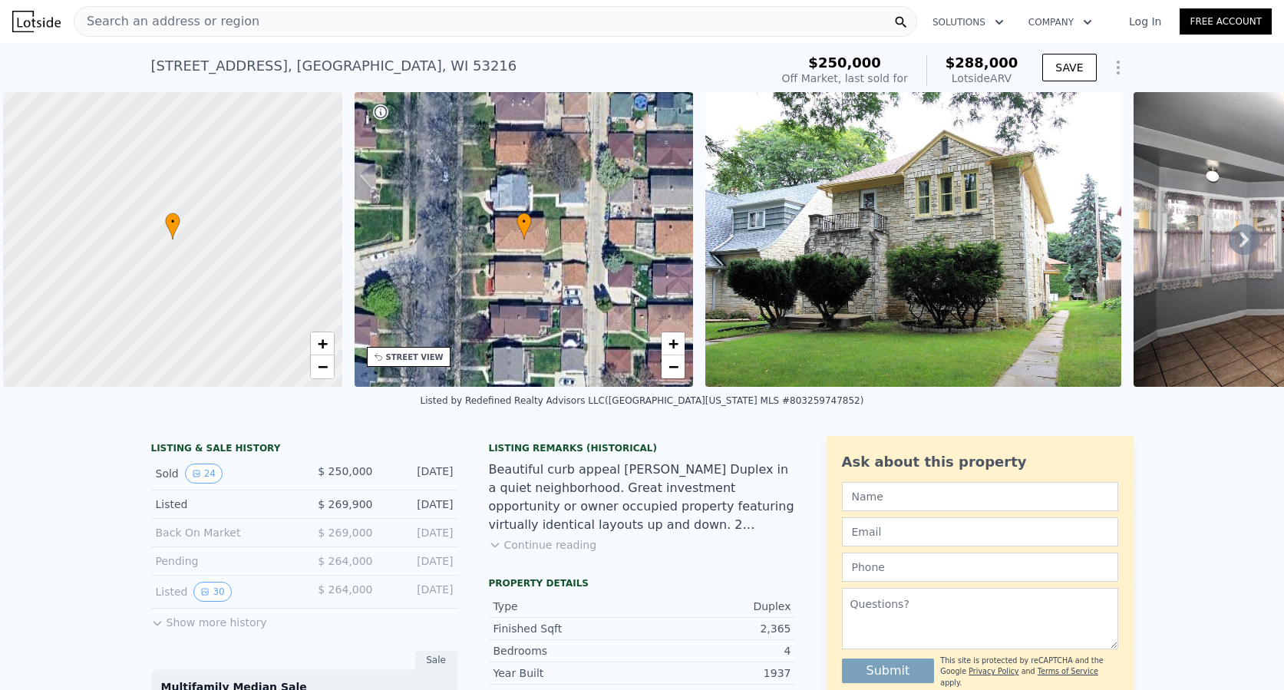
scroll to position [0, 6]
